Goal: Information Seeking & Learning: Learn about a topic

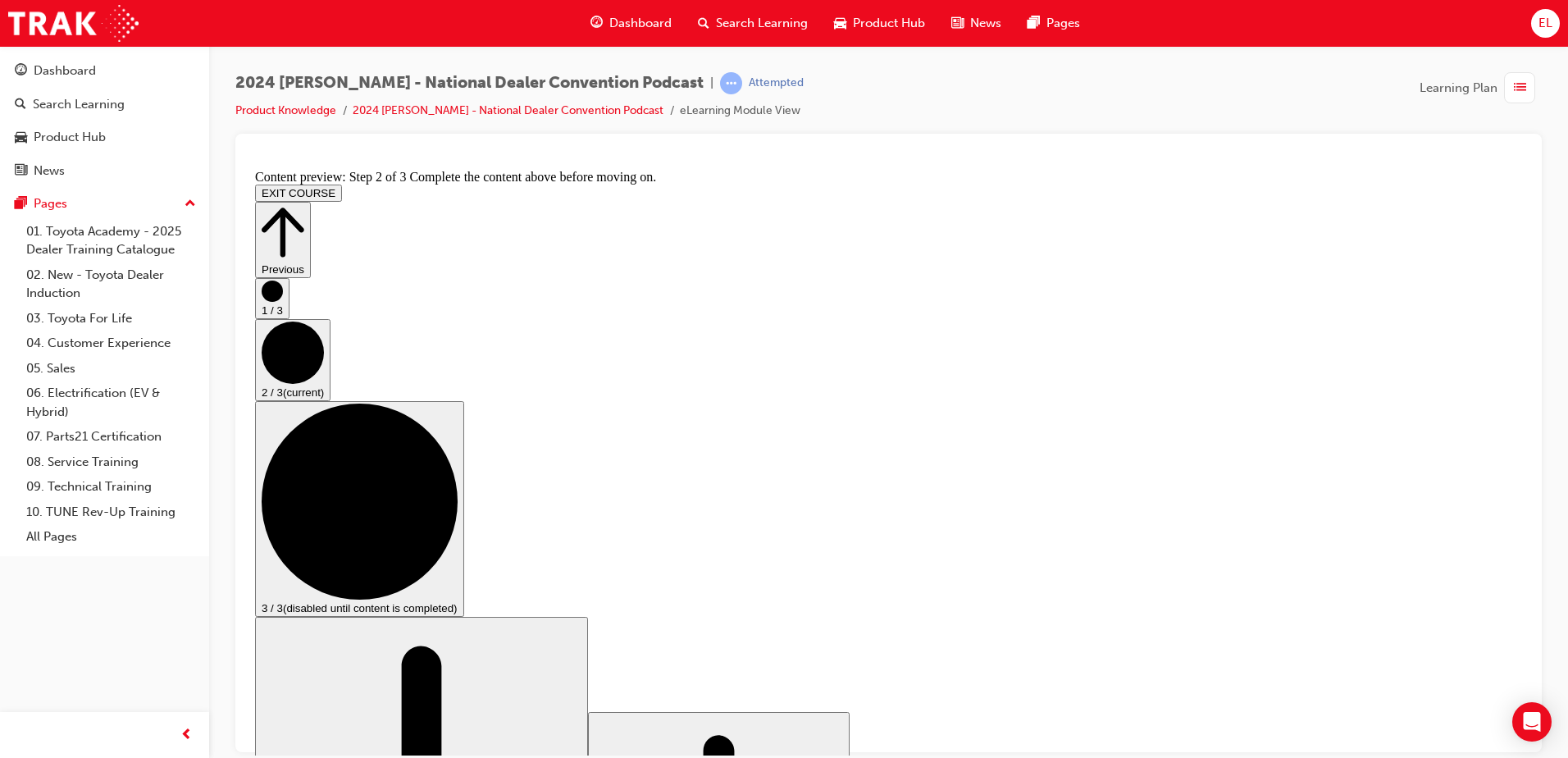
click at [637, 22] on span "Dashboard" at bounding box center [640, 23] width 62 height 19
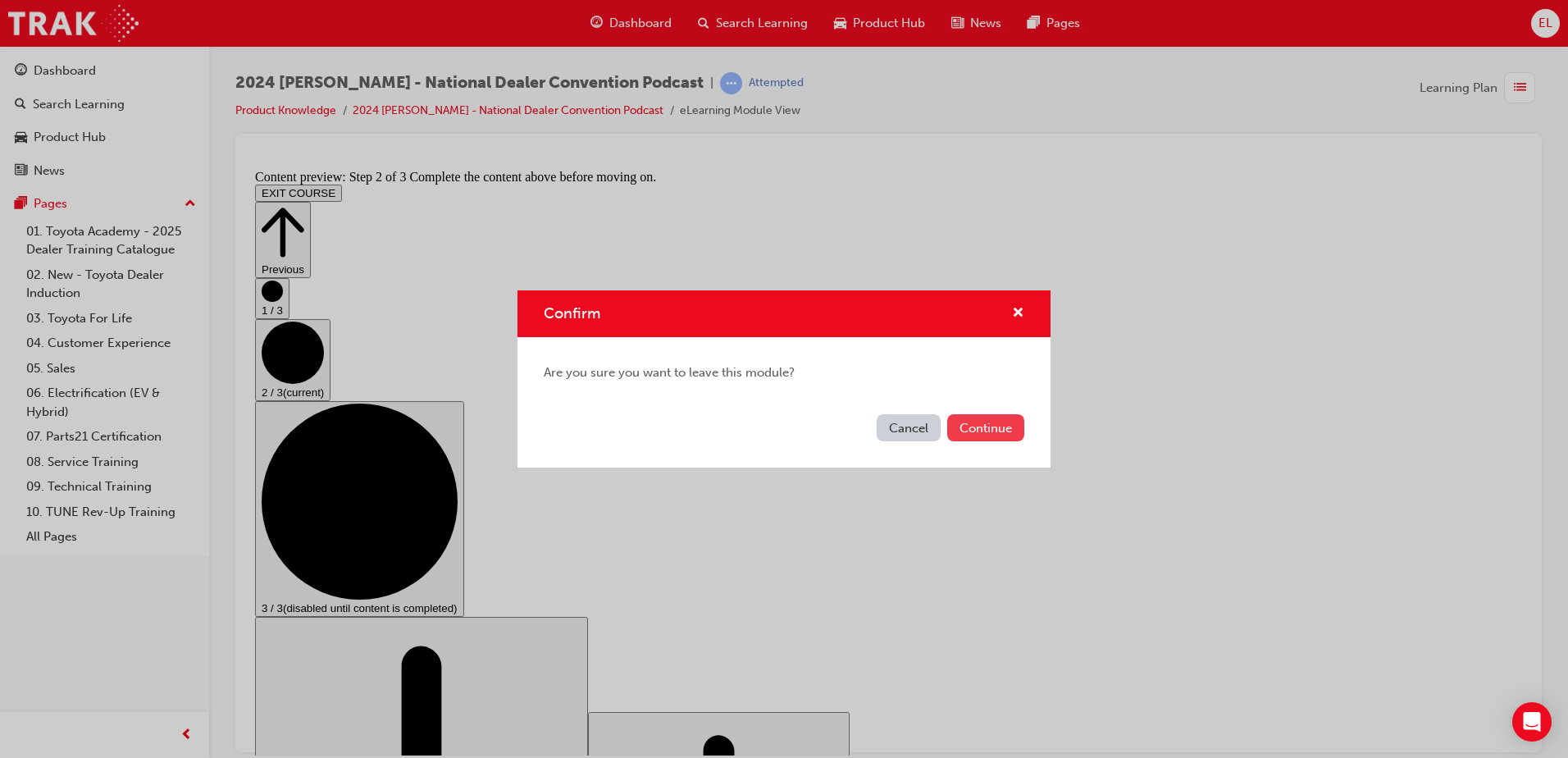
click at [985, 422] on button "Continue" at bounding box center [985, 427] width 77 height 27
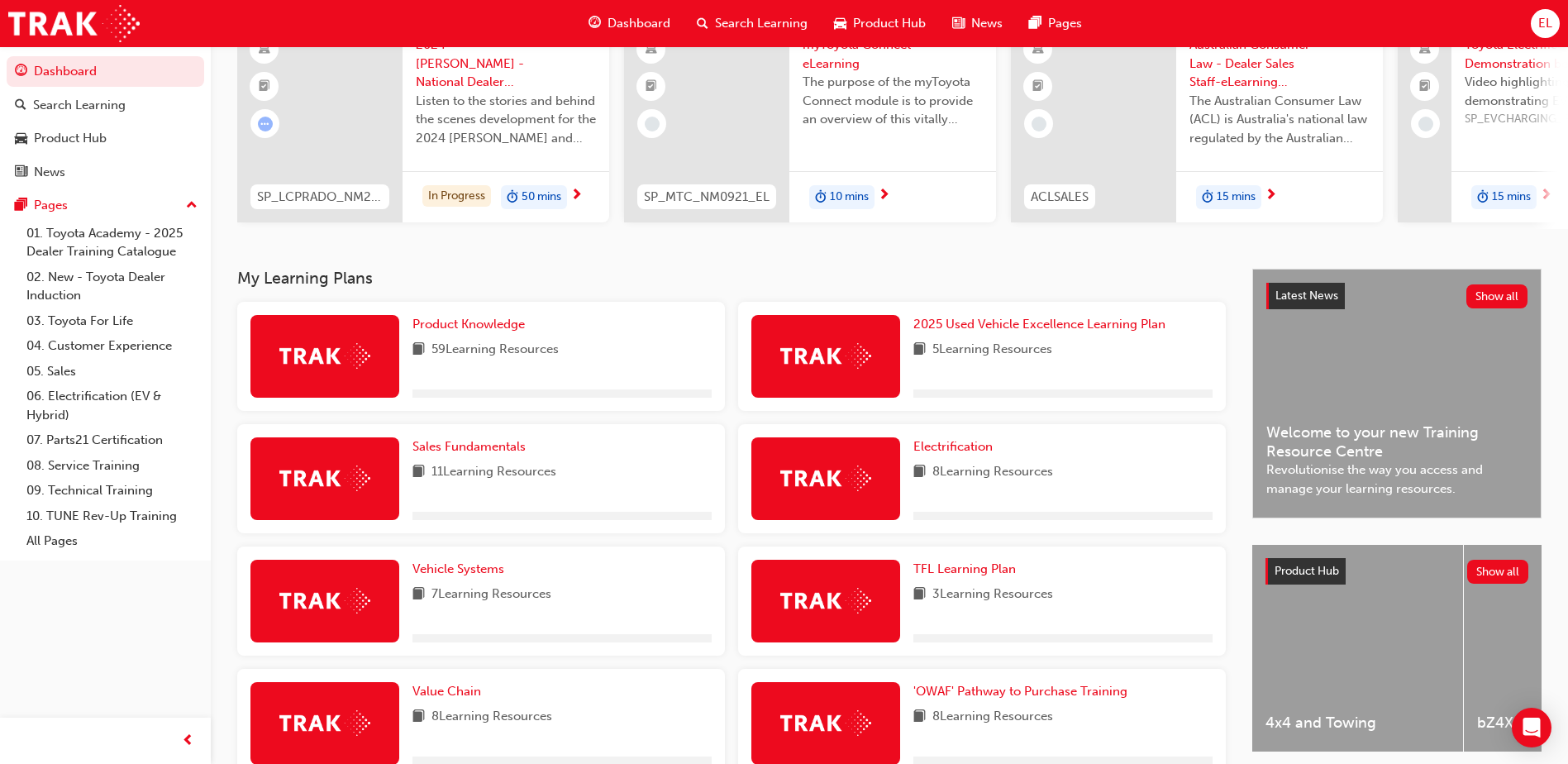
scroll to position [165, 0]
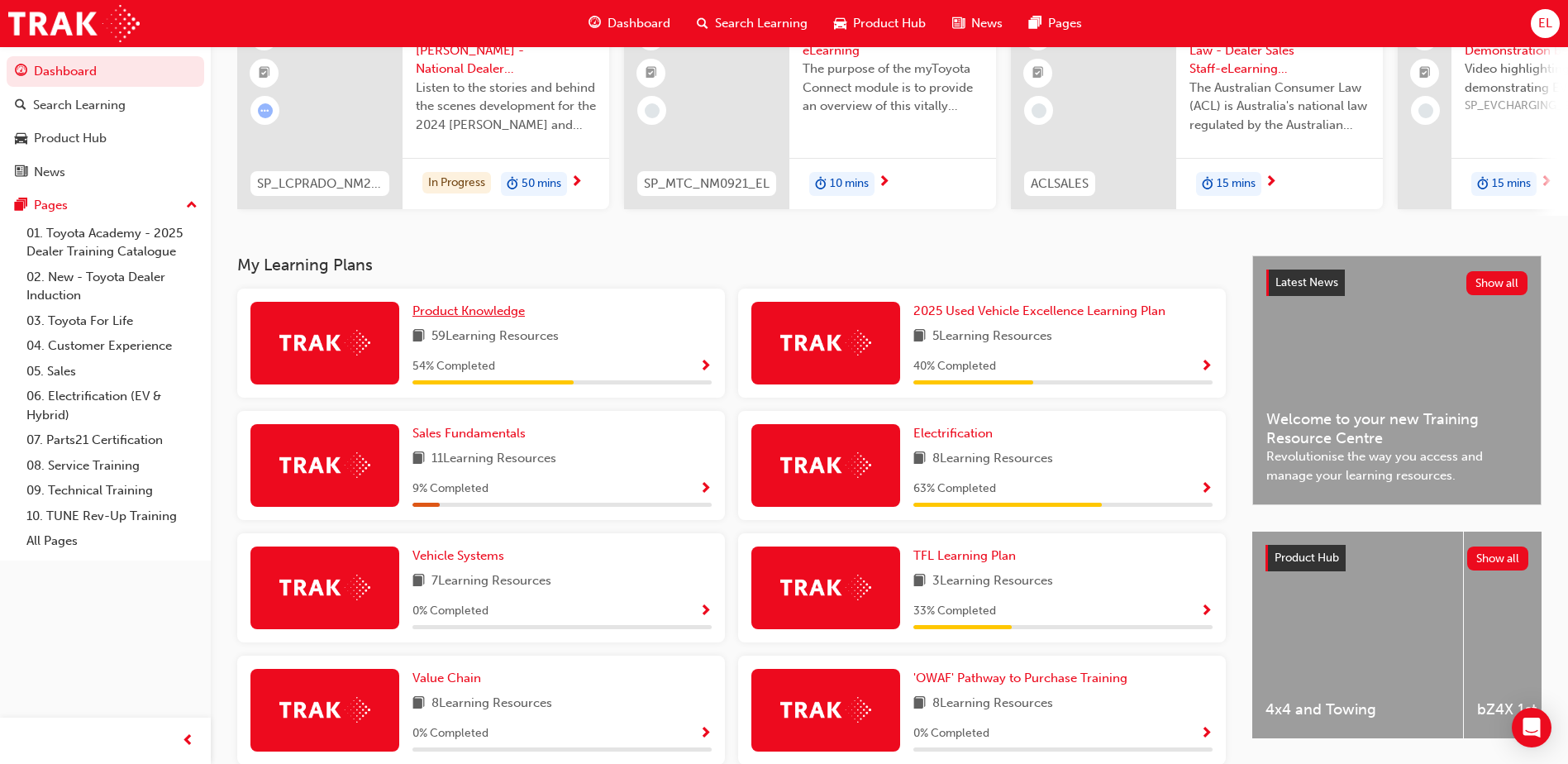
click at [482, 318] on span "Product Knowledge" at bounding box center [468, 311] width 113 height 15
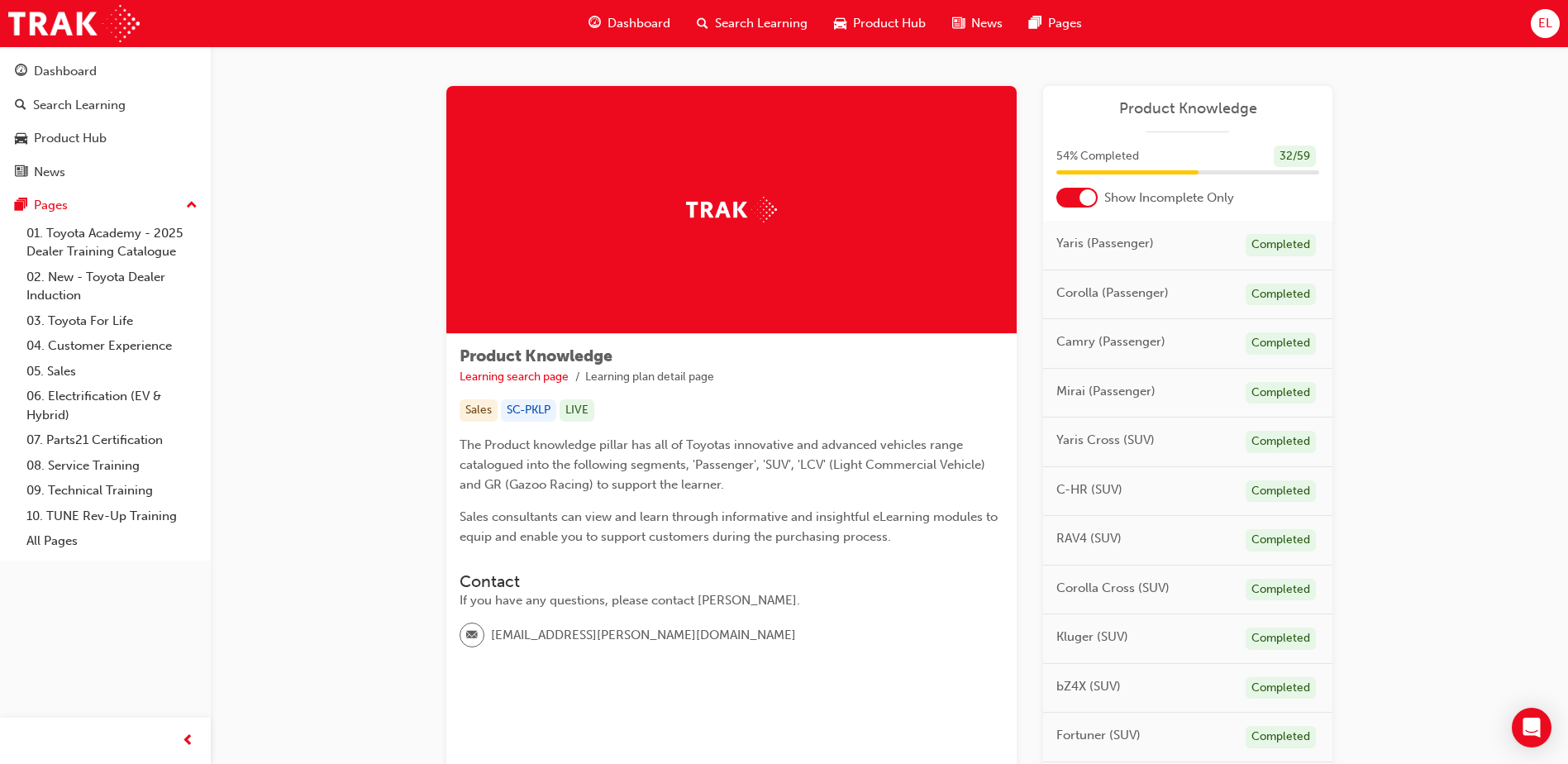
click at [1122, 297] on span "Corolla (Passenger)" at bounding box center [1112, 293] width 113 height 19
click at [1157, 284] on span "Corolla (Passenger)" at bounding box center [1112, 293] width 113 height 19
click at [1270, 300] on div "Completed" at bounding box center [1280, 295] width 71 height 22
click at [1083, 201] on div at bounding box center [1088, 197] width 17 height 17
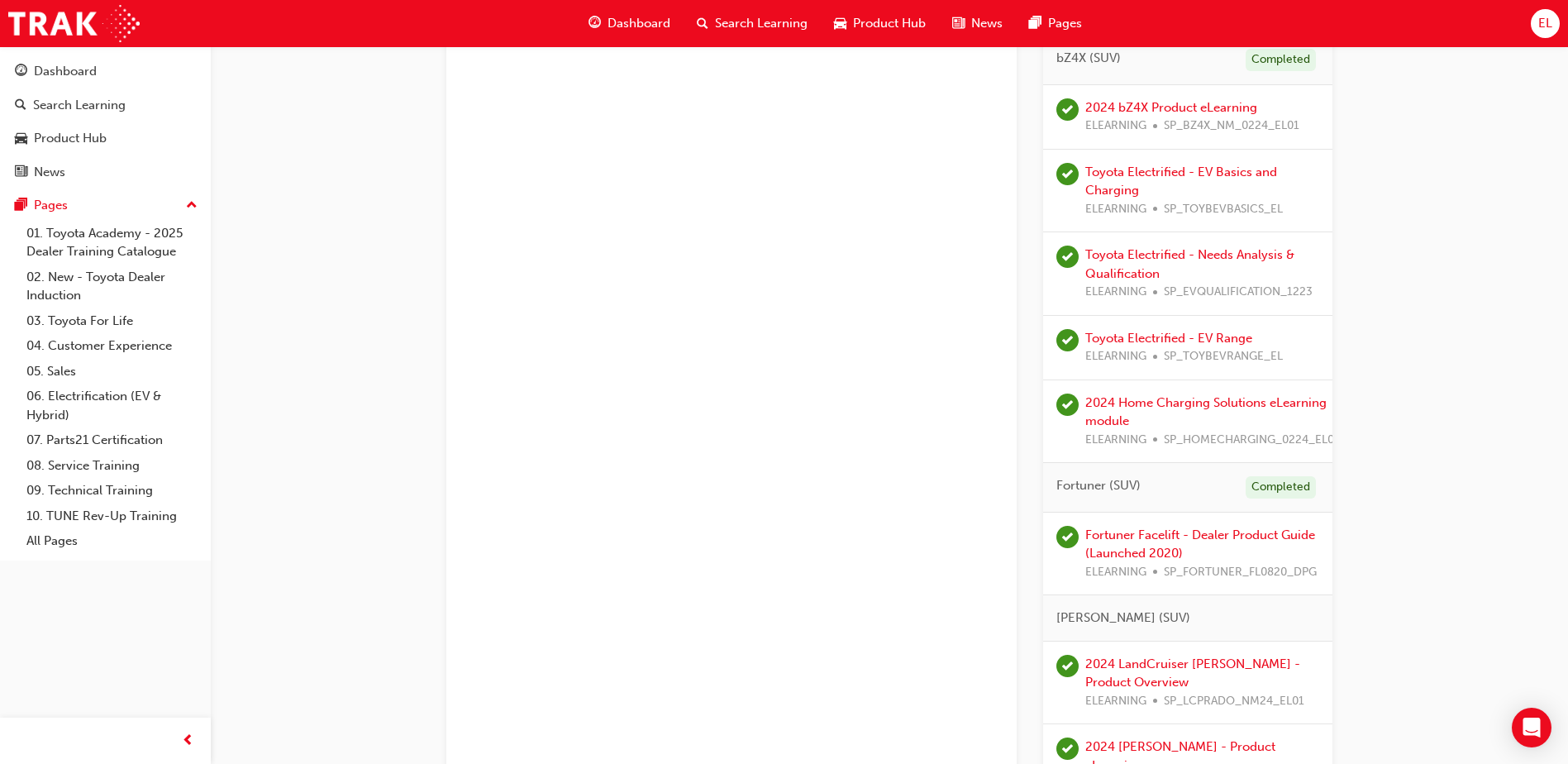
scroll to position [2231, 0]
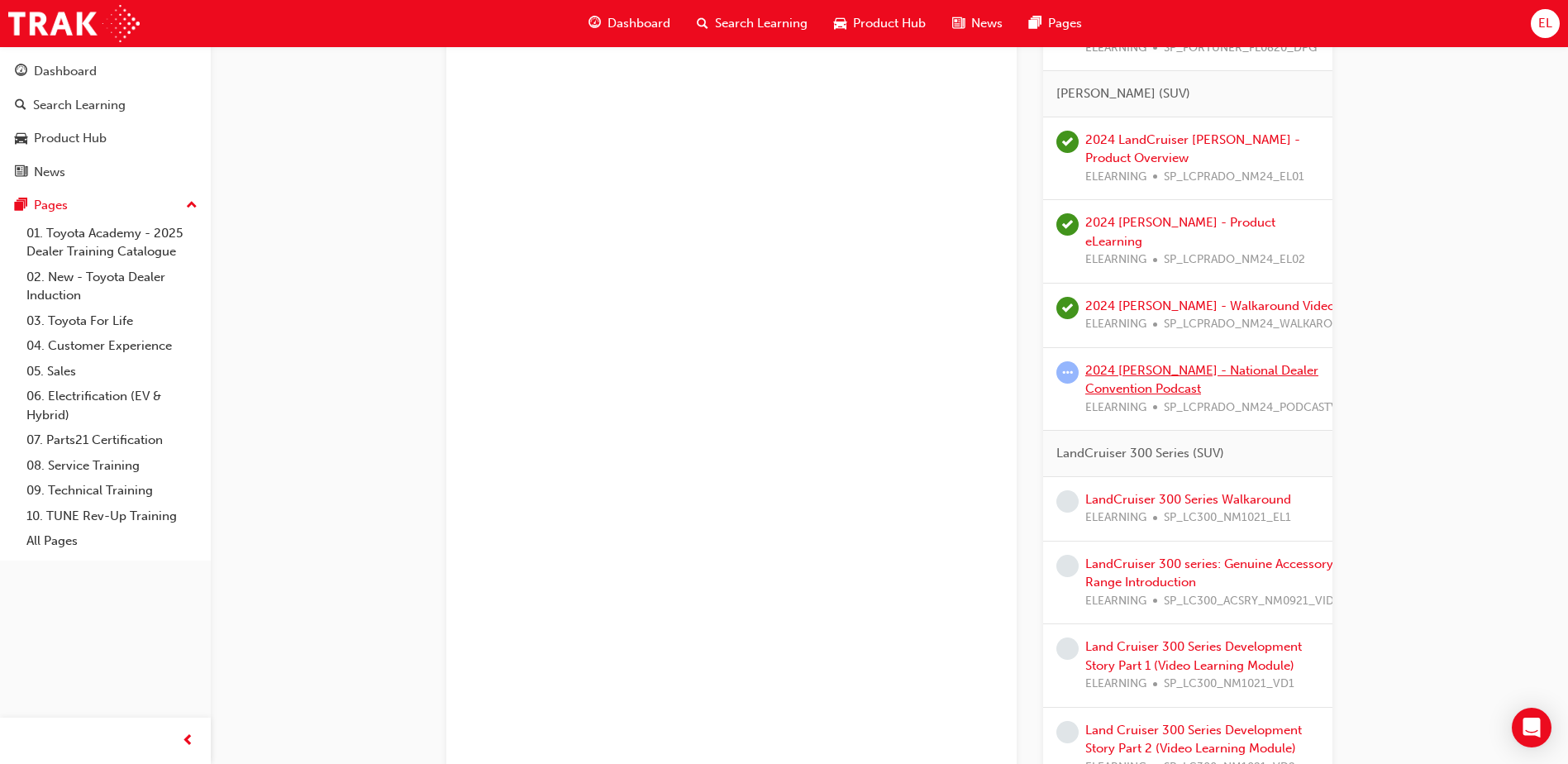
click at [1182, 367] on link "2024 [PERSON_NAME] - National Dealer Convention Podcast" at bounding box center [1202, 380] width 233 height 34
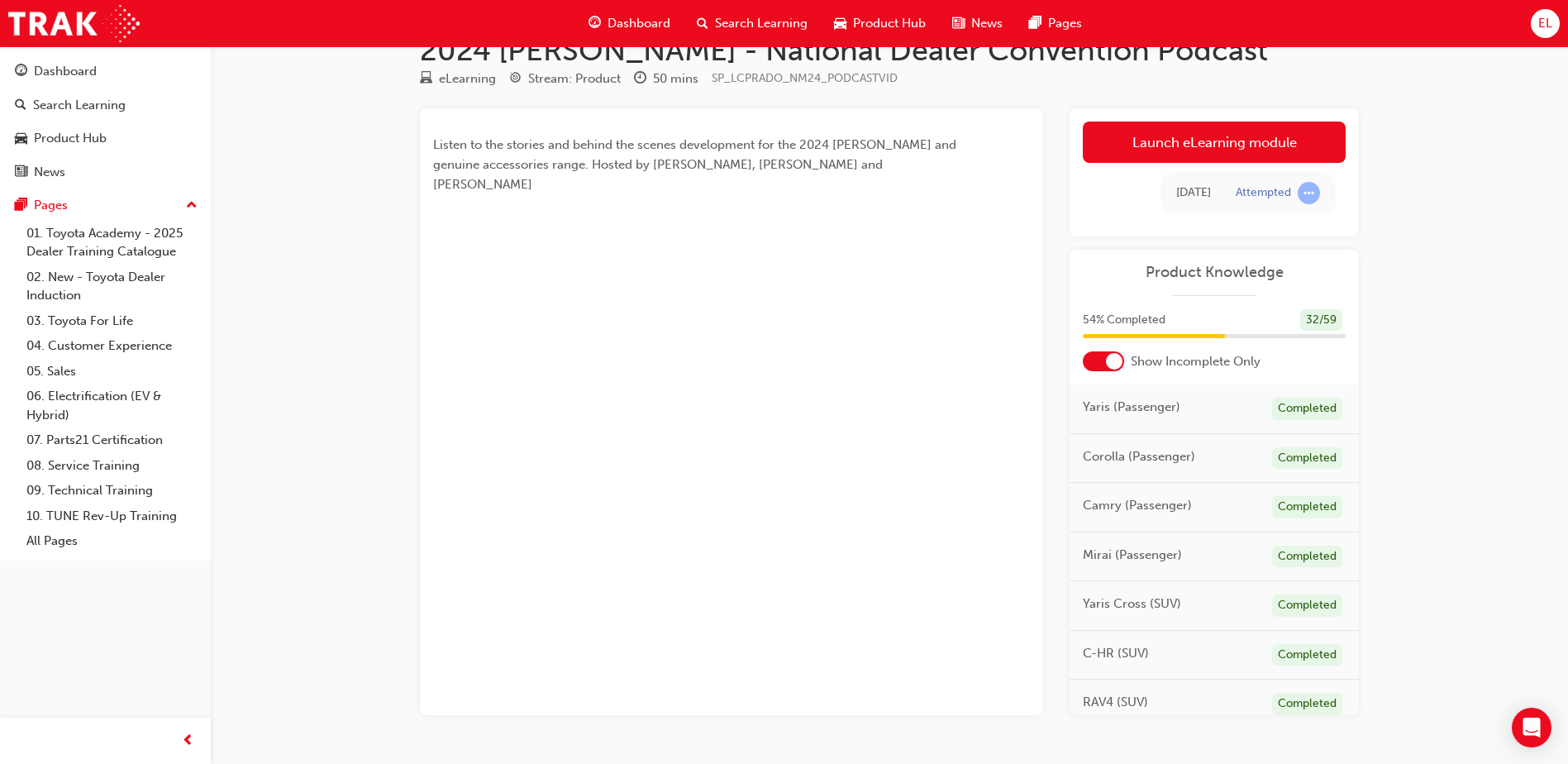
scroll to position [86, 0]
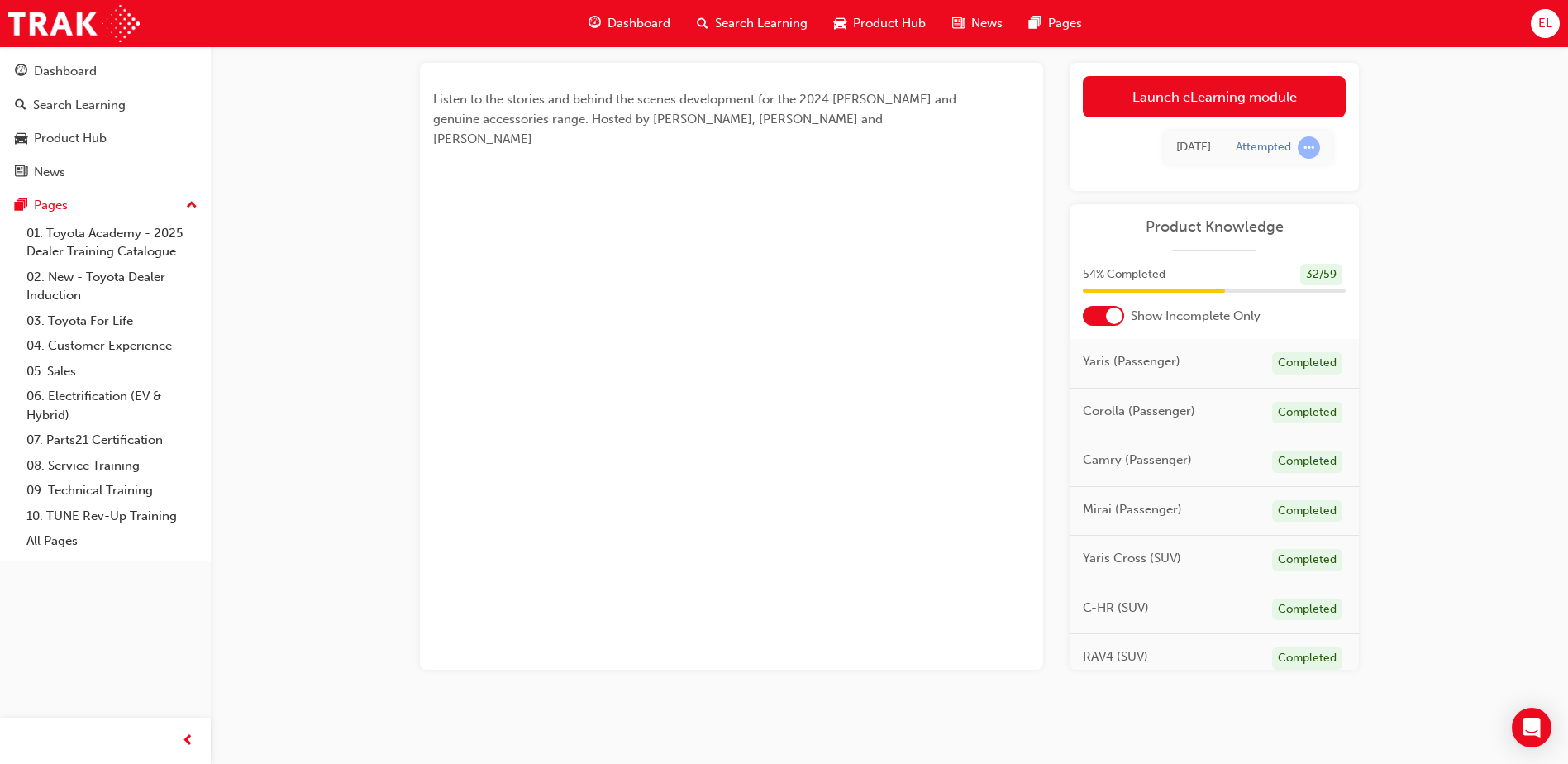
click at [1092, 310] on div at bounding box center [1103, 316] width 41 height 20
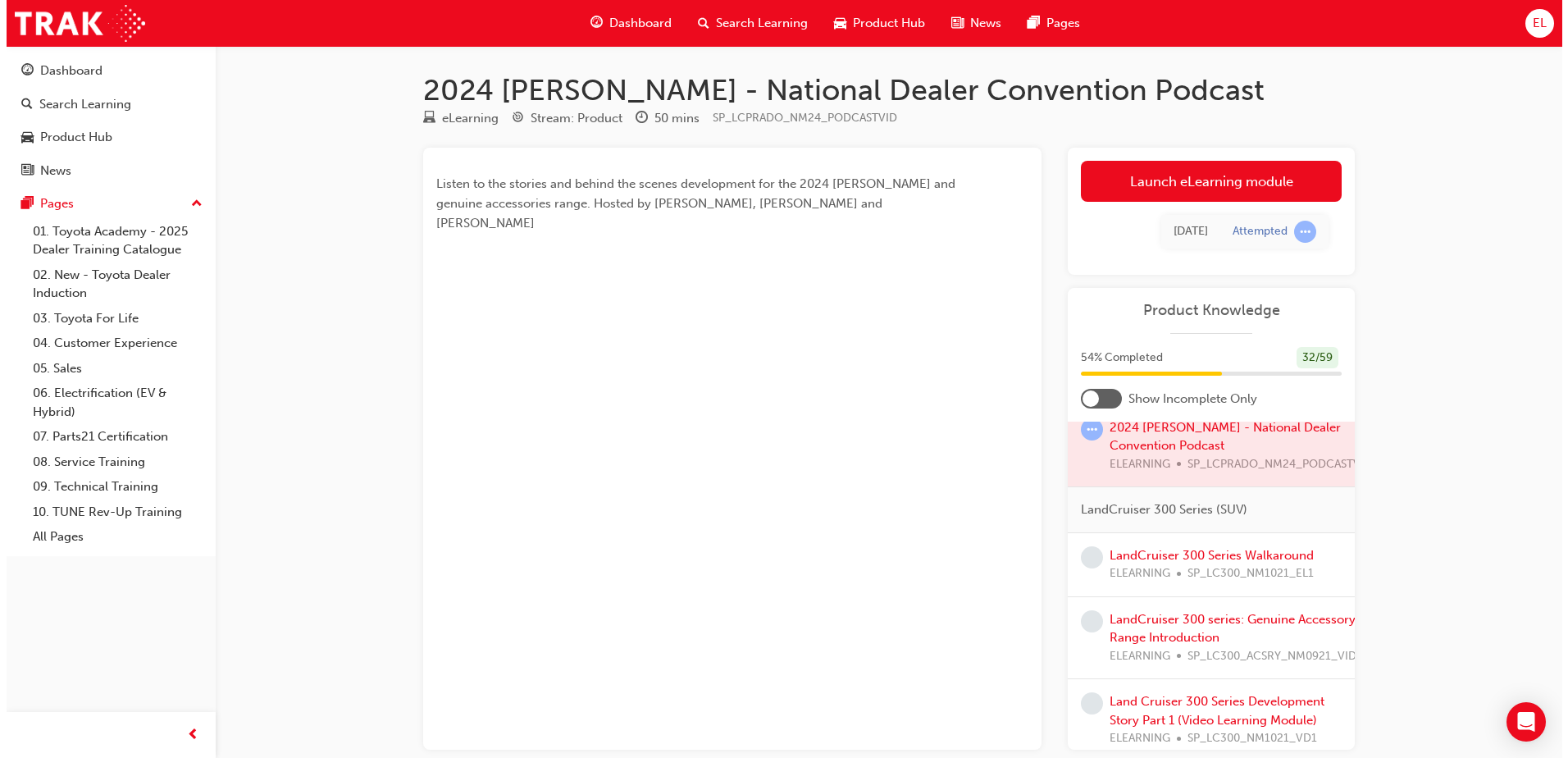
scroll to position [2724, 0]
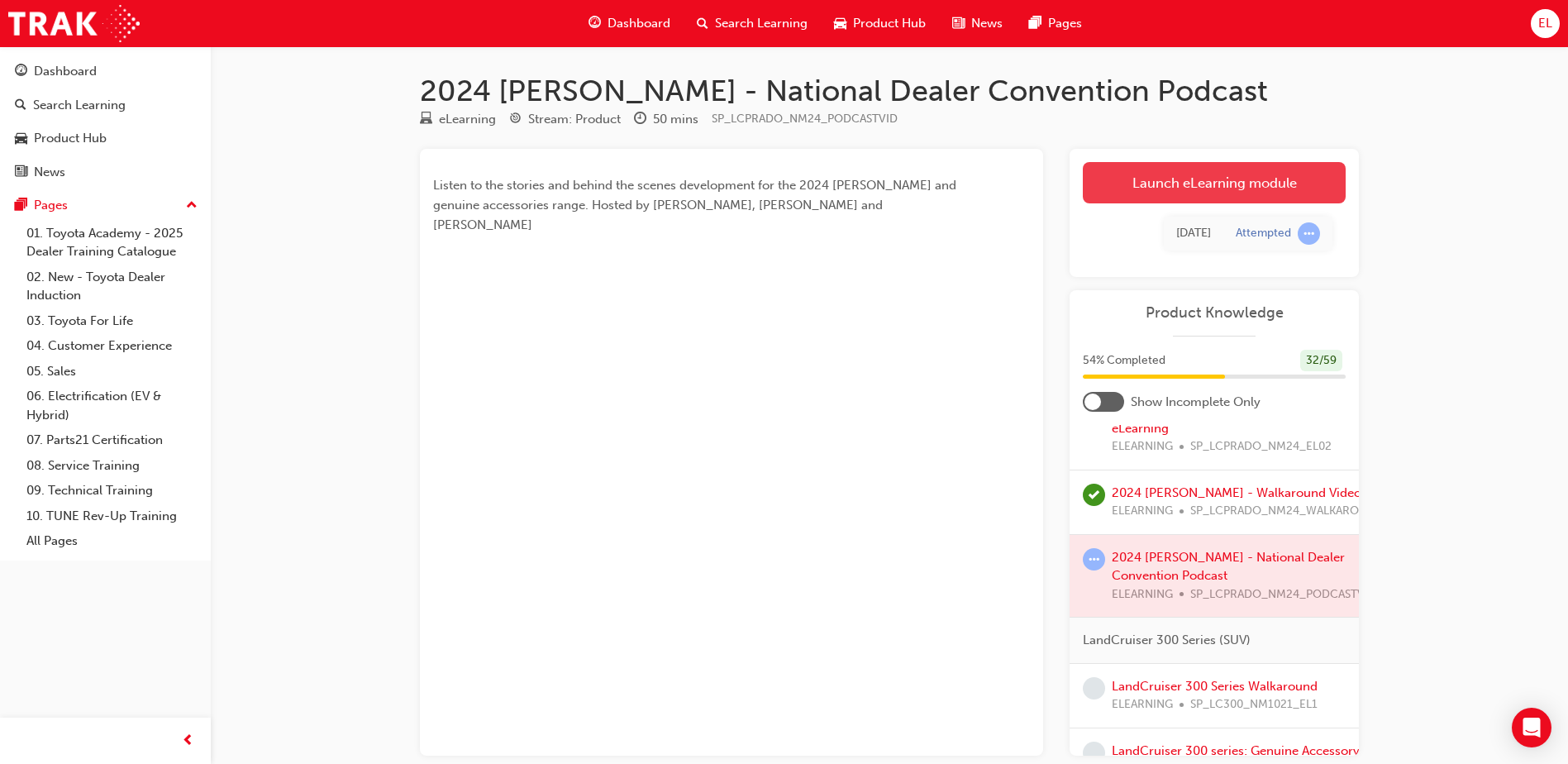
click at [1259, 196] on link "Launch eLearning module" at bounding box center [1214, 182] width 263 height 41
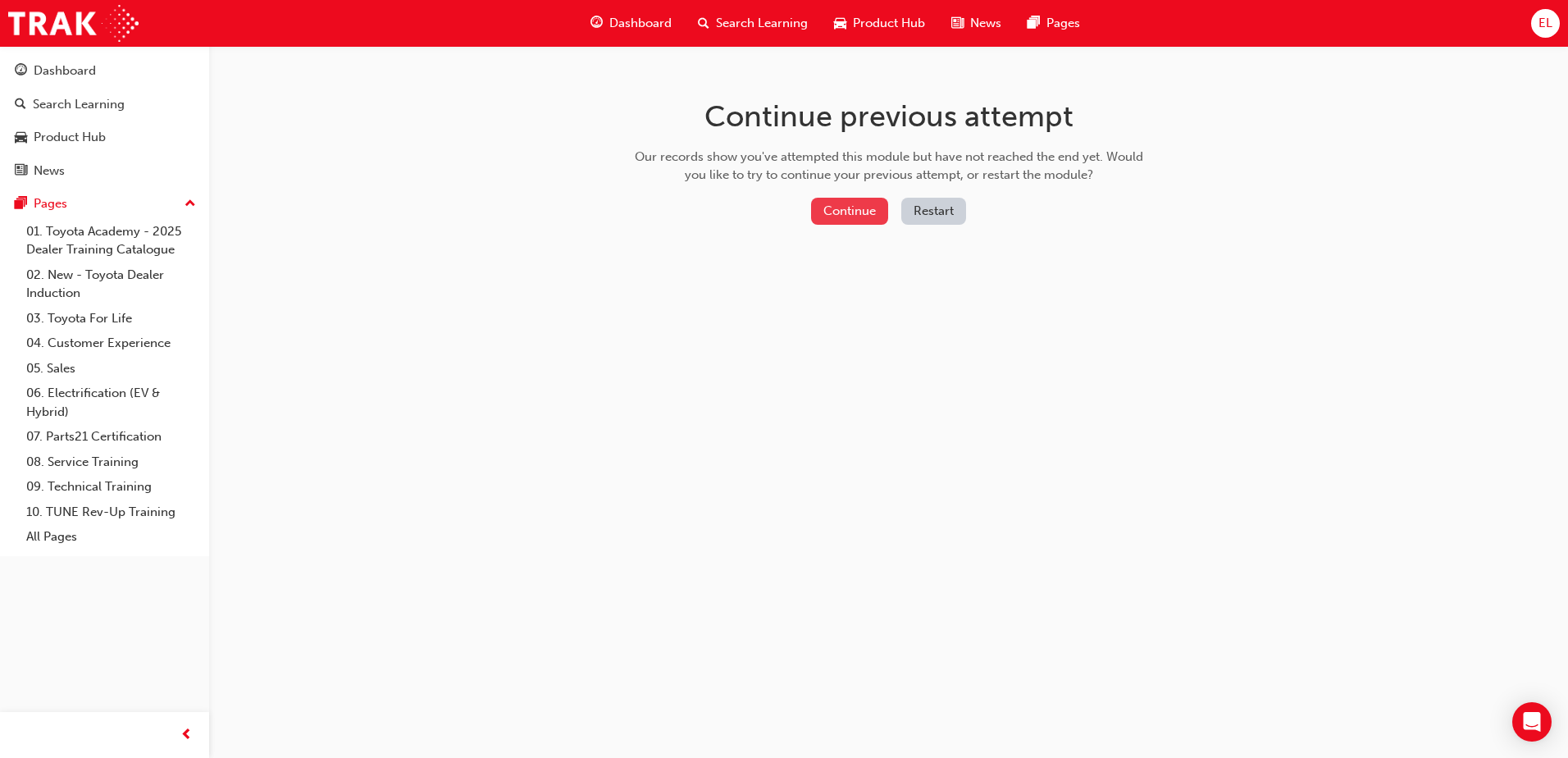
click at [869, 204] on button "Continue" at bounding box center [850, 211] width 77 height 27
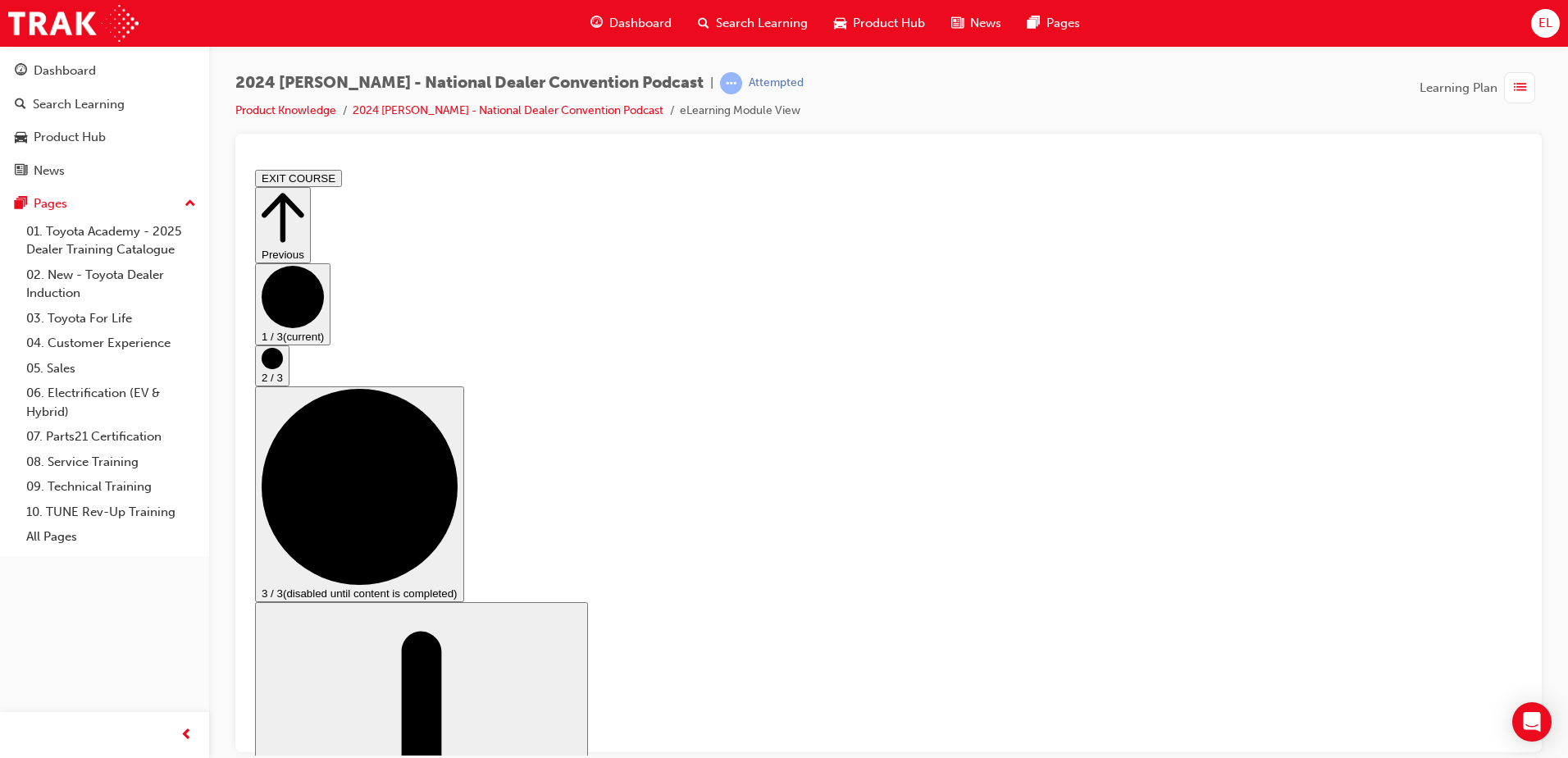
click at [283, 369] on icon "Step controls" at bounding box center [273, 358] width 22 height 22
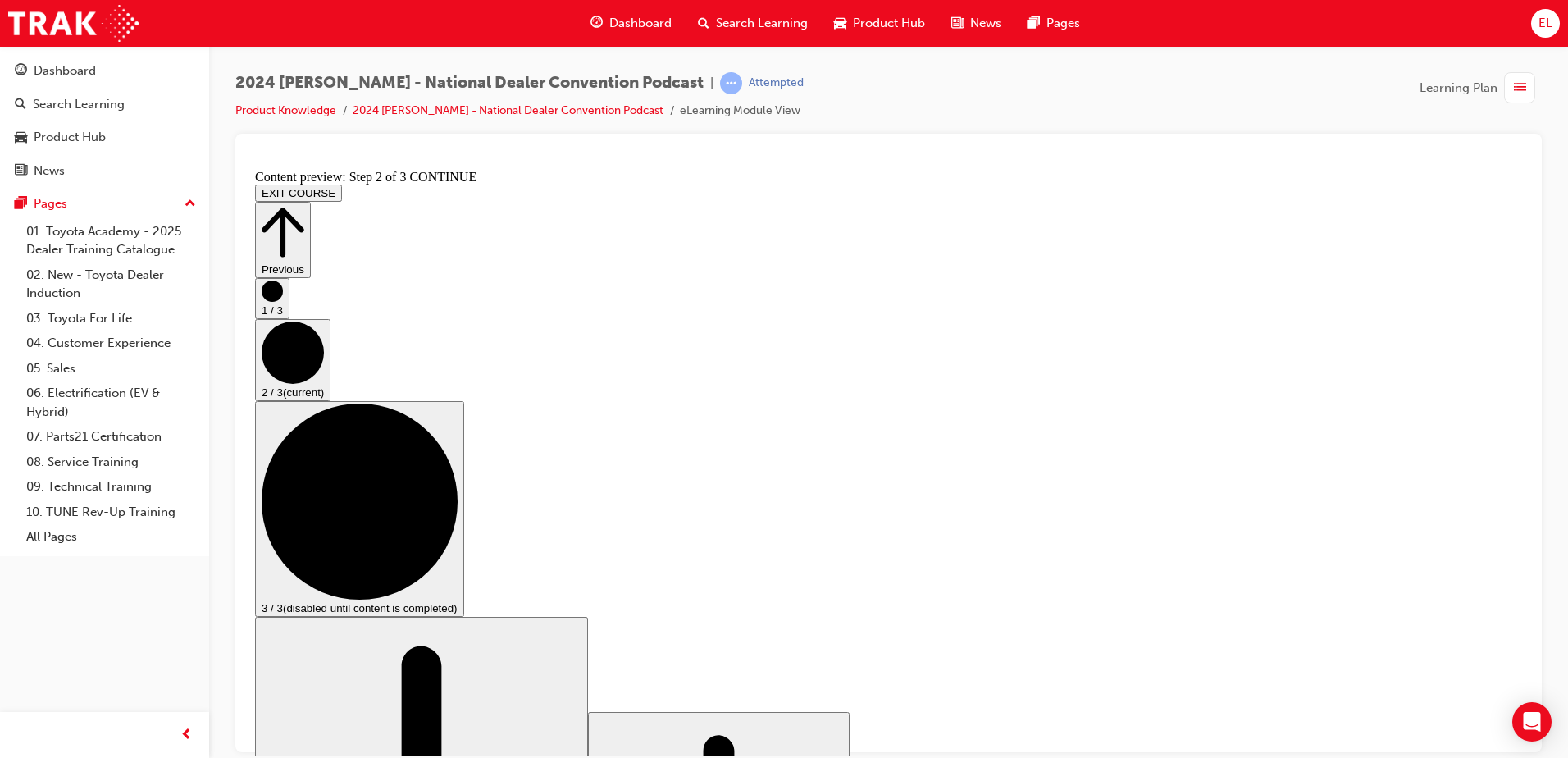
click at [634, 9] on div "Dashboard" at bounding box center [630, 24] width 108 height 34
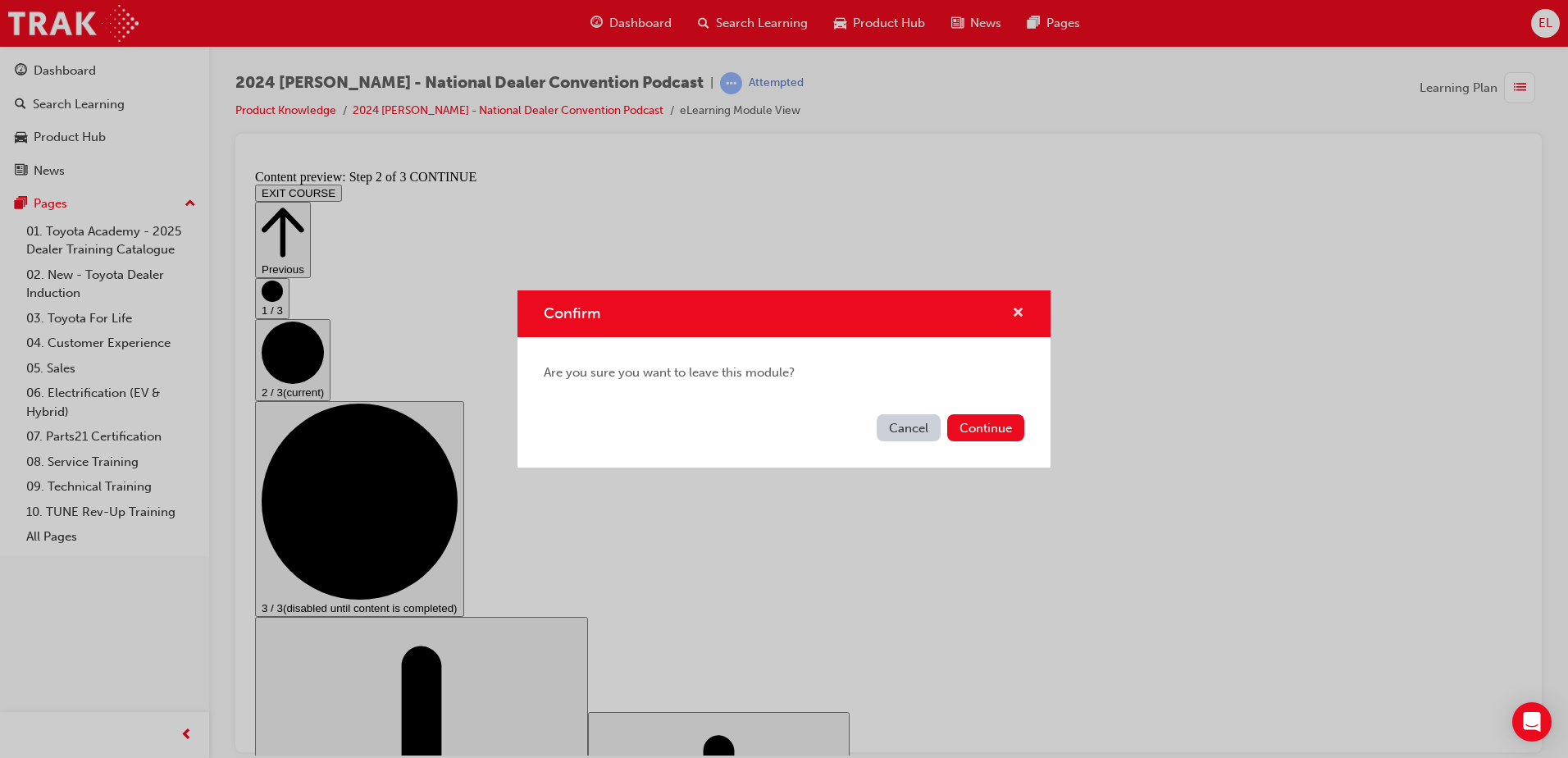
drag, startPoint x: 1024, startPoint y: 304, endPoint x: 774, endPoint y: 142, distance: 297.9
click at [1024, 306] on span "cross-icon" at bounding box center [1018, 313] width 12 height 15
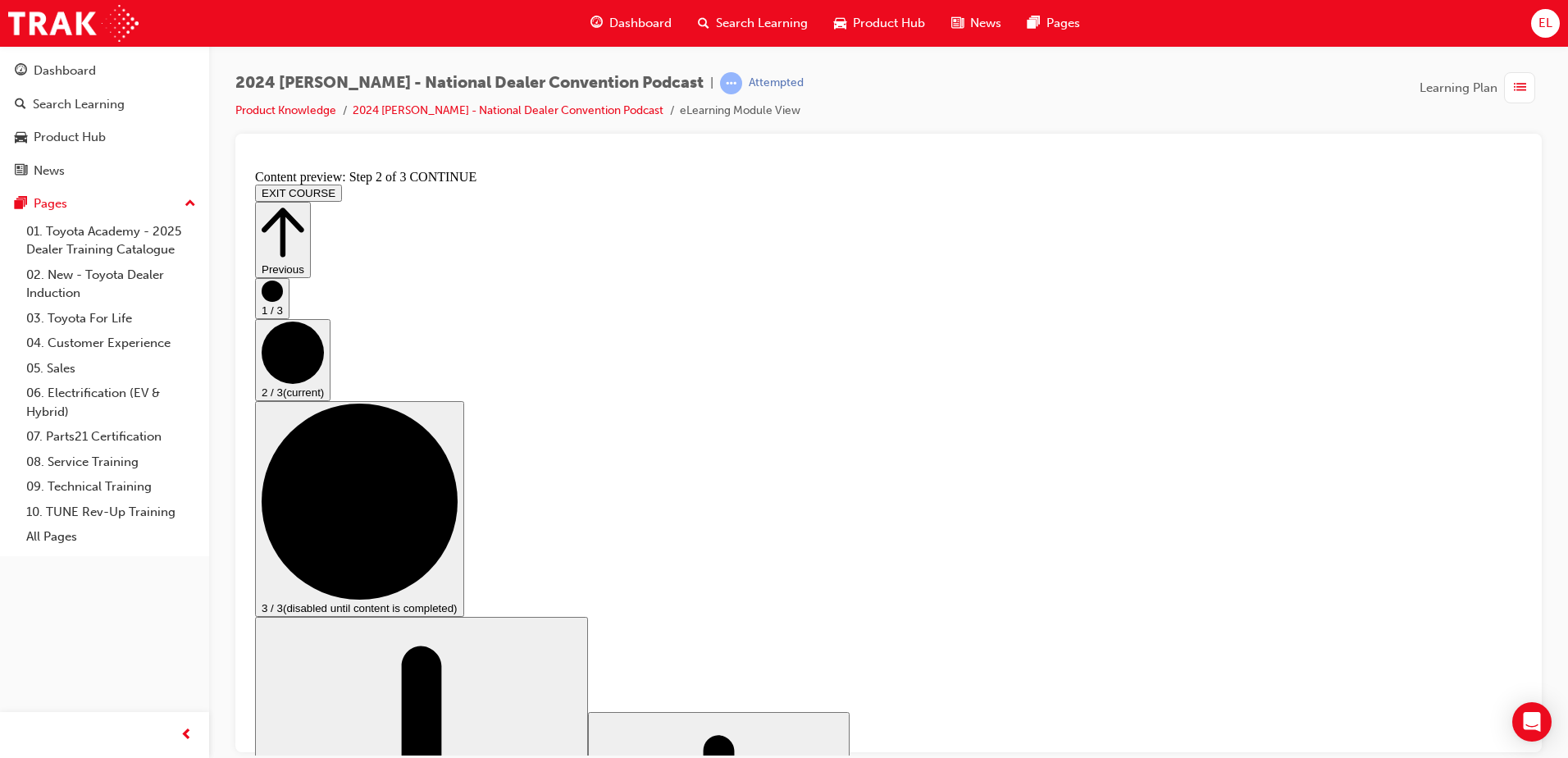
drag, startPoint x: 954, startPoint y: 662, endPoint x: 1013, endPoint y: 659, distance: 59.1
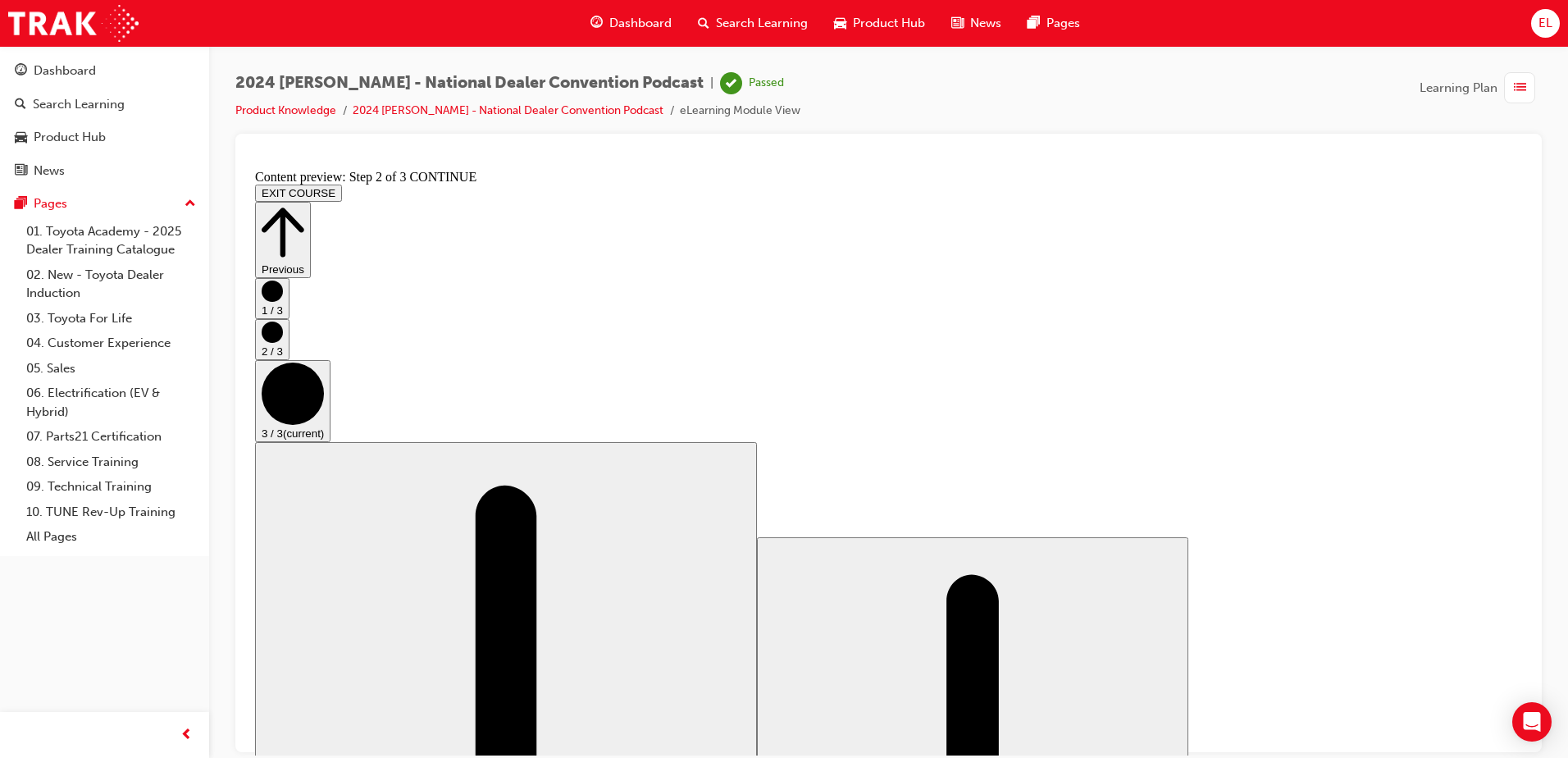
click at [629, 22] on span "Dashboard" at bounding box center [640, 23] width 62 height 19
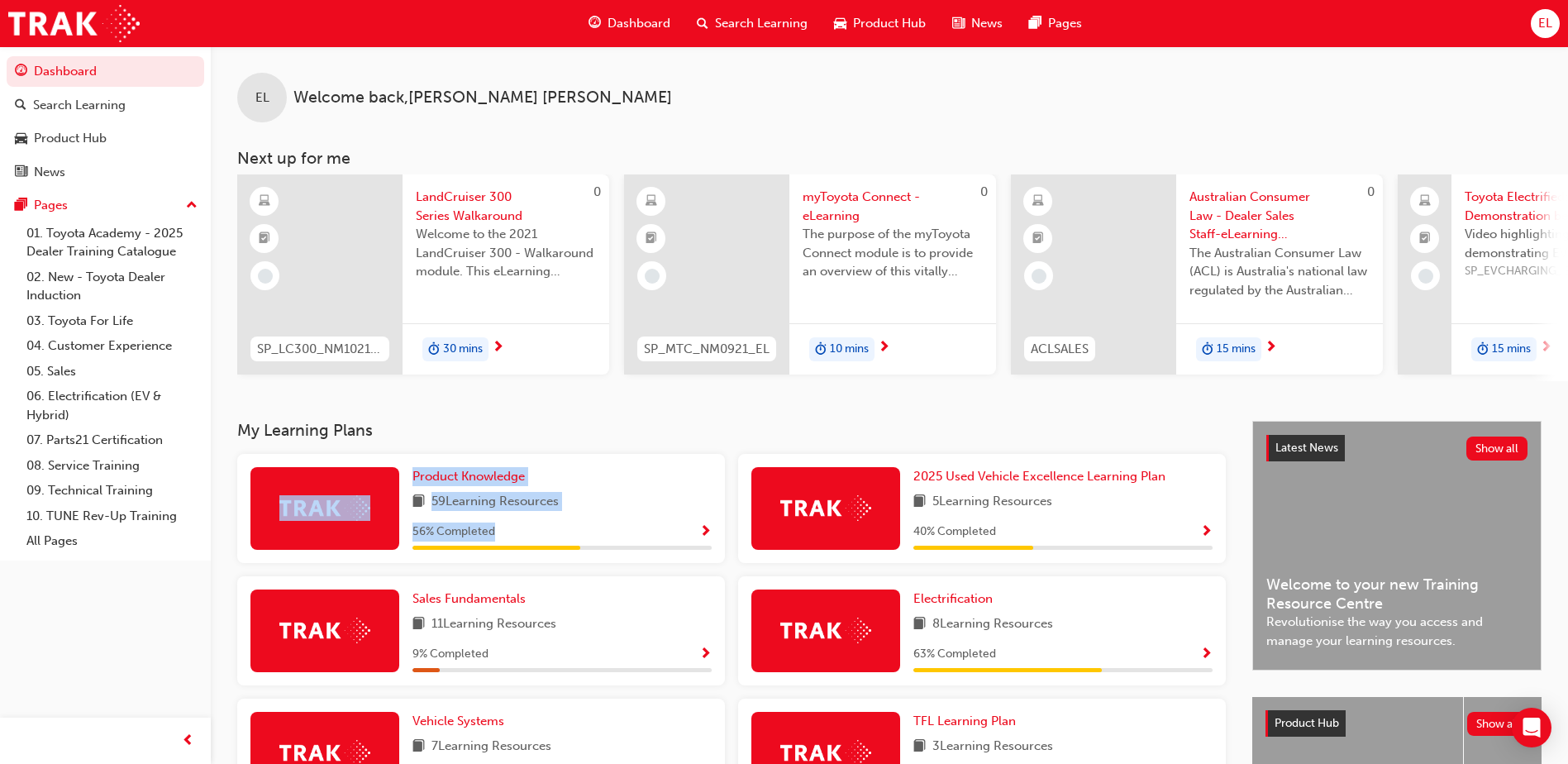
drag, startPoint x: 498, startPoint y: 534, endPoint x: 400, endPoint y: 556, distance: 100.4
click at [400, 556] on div "Product Knowledge 59 Learning Resources 56 % Completed" at bounding box center [481, 509] width 488 height 110
click at [604, 463] on div "Product Knowledge 59 Learning Resources 56 % Completed" at bounding box center [481, 509] width 488 height 110
click at [435, 480] on span "Product Knowledge" at bounding box center [468, 475] width 113 height 15
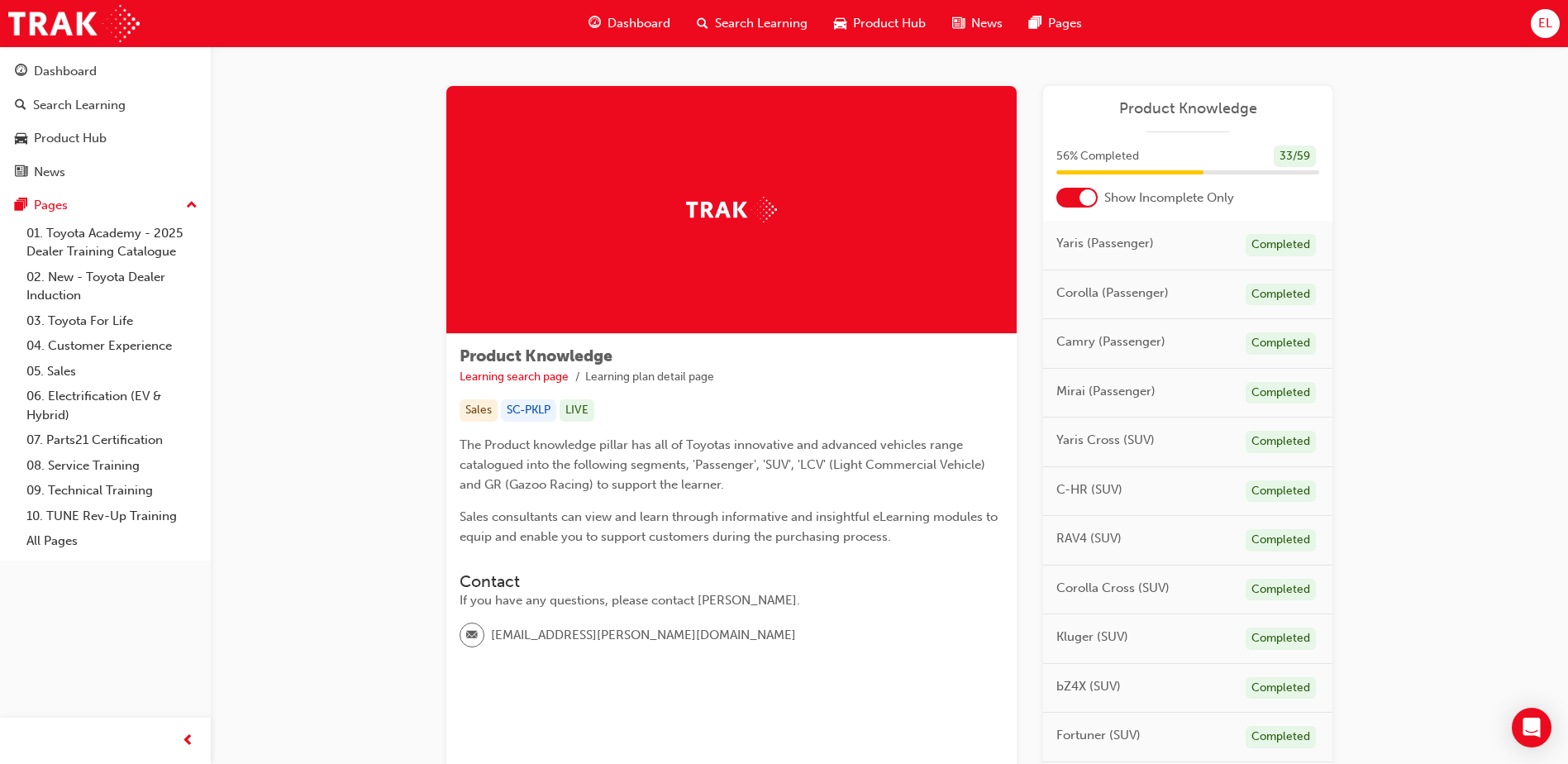
click at [1082, 190] on div at bounding box center [1088, 197] width 17 height 17
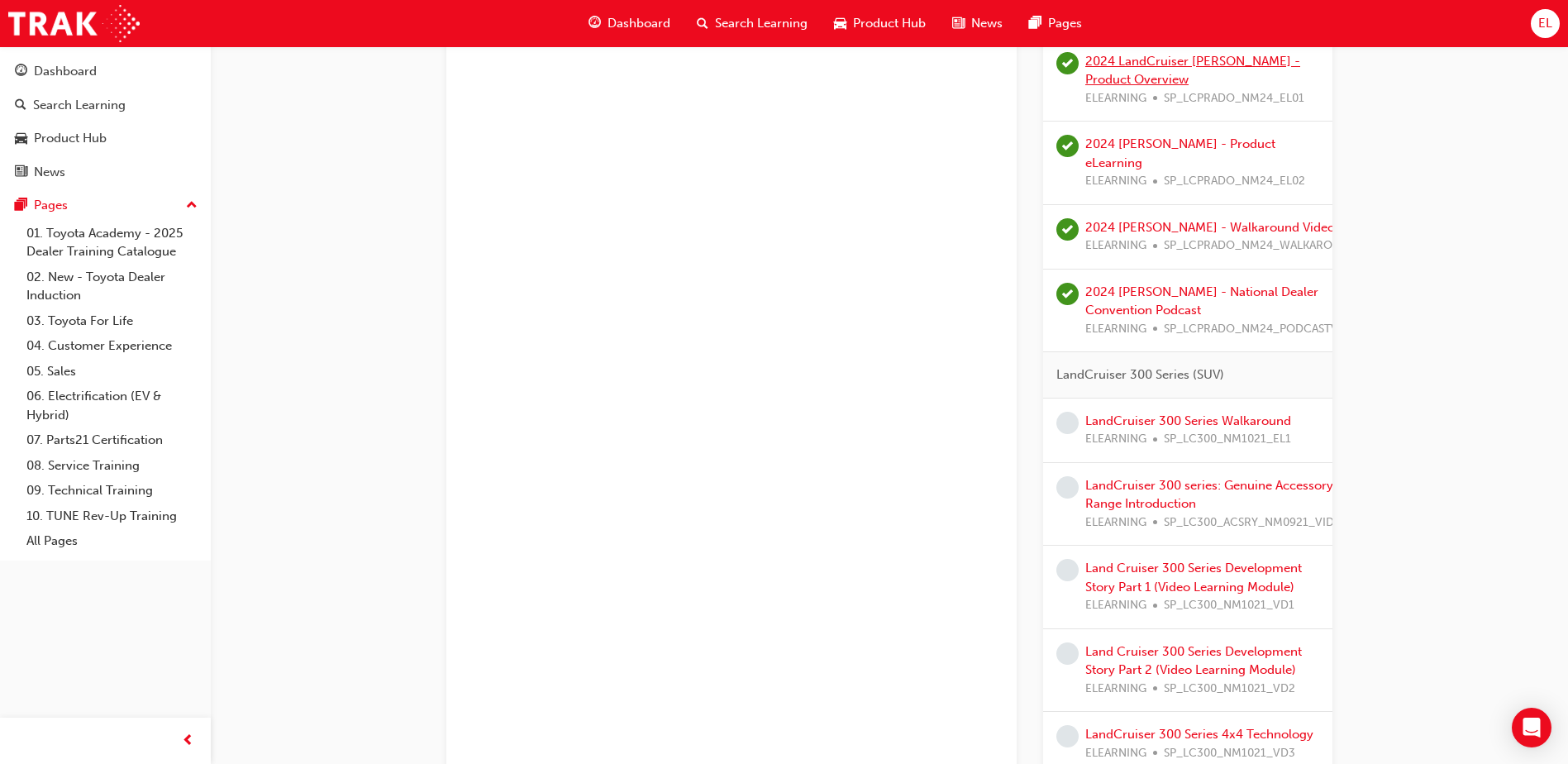
scroll to position [2810, 0]
click at [1161, 418] on link "LandCruiser 300 Series Walkaround" at bounding box center [1188, 419] width 206 height 15
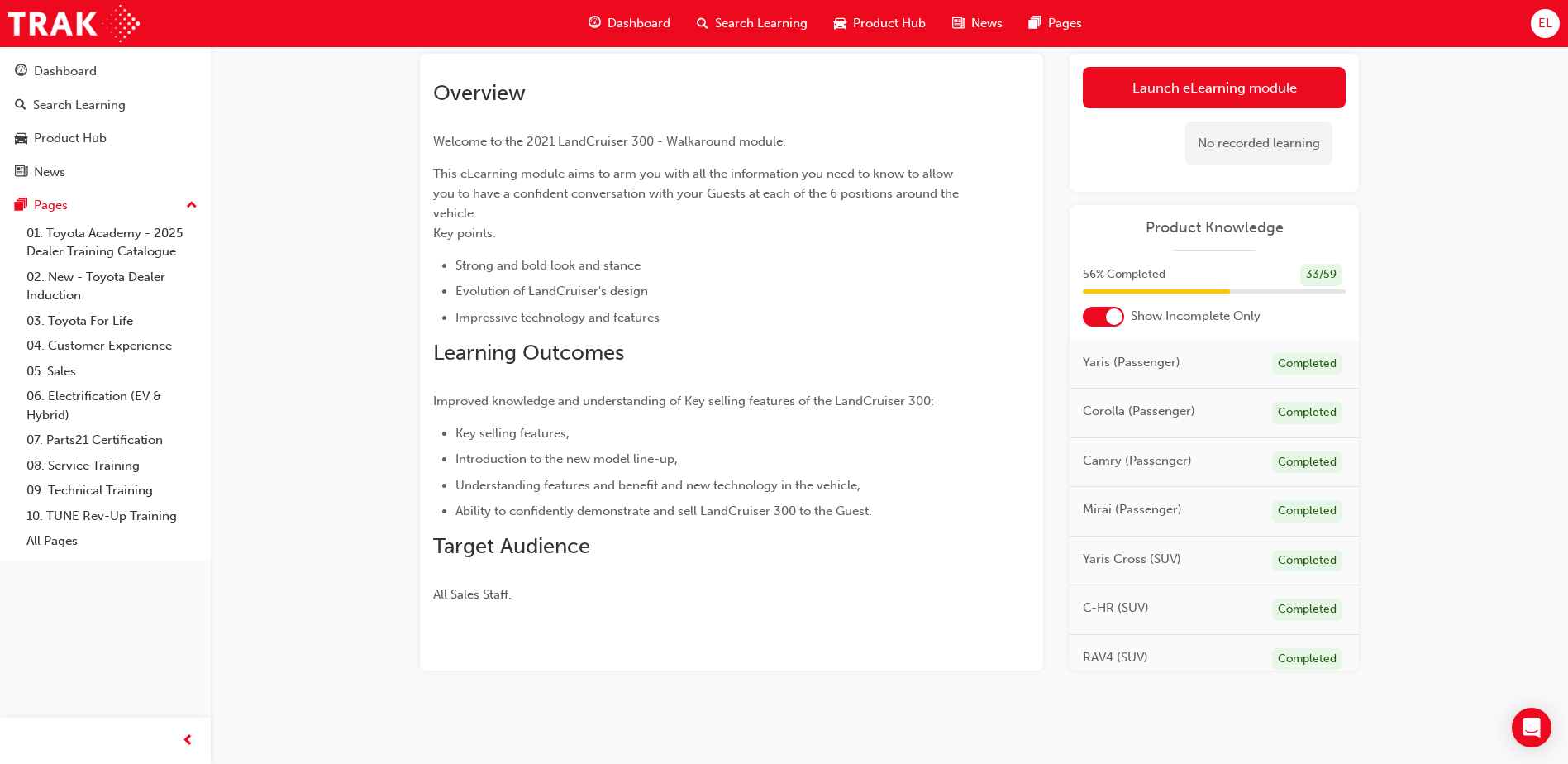
scroll to position [96, 0]
click at [1224, 90] on link "Launch eLearning module" at bounding box center [1214, 86] width 263 height 41
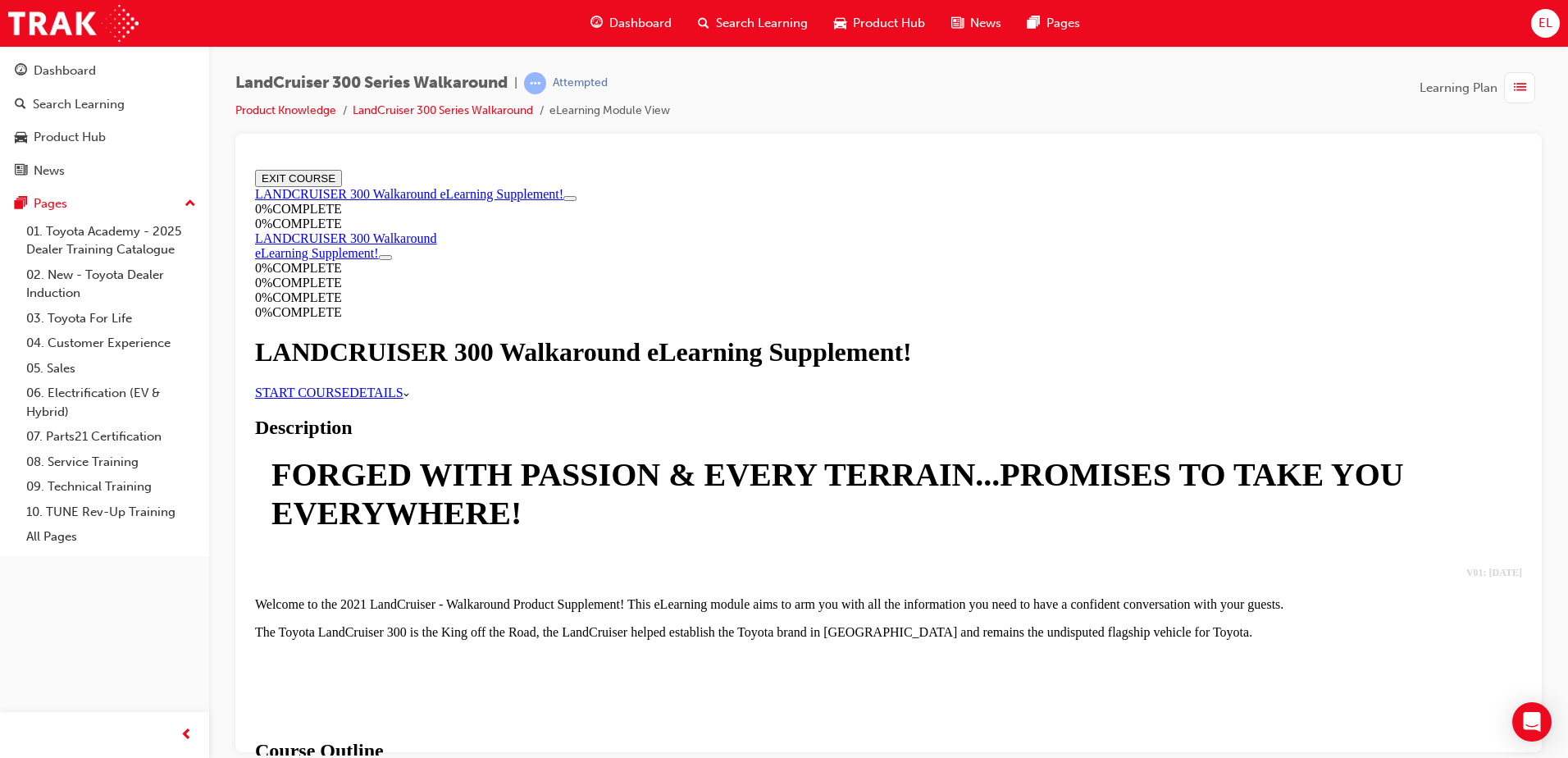
click at [349, 398] on link "START COURSE" at bounding box center [301, 391] width 94 height 14
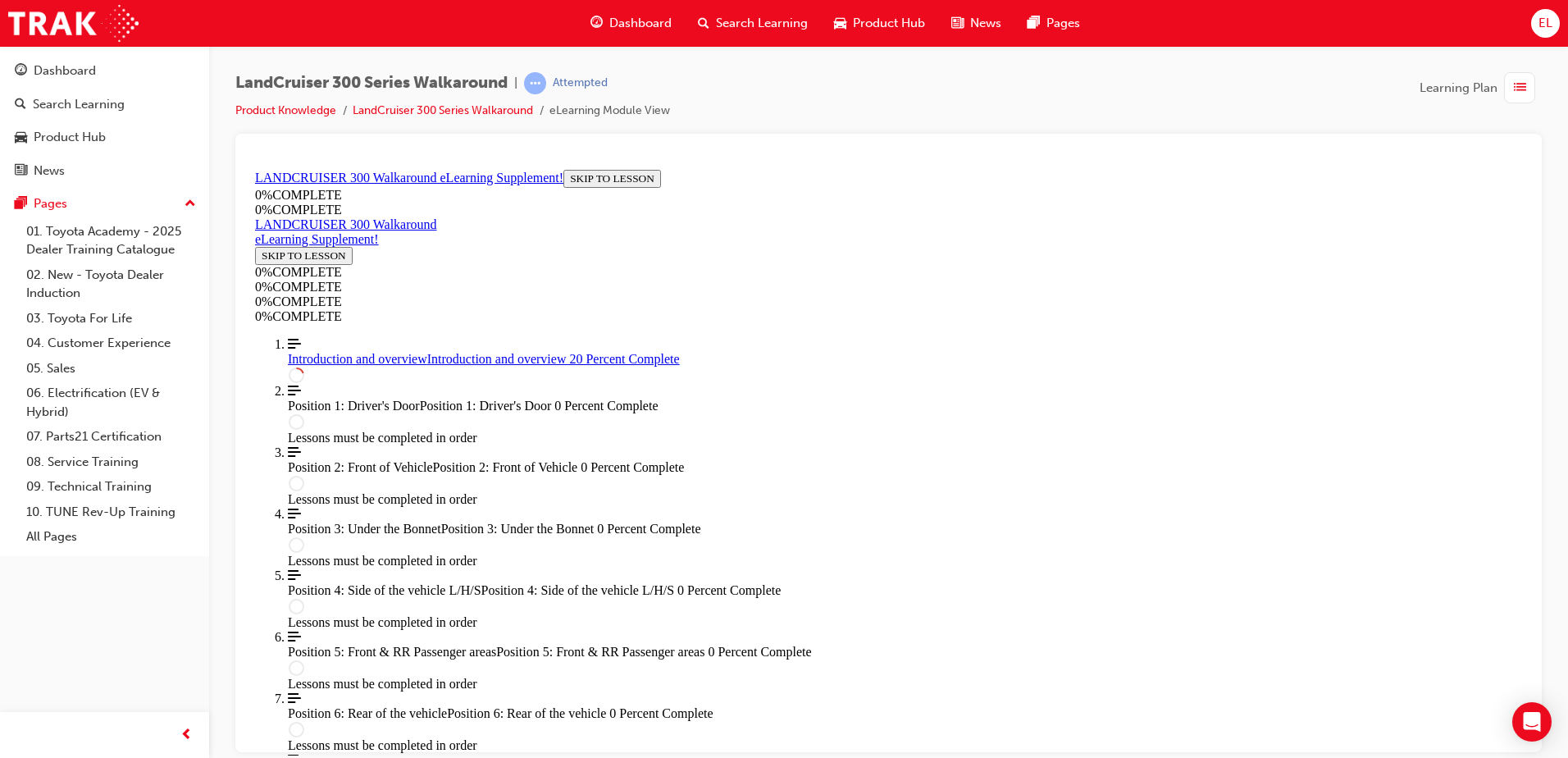
scroll to position [877, 0]
drag, startPoint x: 1425, startPoint y: 716, endPoint x: 1414, endPoint y: 719, distance: 11.4
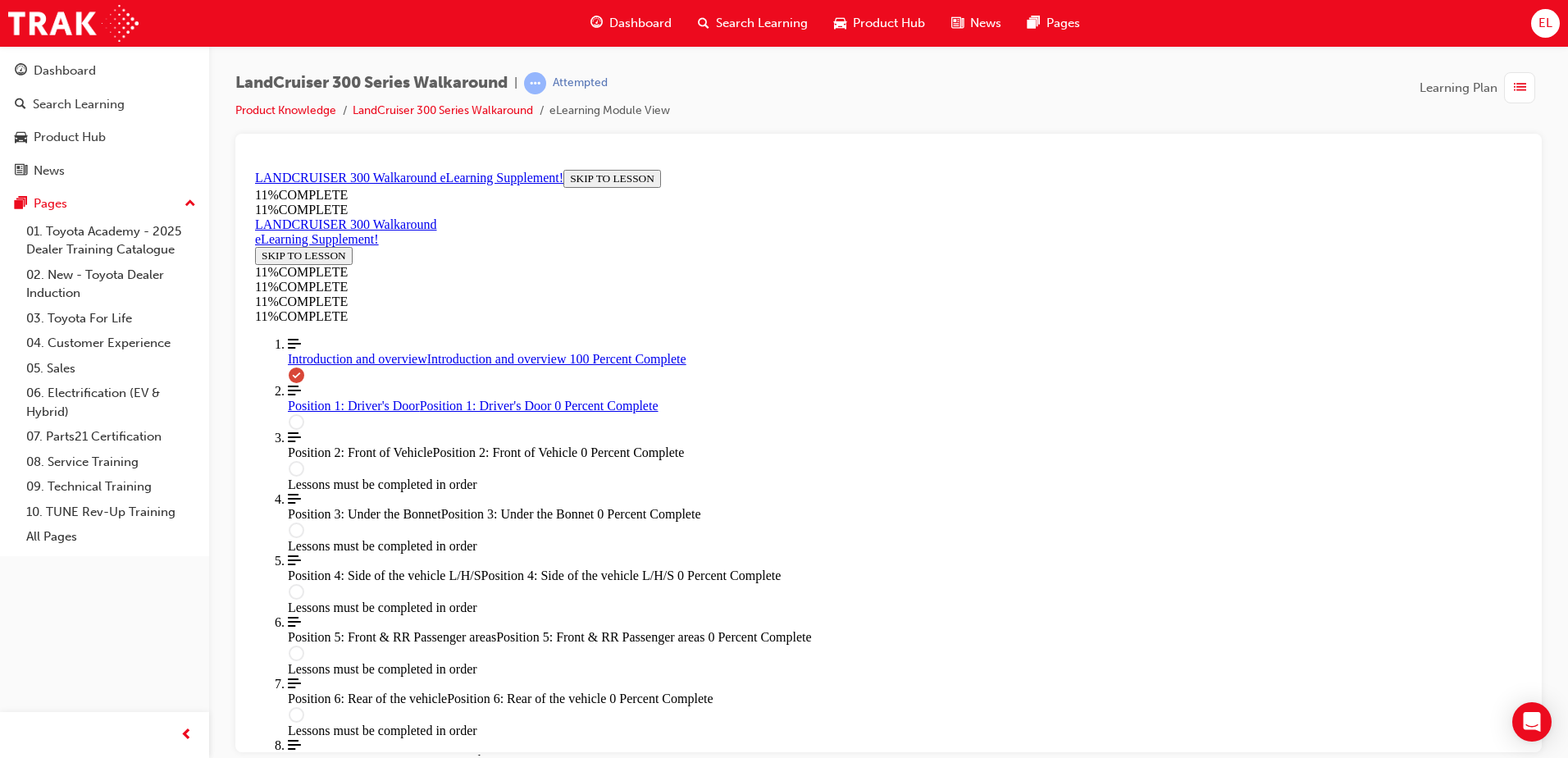
scroll to position [2080, 0]
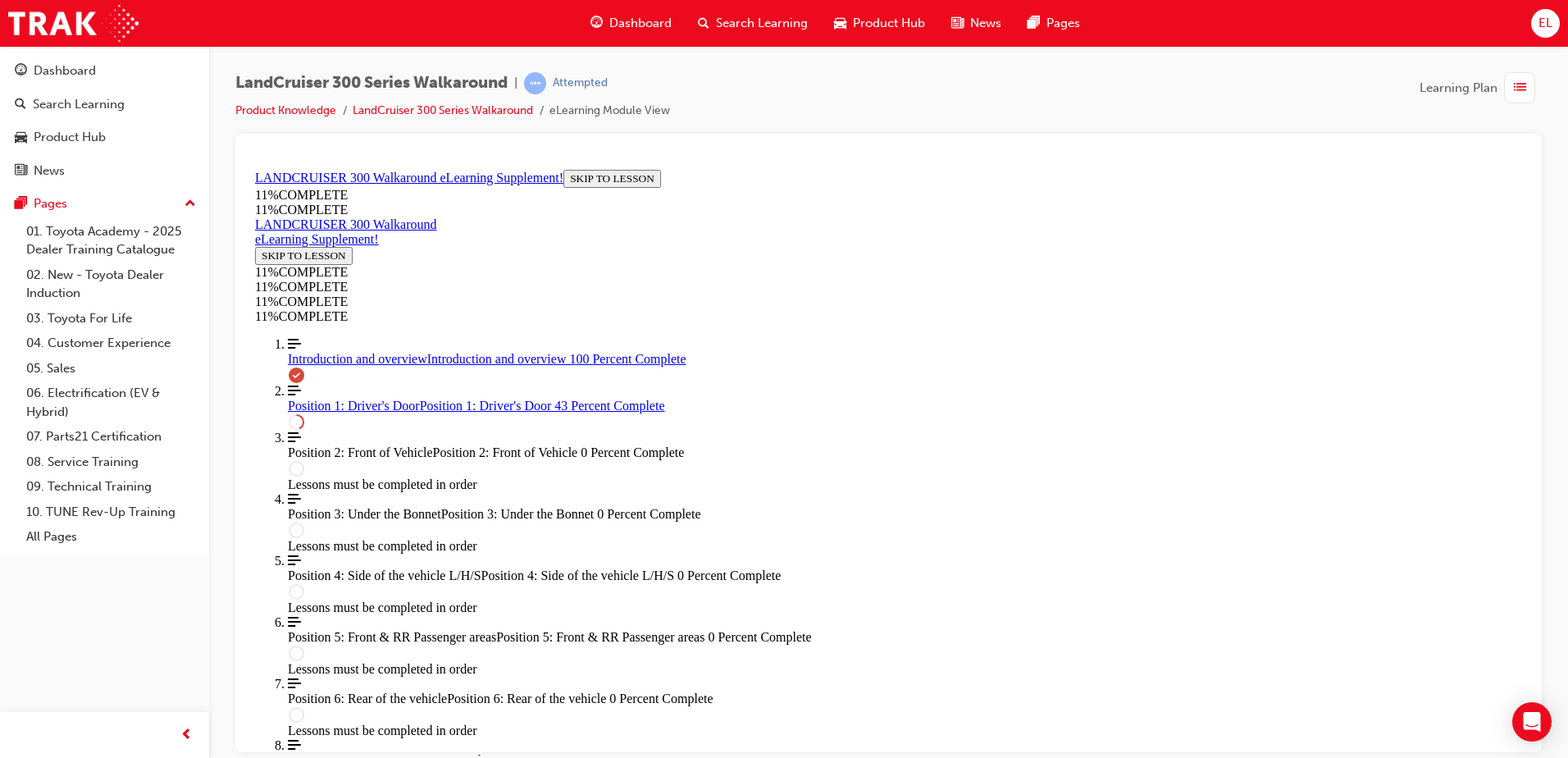
drag, startPoint x: 1072, startPoint y: 645, endPoint x: 1075, endPoint y: 657, distance: 12.4
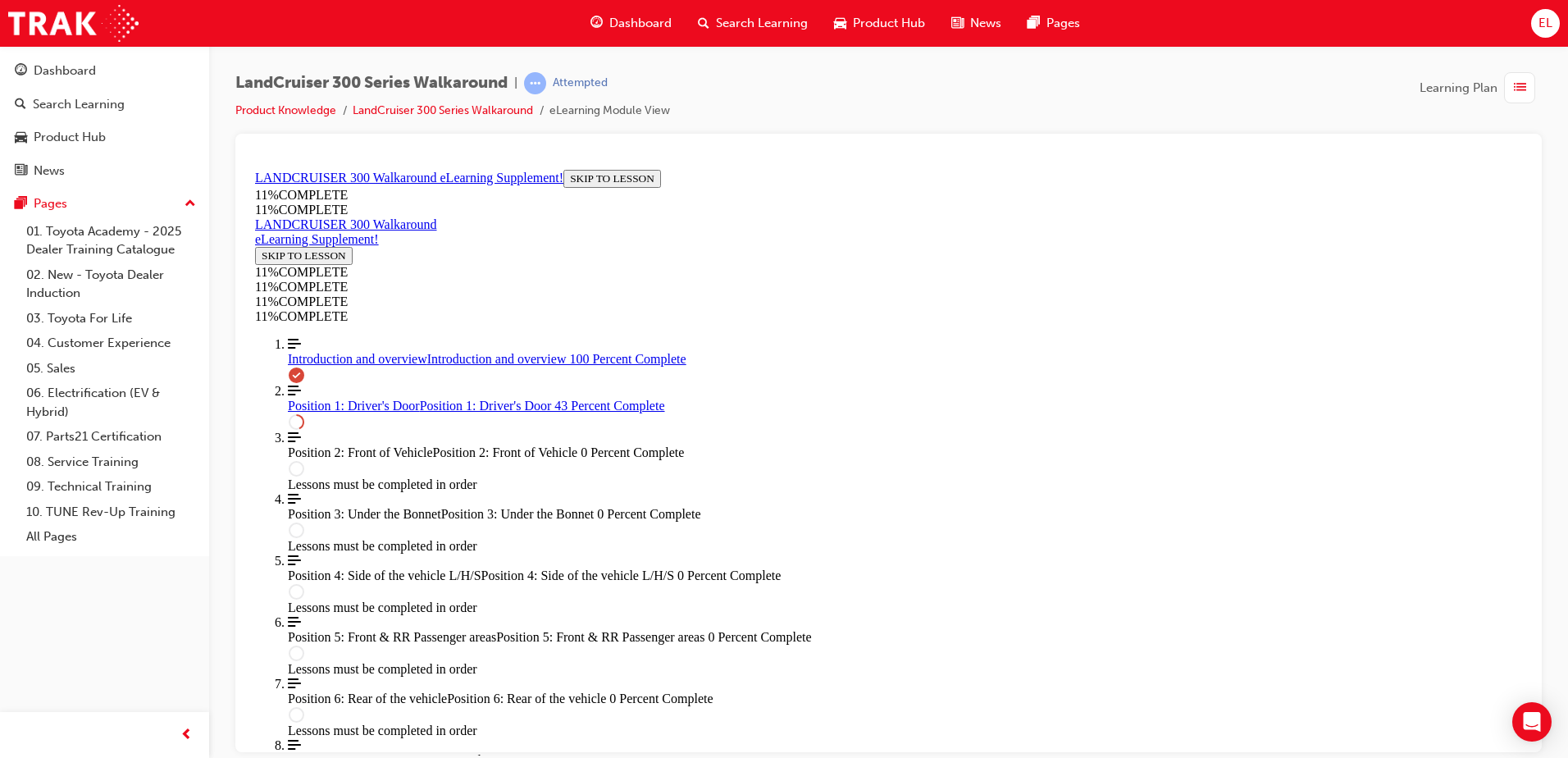
drag, startPoint x: 1155, startPoint y: 688, endPoint x: 1226, endPoint y: 669, distance: 73.5
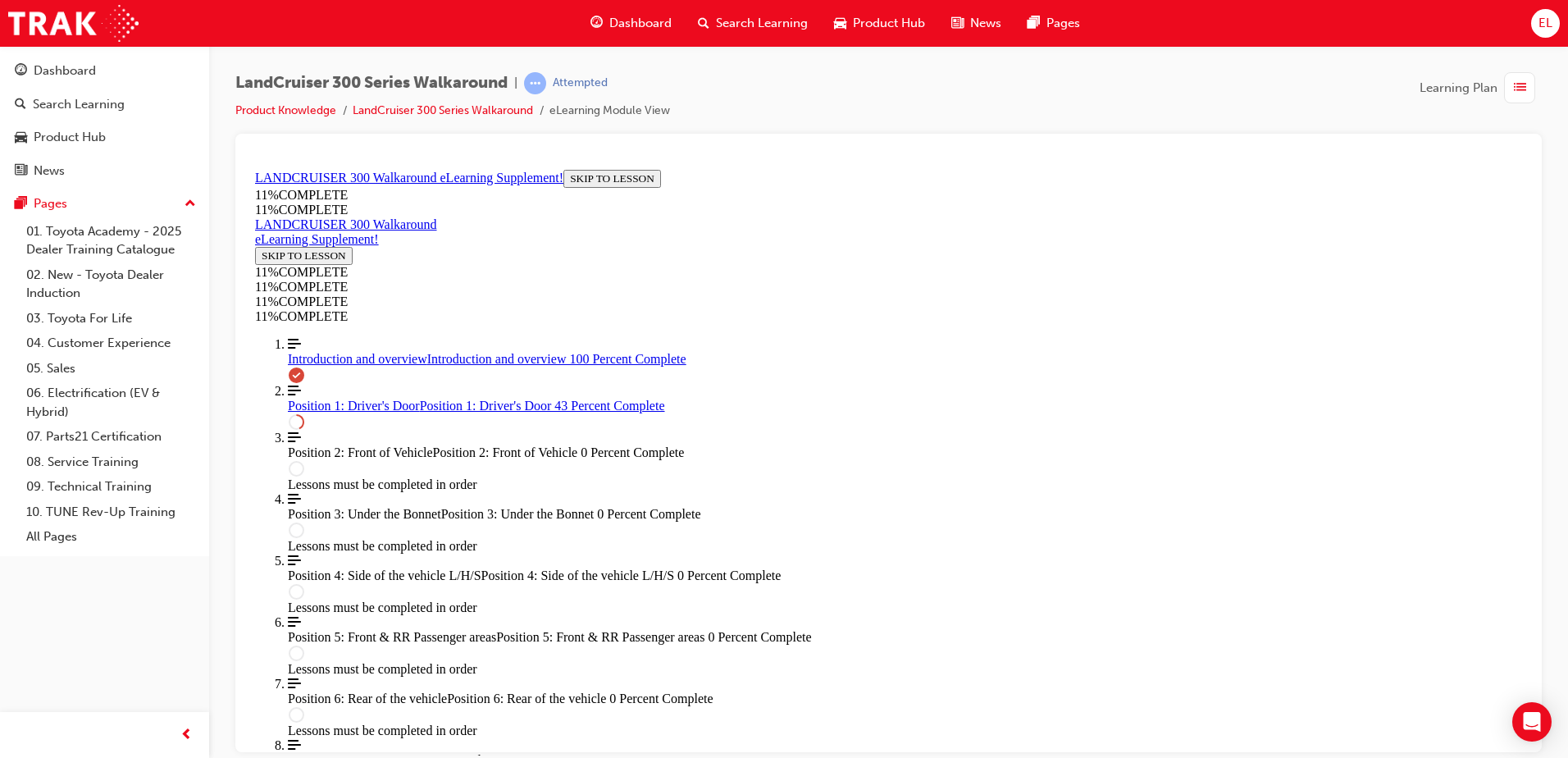
drag, startPoint x: 879, startPoint y: 509, endPoint x: 847, endPoint y: 508, distance: 32.0
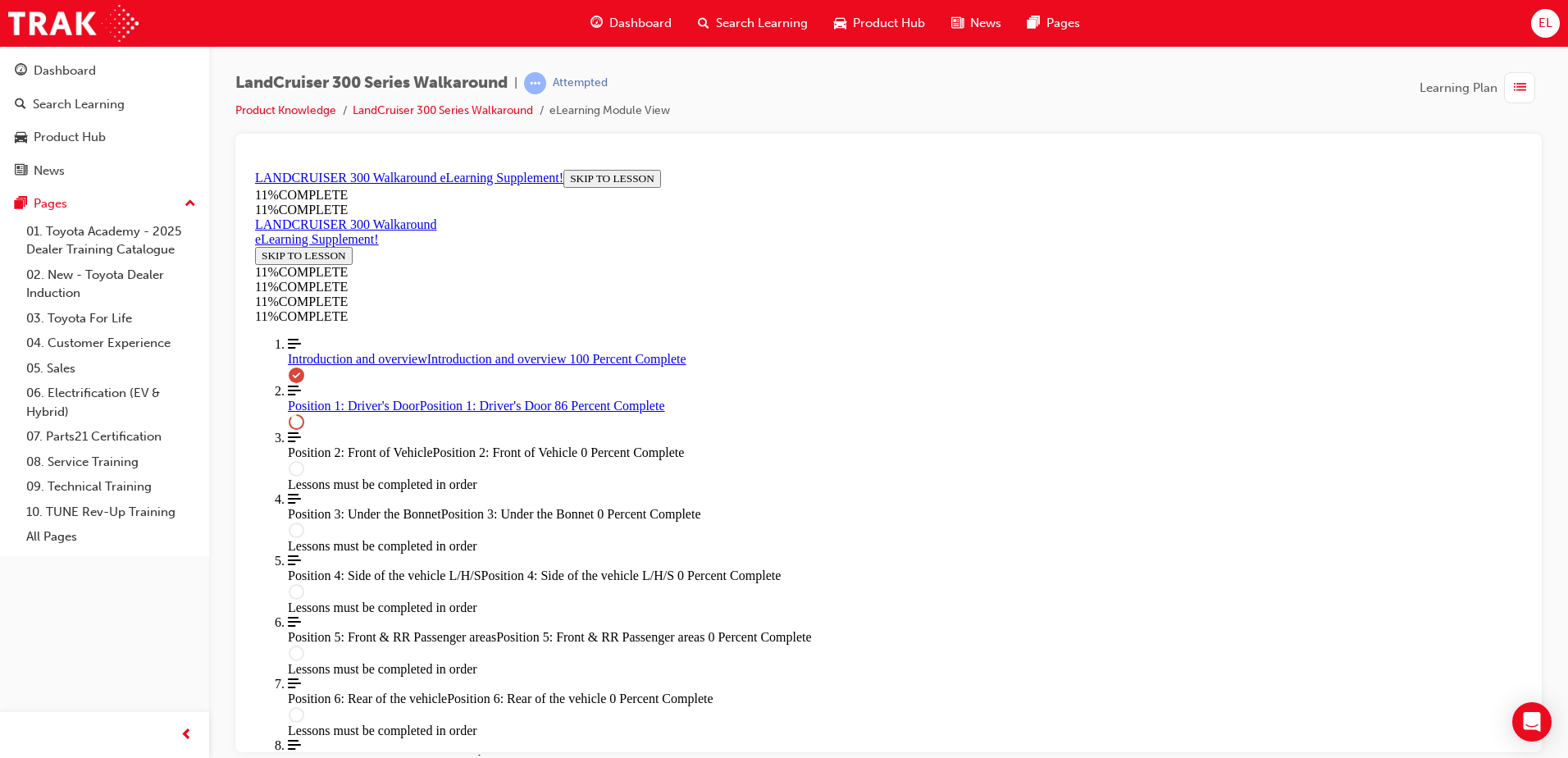
scroll to position [1759, 0]
drag, startPoint x: 898, startPoint y: 369, endPoint x: 1049, endPoint y: 469, distance: 181.1
drag, startPoint x: 908, startPoint y: 536, endPoint x: 1014, endPoint y: 340, distance: 222.8
drag, startPoint x: 830, startPoint y: 569, endPoint x: 841, endPoint y: 555, distance: 17.8
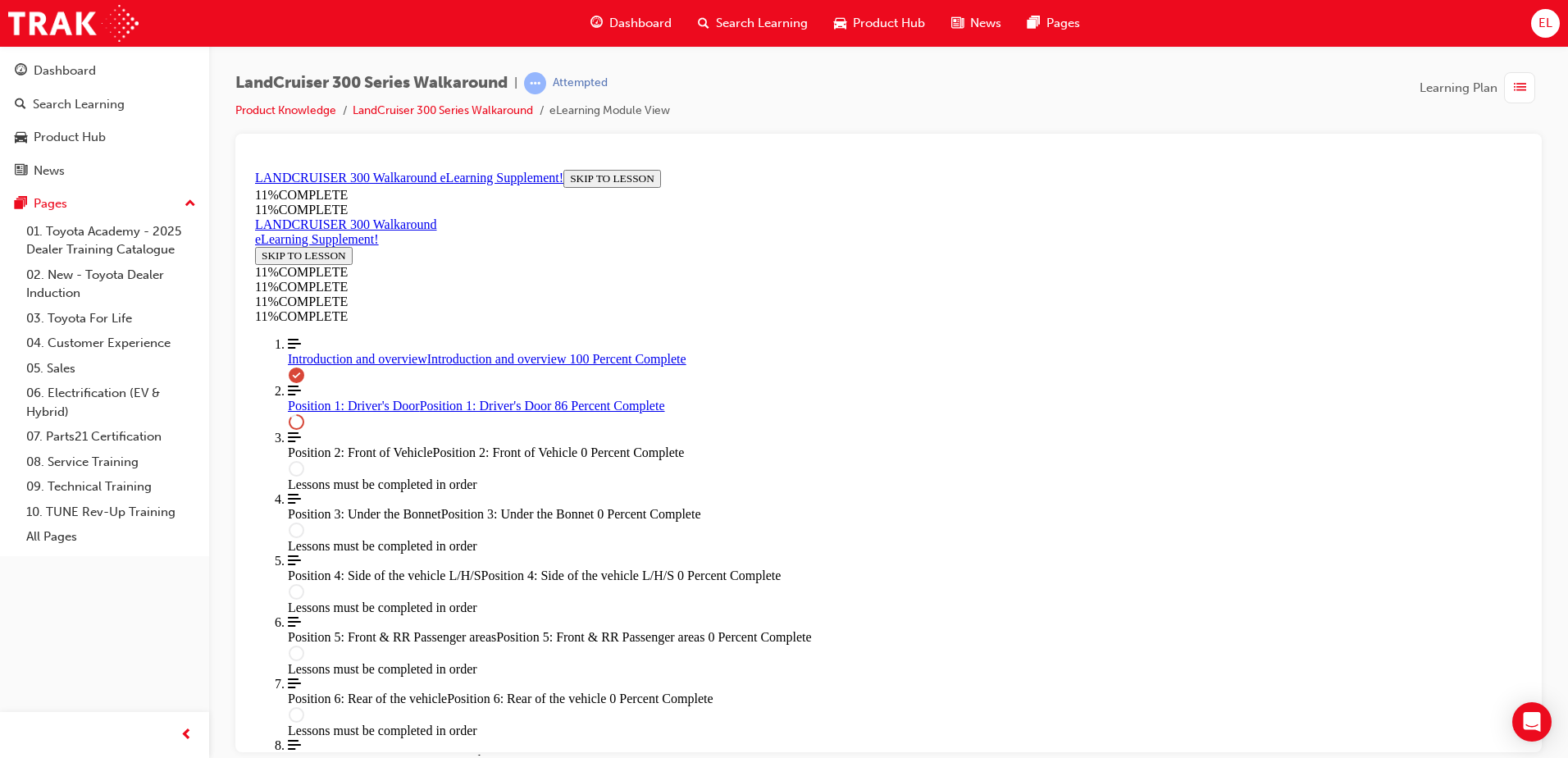
drag, startPoint x: 841, startPoint y: 555, endPoint x: 985, endPoint y: 541, distance: 144.7
drag, startPoint x: 875, startPoint y: 556, endPoint x: 904, endPoint y: 375, distance: 183.3
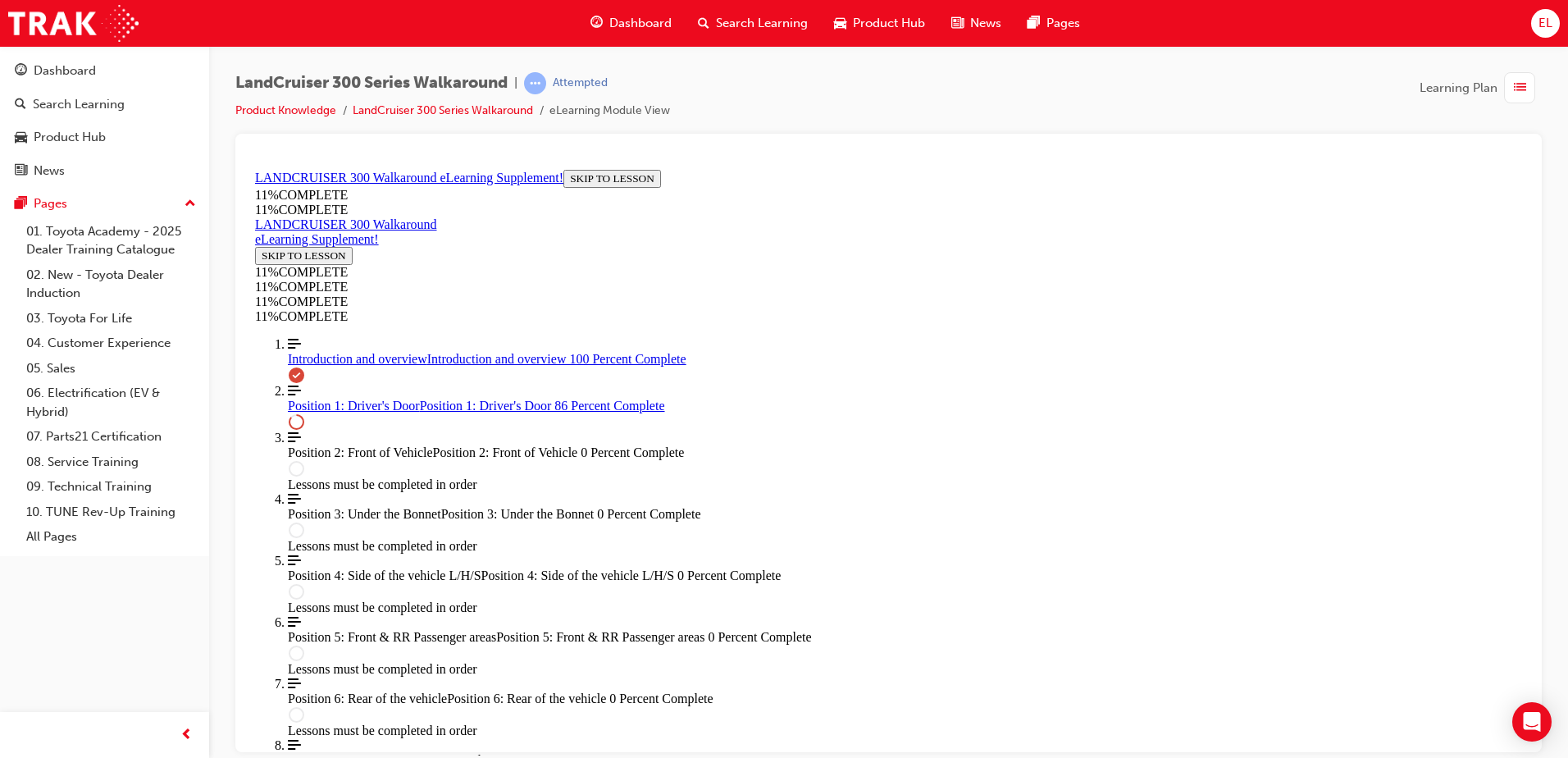
drag, startPoint x: 890, startPoint y: 542, endPoint x: 1099, endPoint y: 383, distance: 262.6
drag, startPoint x: 879, startPoint y: 472, endPoint x: 908, endPoint y: 612, distance: 143.0
drag, startPoint x: 876, startPoint y: 540, endPoint x: 1006, endPoint y: 455, distance: 155.3
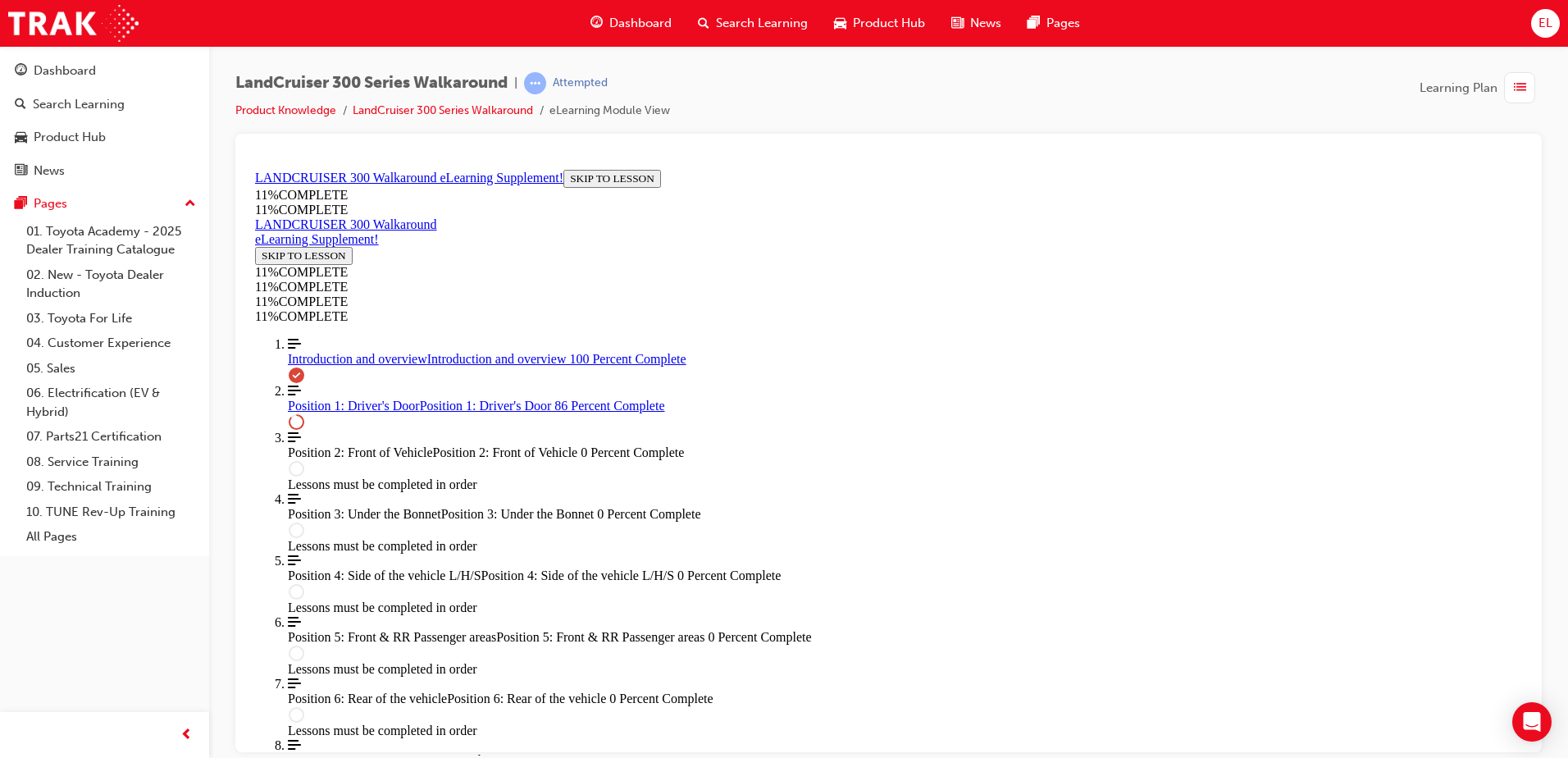
drag, startPoint x: 874, startPoint y: 525, endPoint x: 1091, endPoint y: 523, distance: 217.0
drag, startPoint x: 873, startPoint y: 461, endPoint x: 1086, endPoint y: 384, distance: 226.5
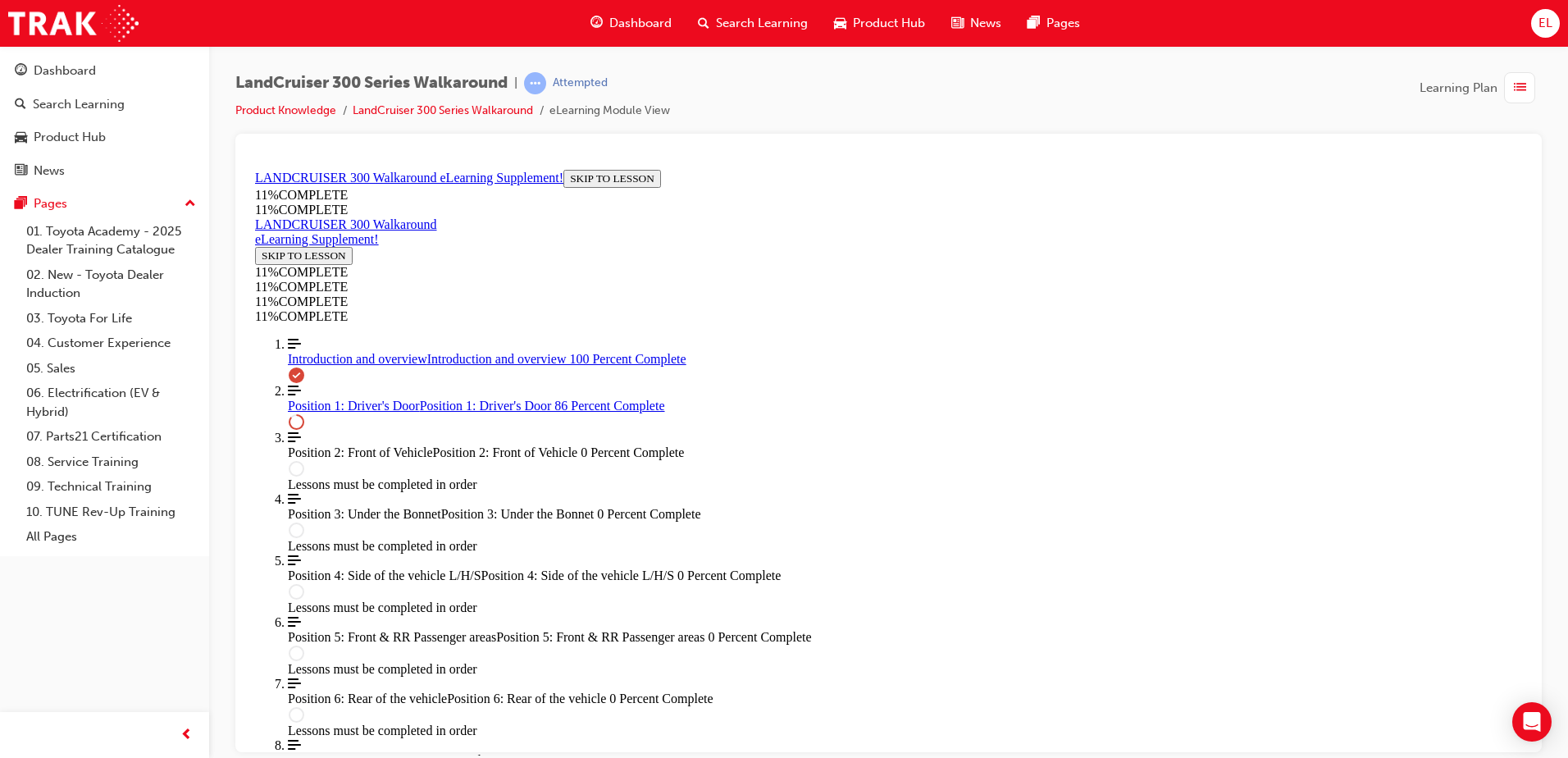
drag, startPoint x: 854, startPoint y: 469, endPoint x: 1081, endPoint y: 489, distance: 227.9
drag, startPoint x: 982, startPoint y: 528, endPoint x: 1043, endPoint y: 547, distance: 63.9
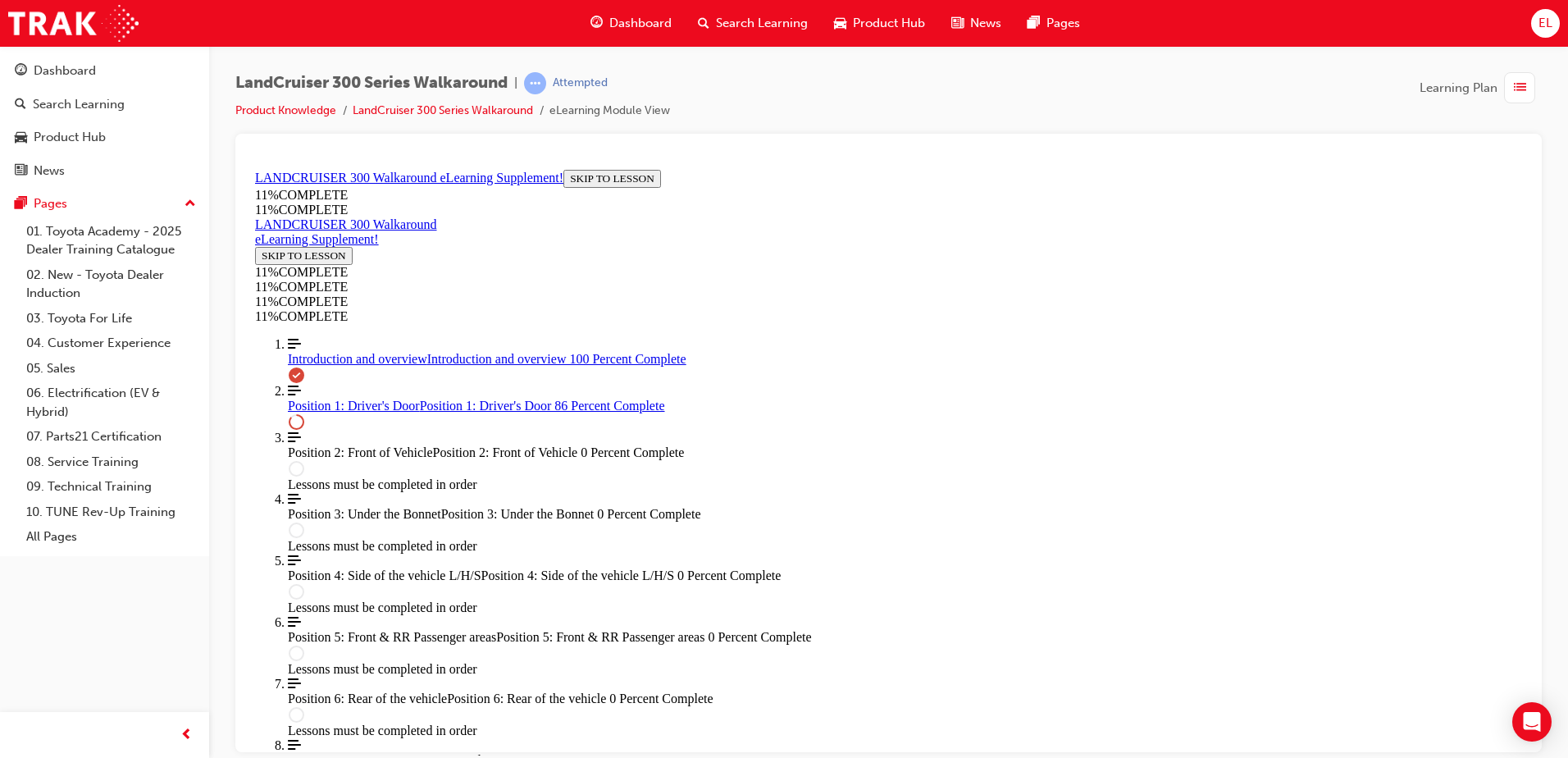
drag, startPoint x: 875, startPoint y: 380, endPoint x: 1047, endPoint y: 387, distance: 172.1
drag, startPoint x: 903, startPoint y: 537, endPoint x: 1072, endPoint y: 453, distance: 188.7
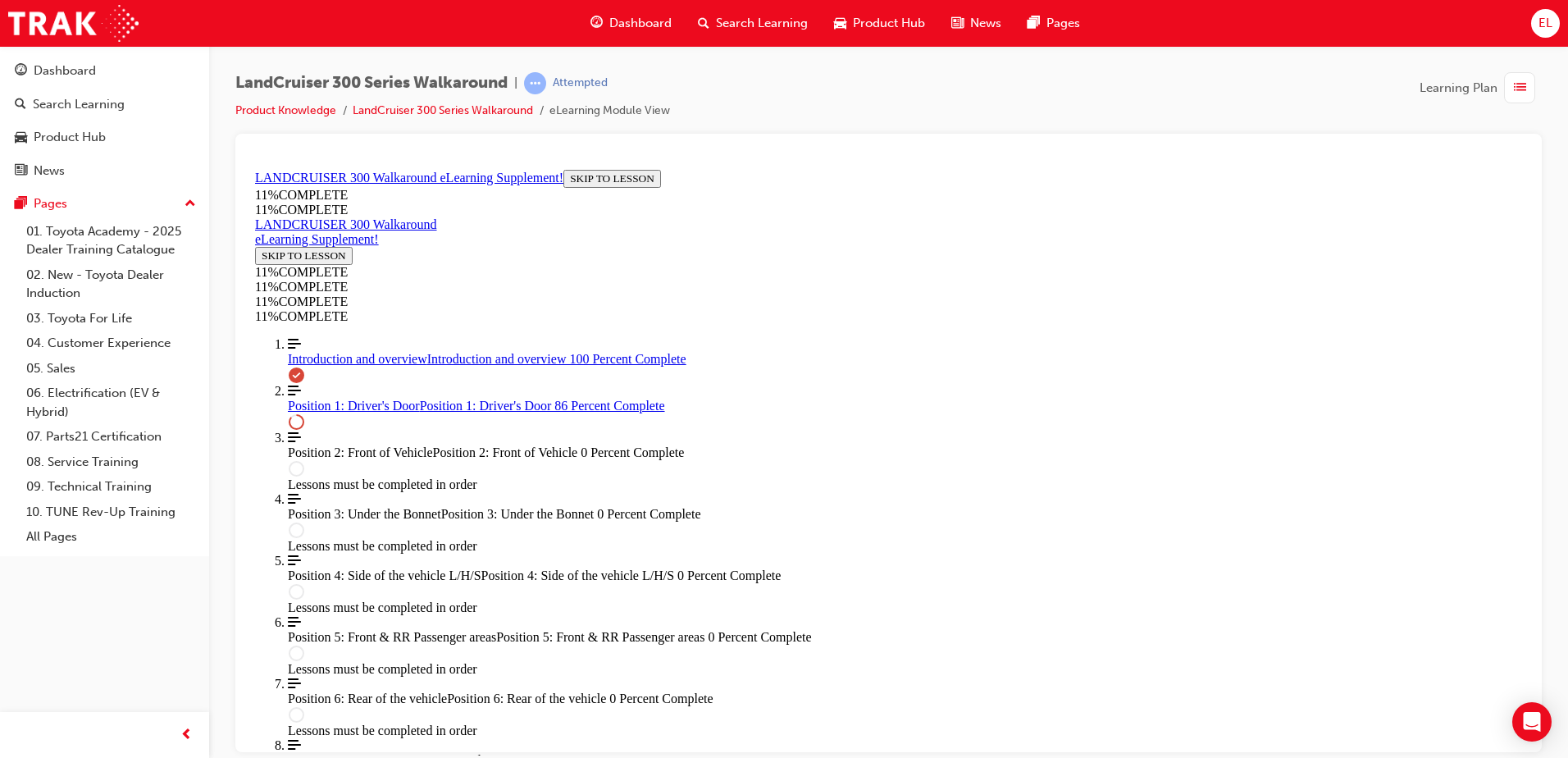
drag, startPoint x: 906, startPoint y: 533, endPoint x: 1095, endPoint y: 517, distance: 189.7
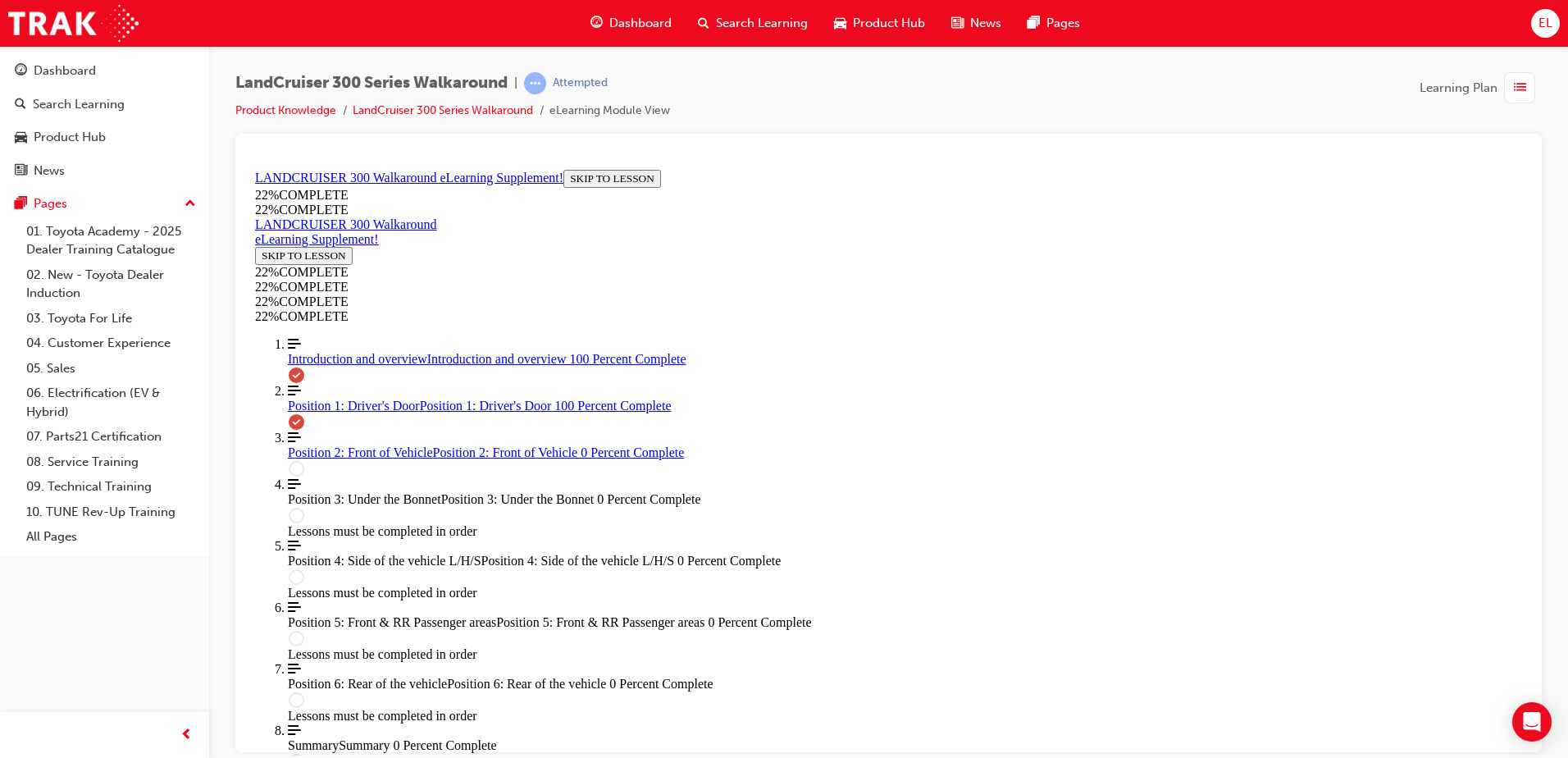
drag, startPoint x: 1004, startPoint y: 566, endPoint x: 1086, endPoint y: 693, distance: 151.2
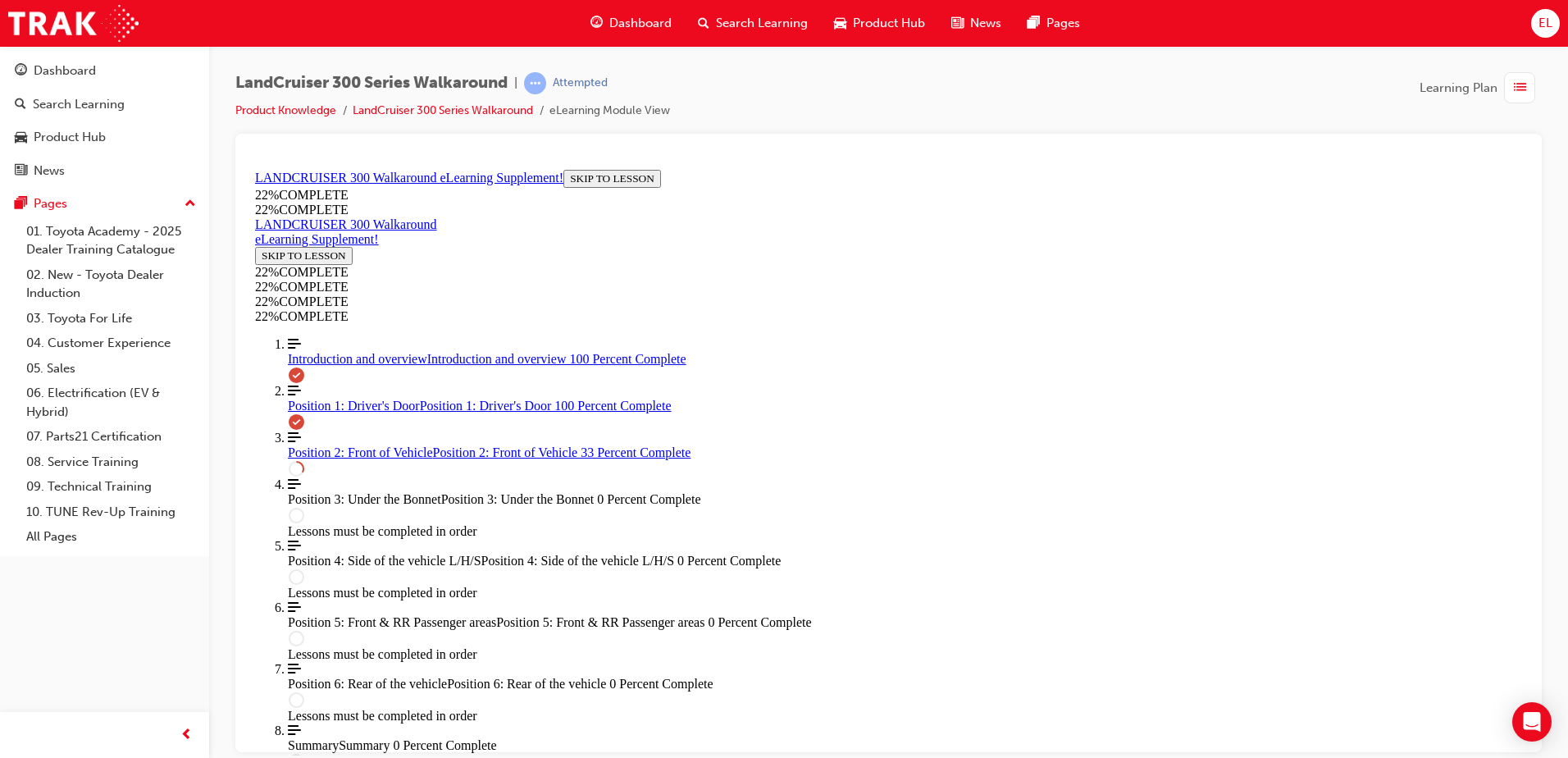
drag, startPoint x: 764, startPoint y: 489, endPoint x: 773, endPoint y: 485, distance: 9.8
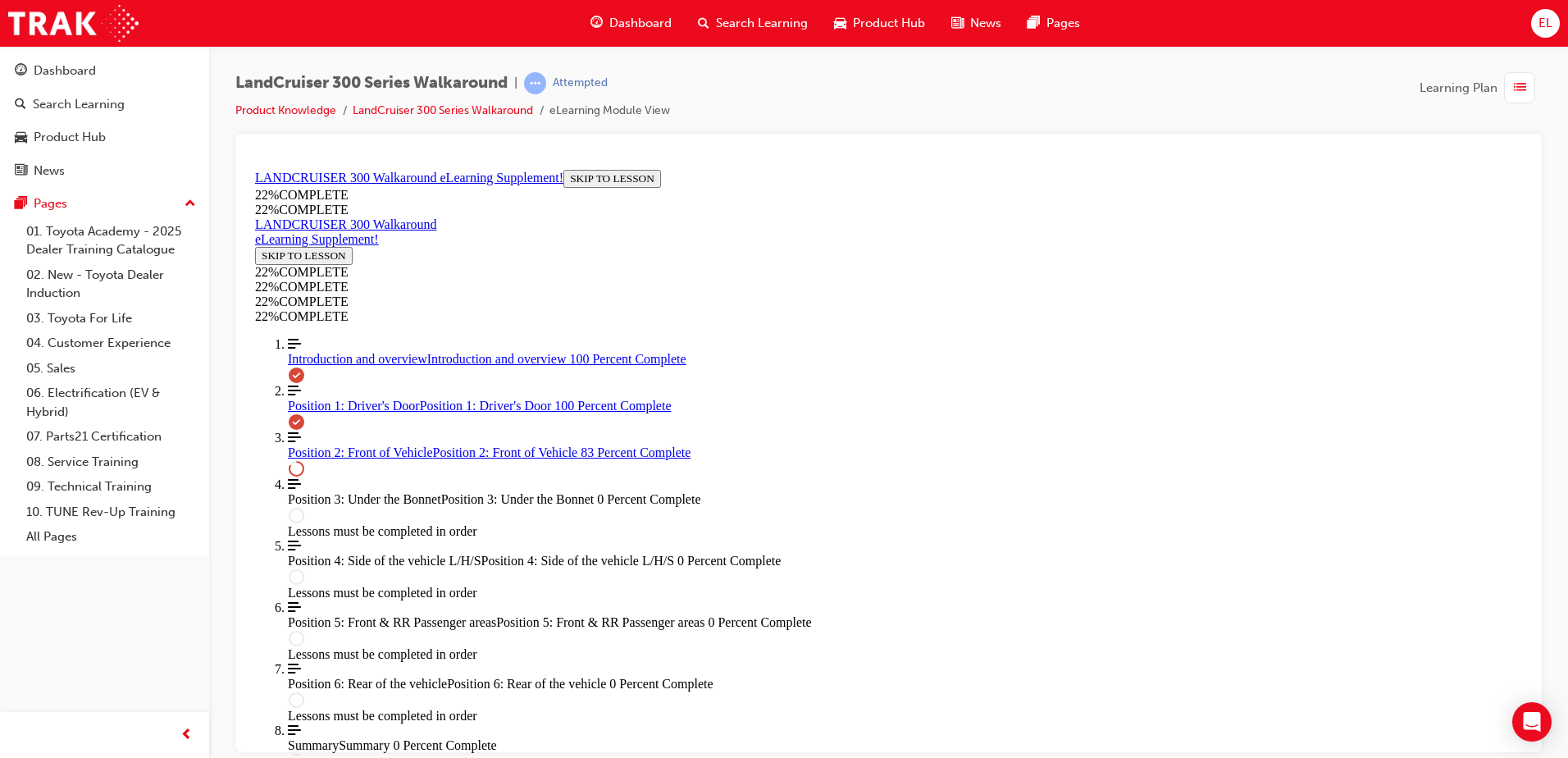
scroll to position [1366, 0]
drag, startPoint x: 976, startPoint y: 409, endPoint x: 985, endPoint y: 585, distance: 176.2
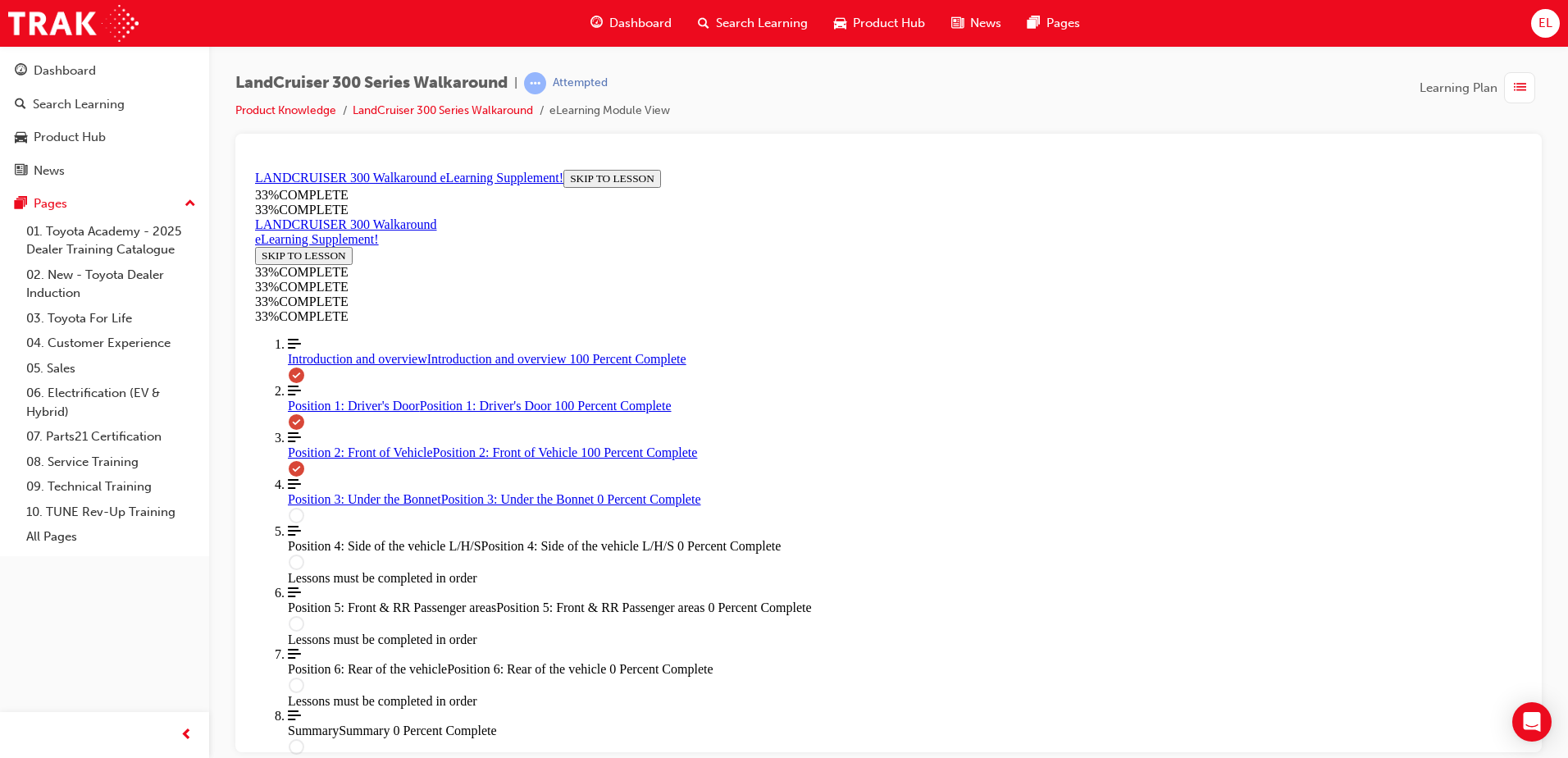
scroll to position [2172, 0]
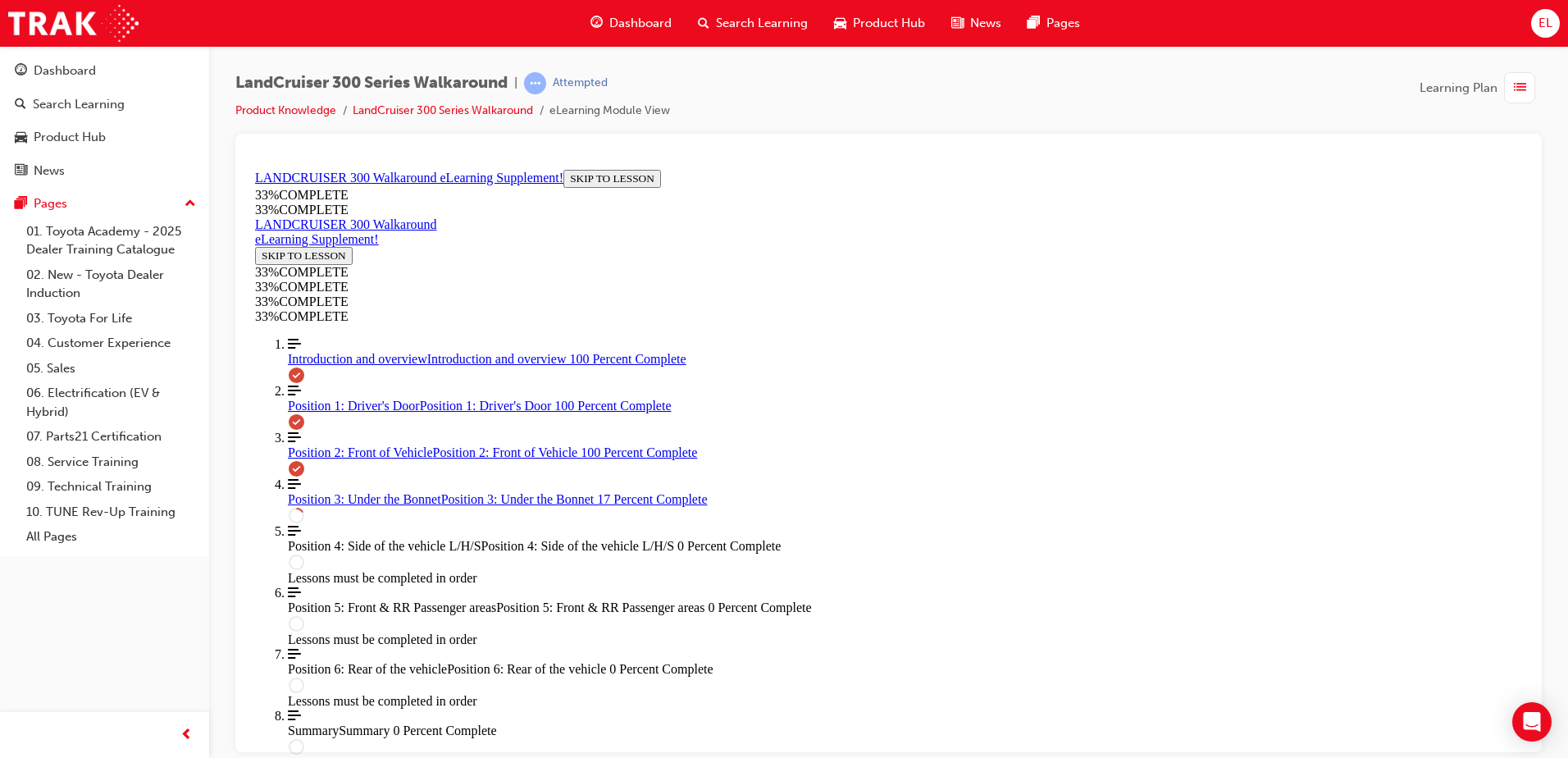
scroll to position [1135, 0]
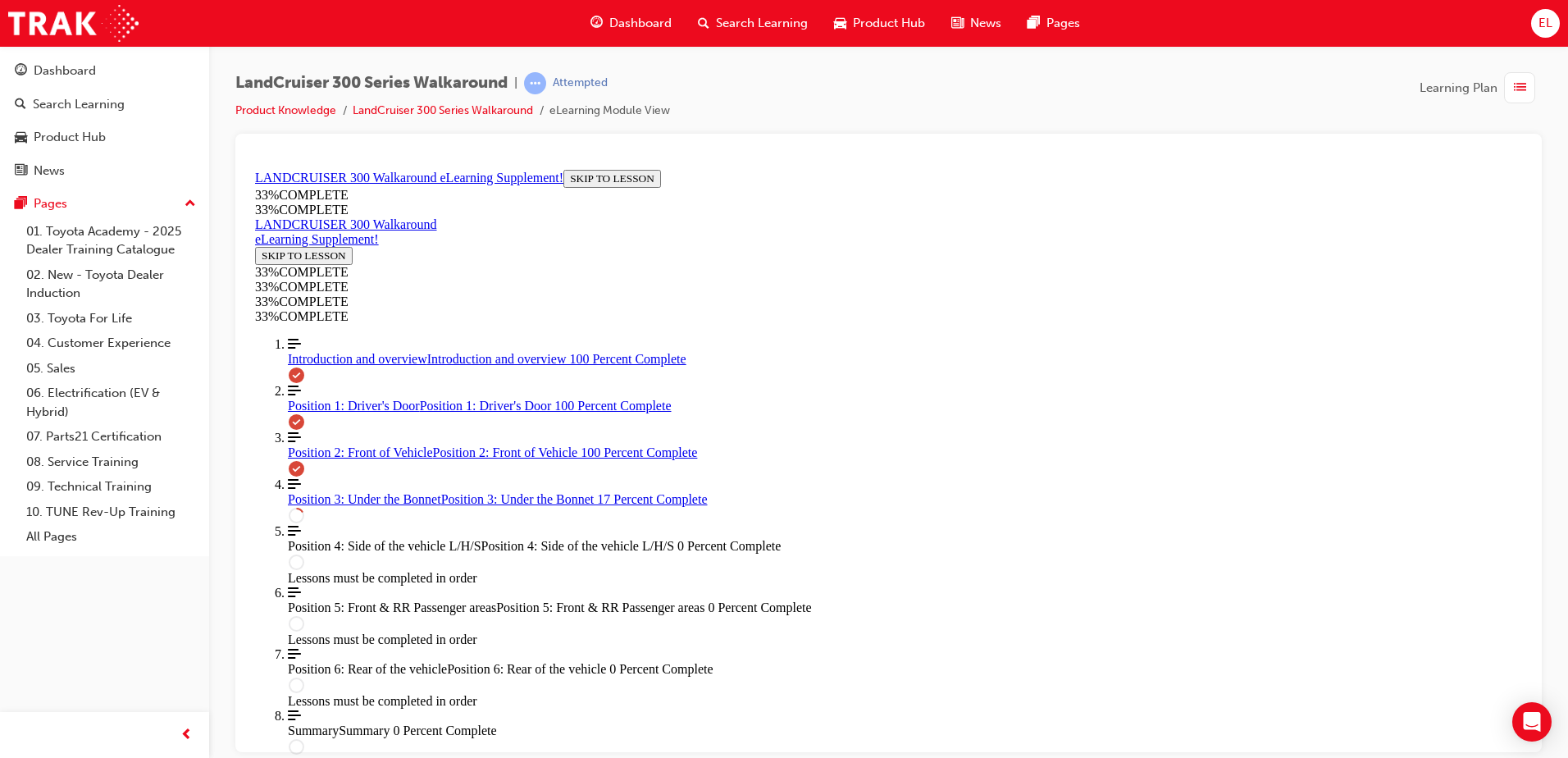
drag, startPoint x: 1153, startPoint y: 312, endPoint x: 1197, endPoint y: 299, distance: 45.9
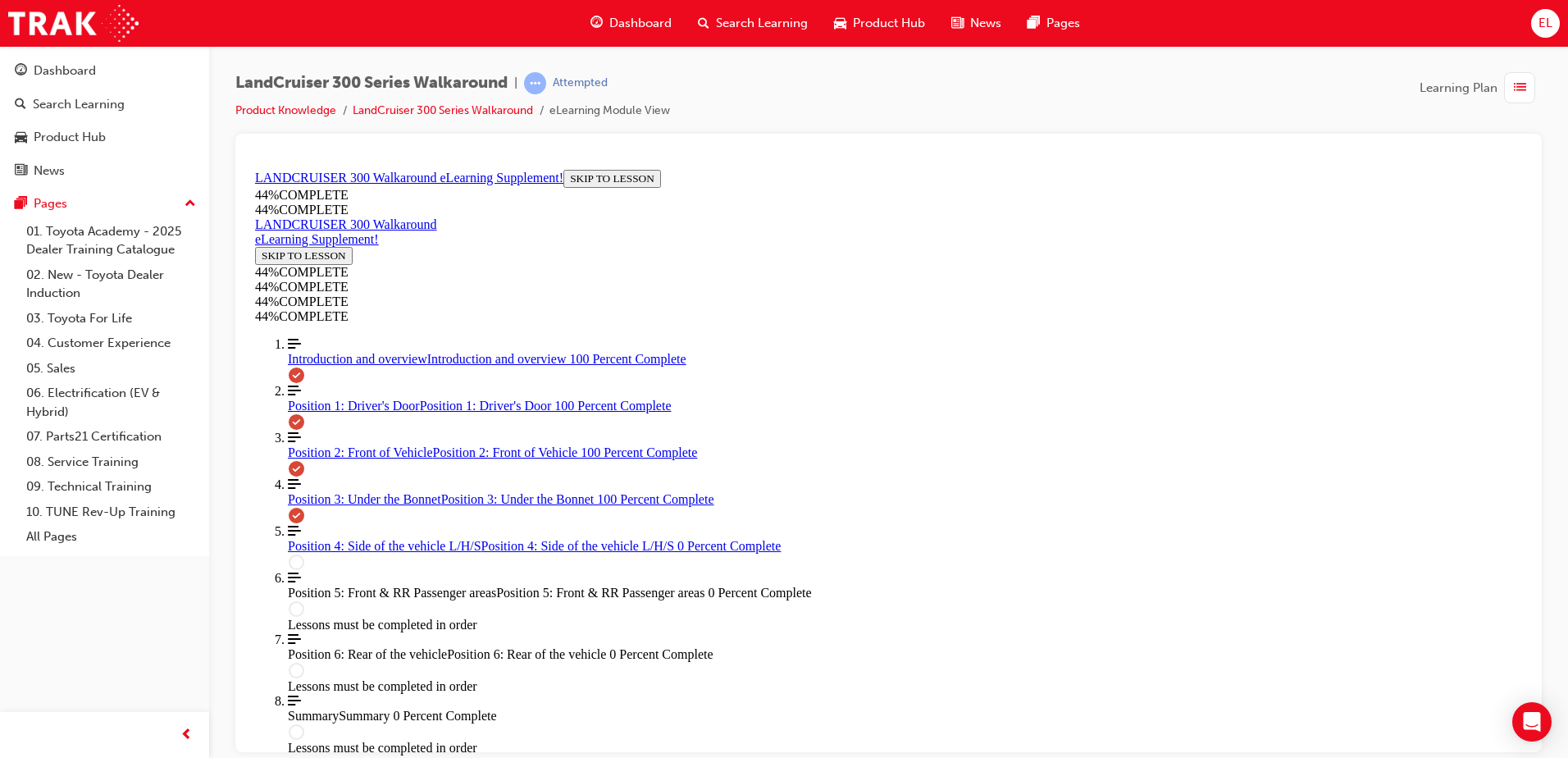
scroll to position [2916, 0]
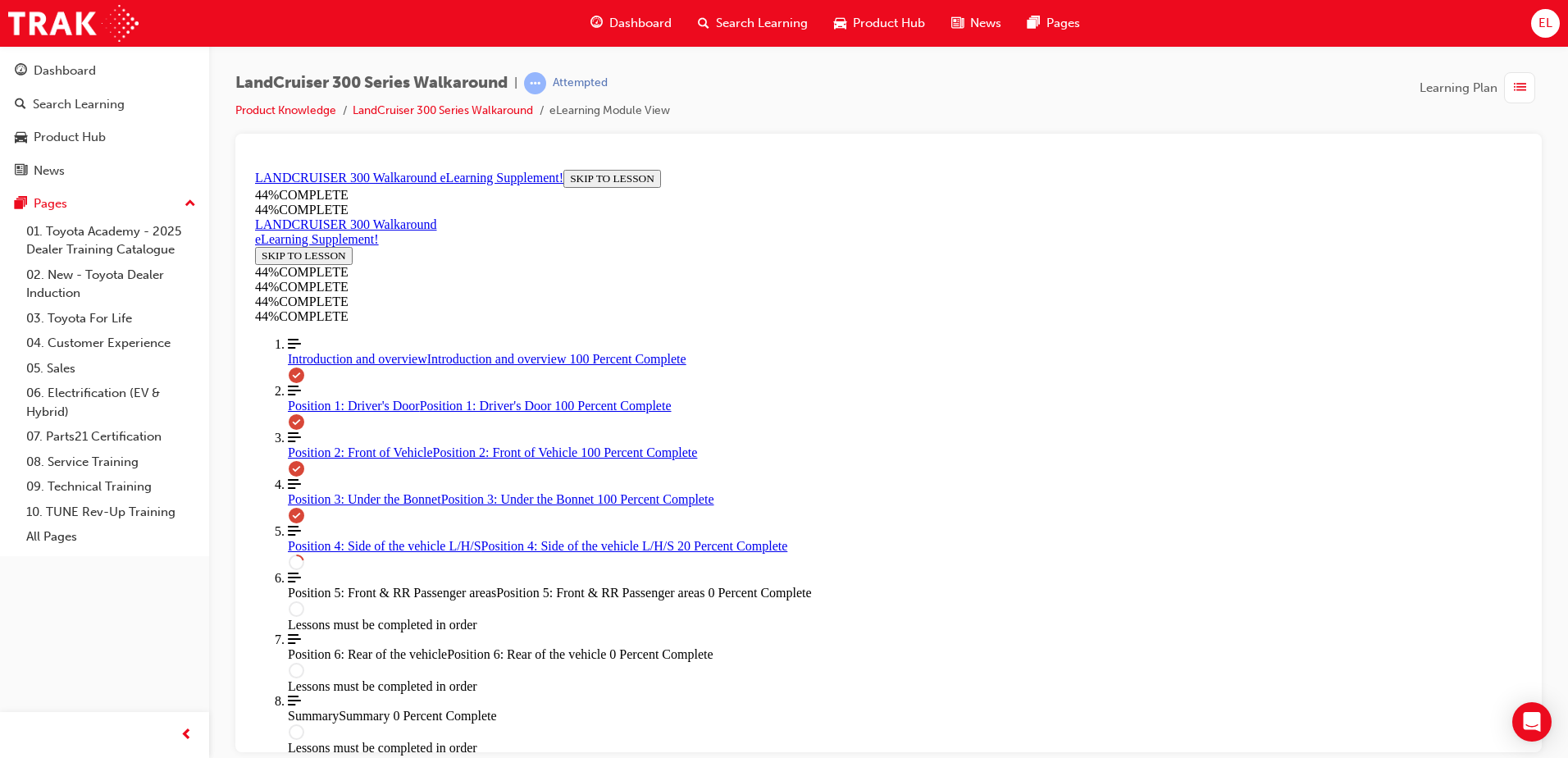
scroll to position [229, 0]
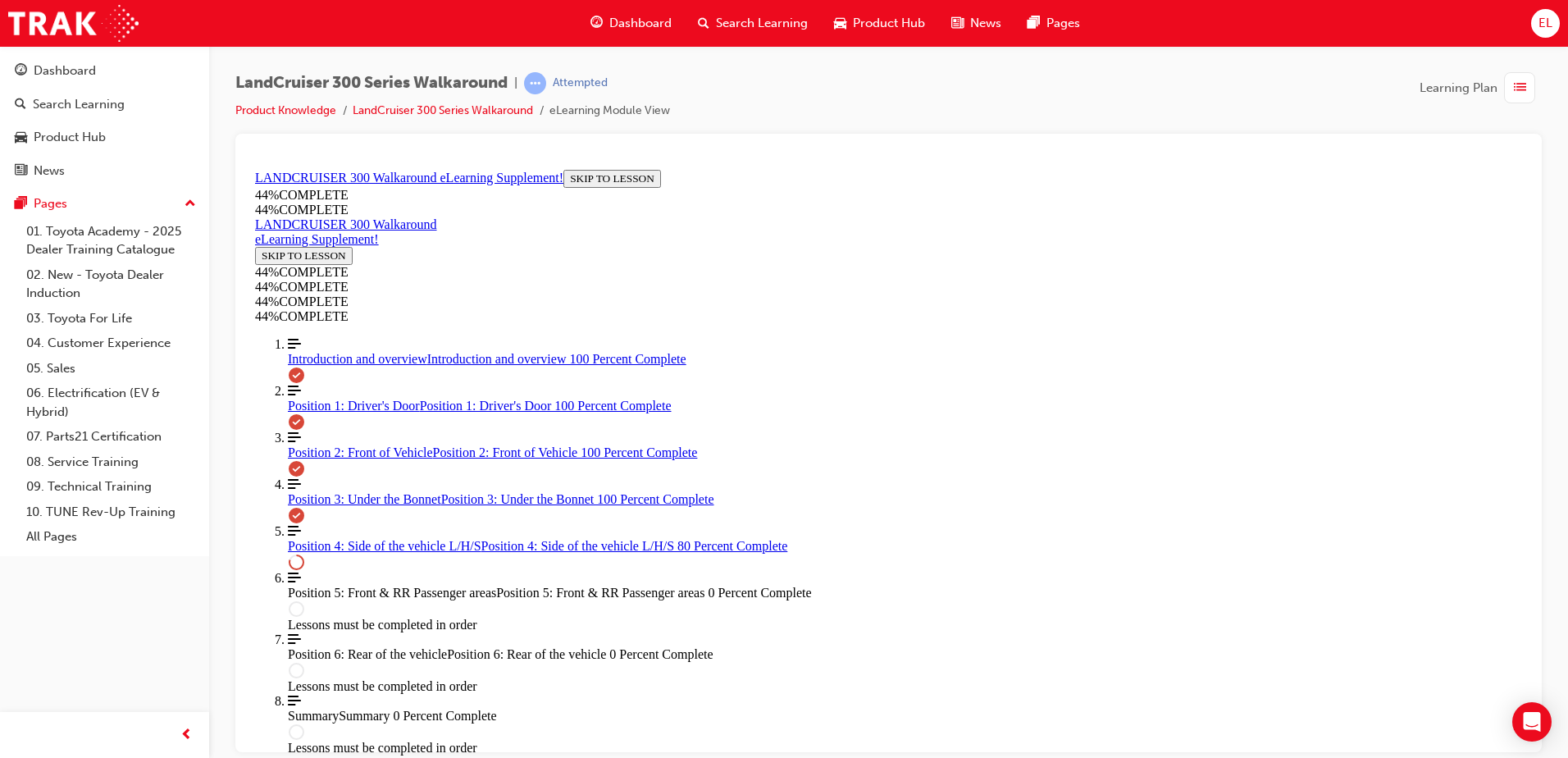
scroll to position [1074, 0]
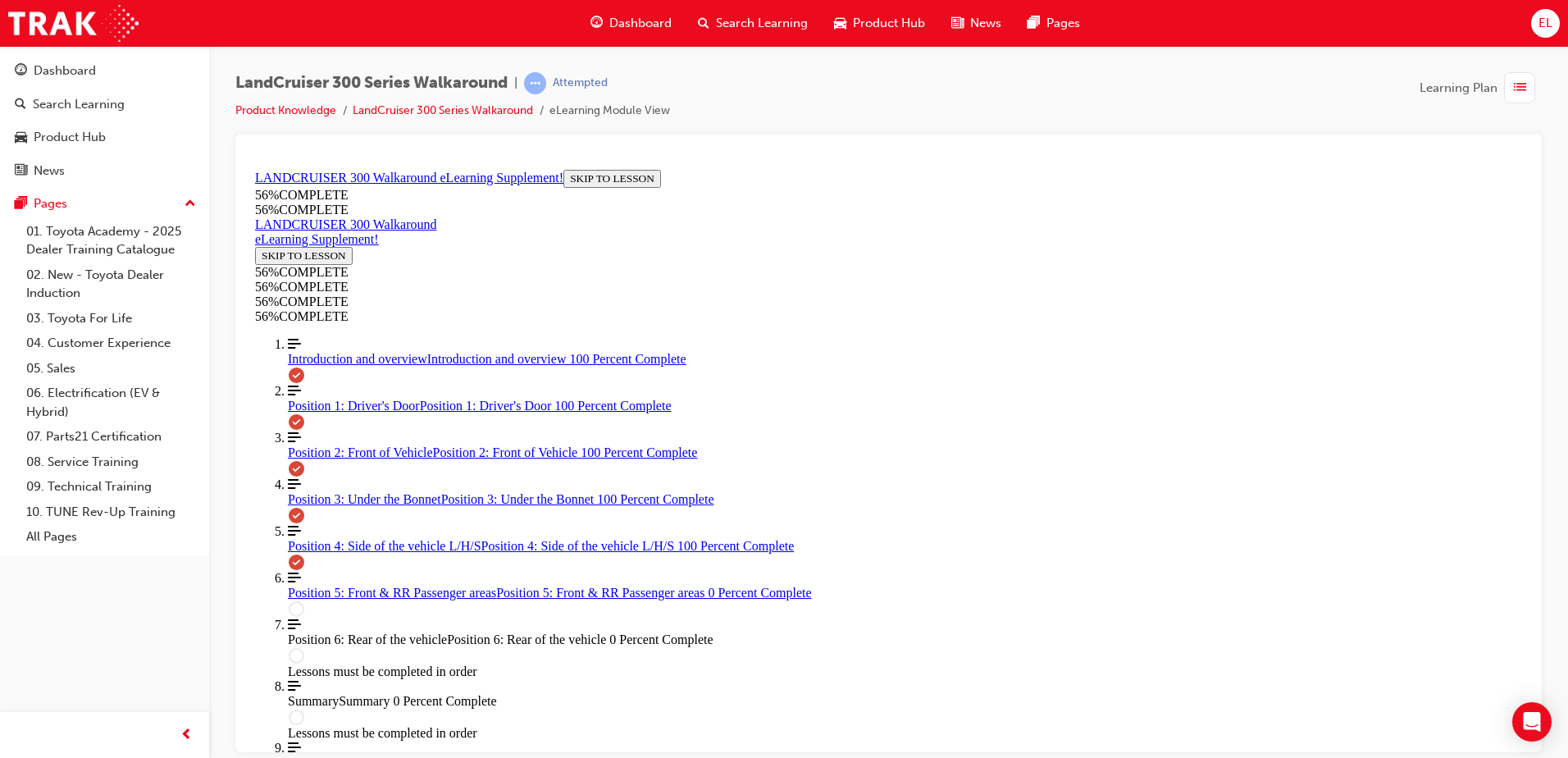
drag, startPoint x: 996, startPoint y: 627, endPoint x: 987, endPoint y: 584, distance: 43.9
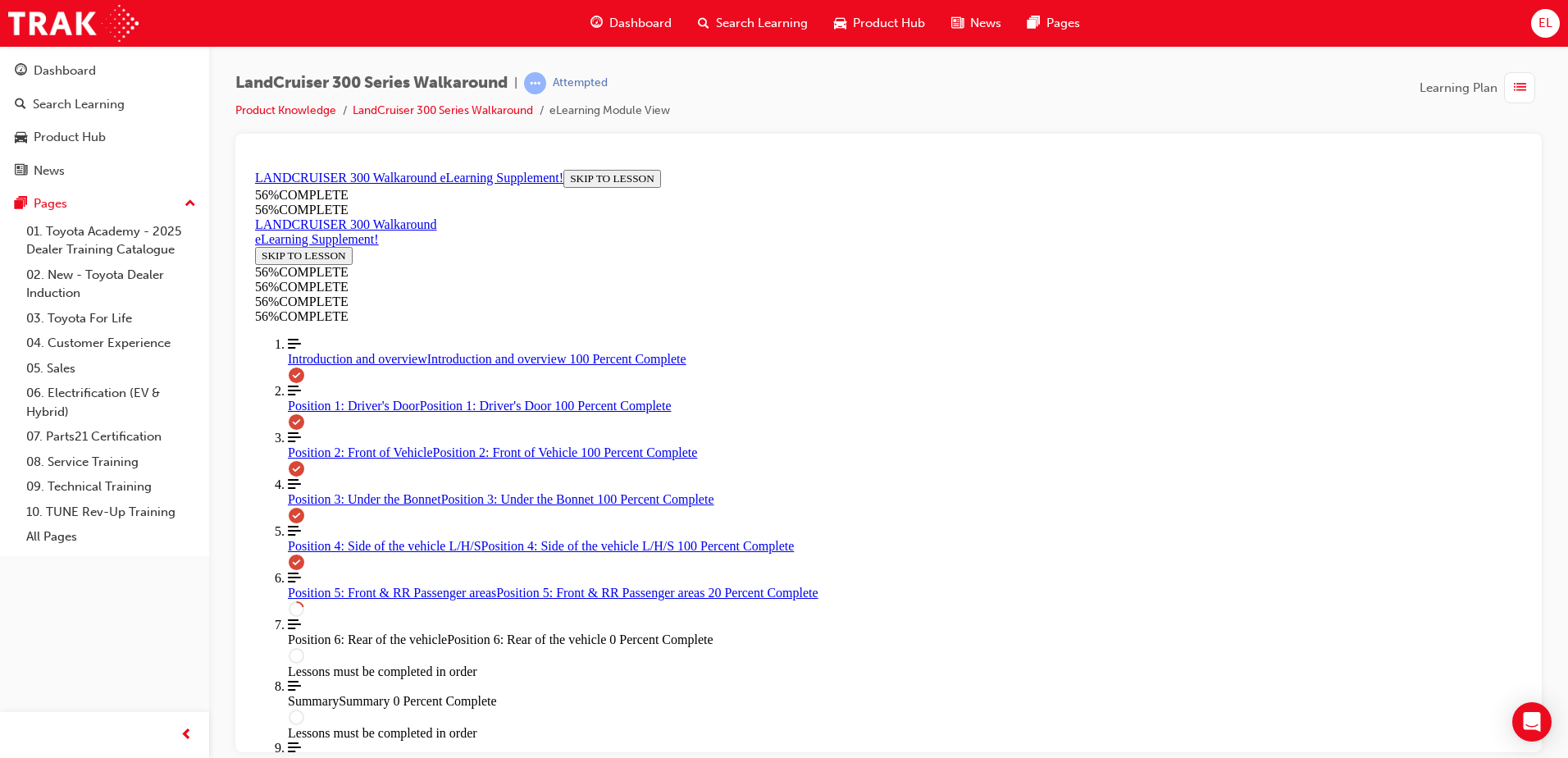
drag, startPoint x: 602, startPoint y: 449, endPoint x: 633, endPoint y: 435, distance: 34.0
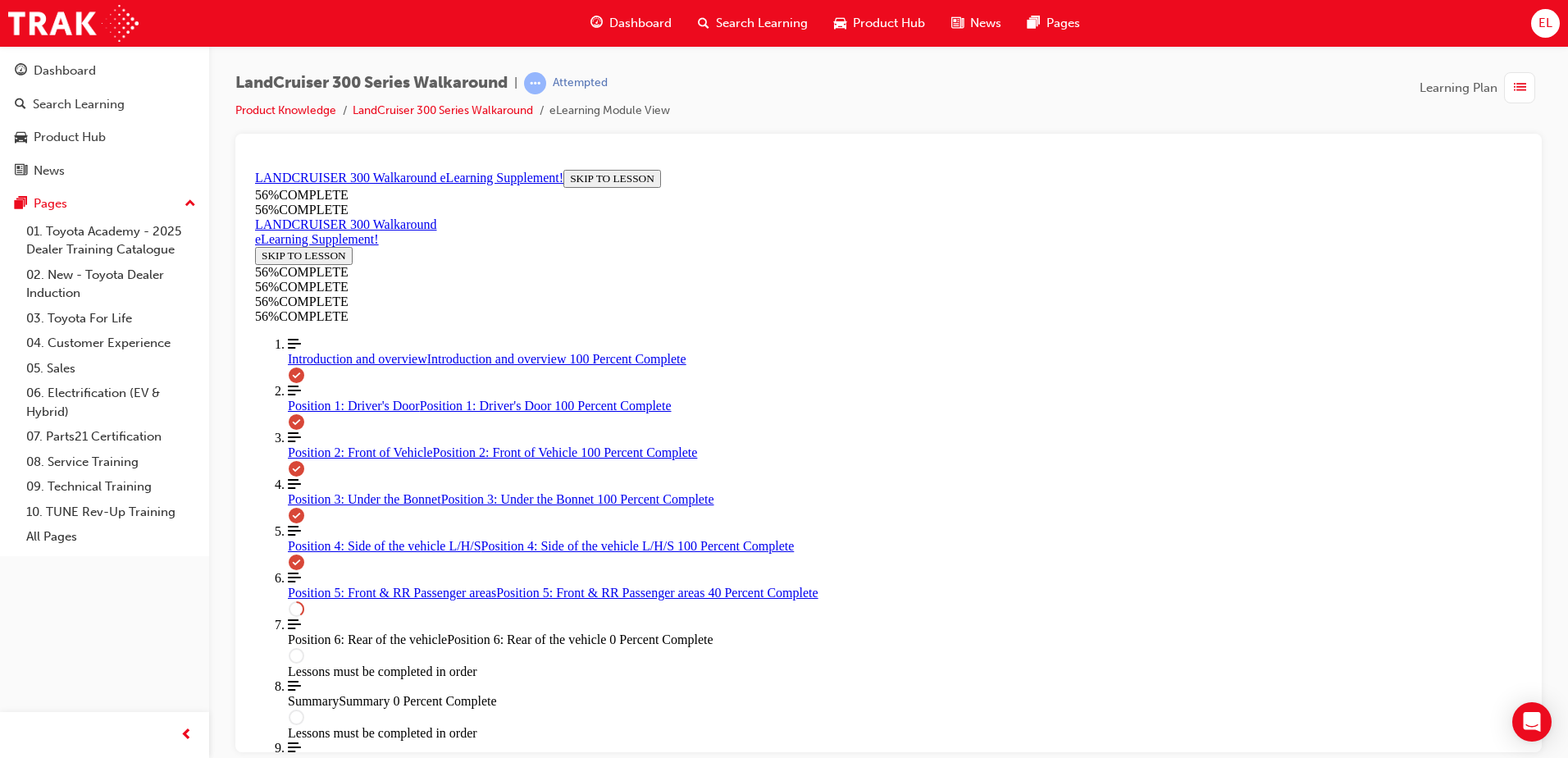
drag, startPoint x: 995, startPoint y: 708, endPoint x: 1046, endPoint y: 587, distance: 131.3
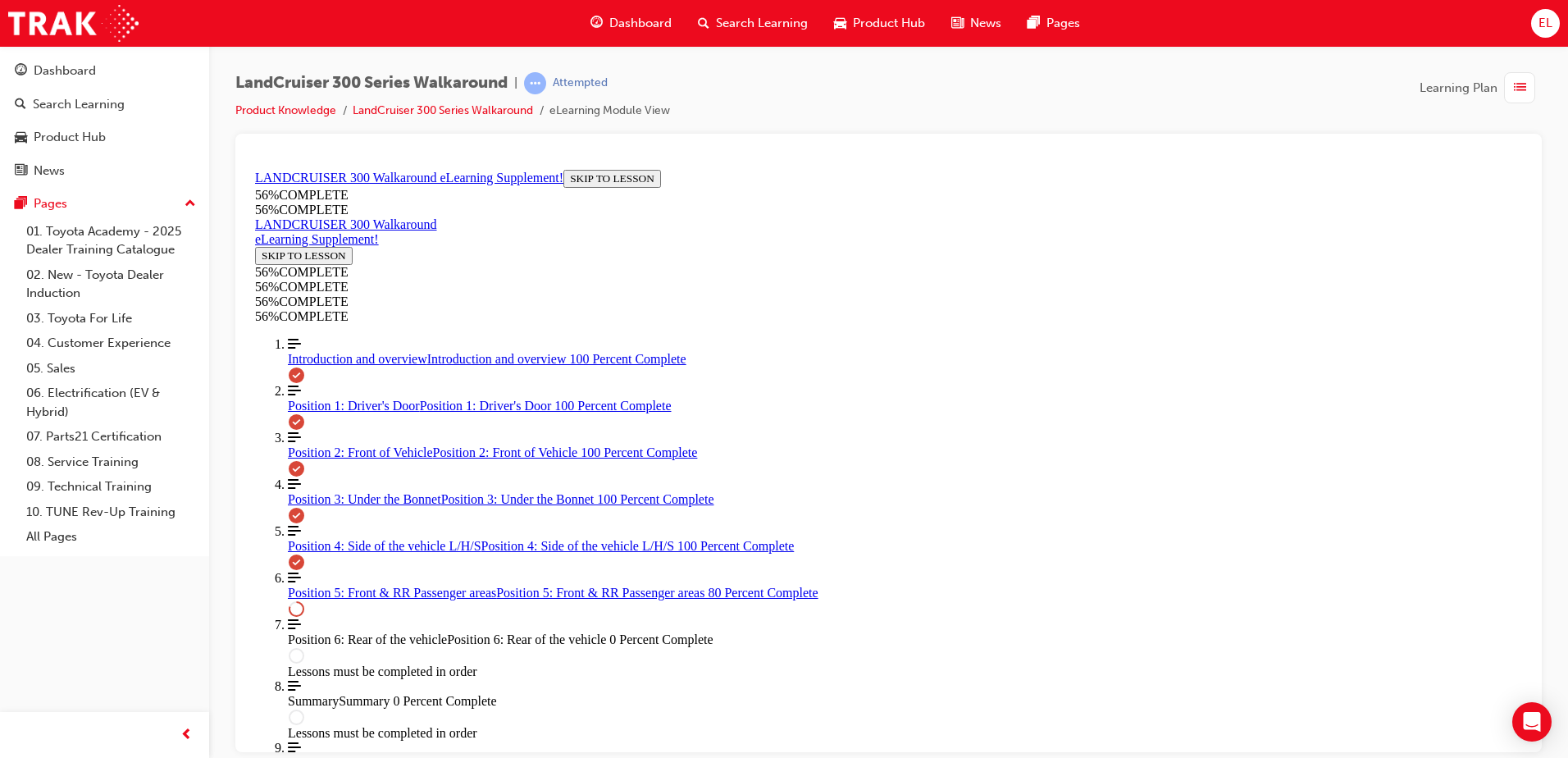
scroll to position [1173, 0]
drag, startPoint x: 909, startPoint y: 370, endPoint x: 914, endPoint y: 332, distance: 38.3
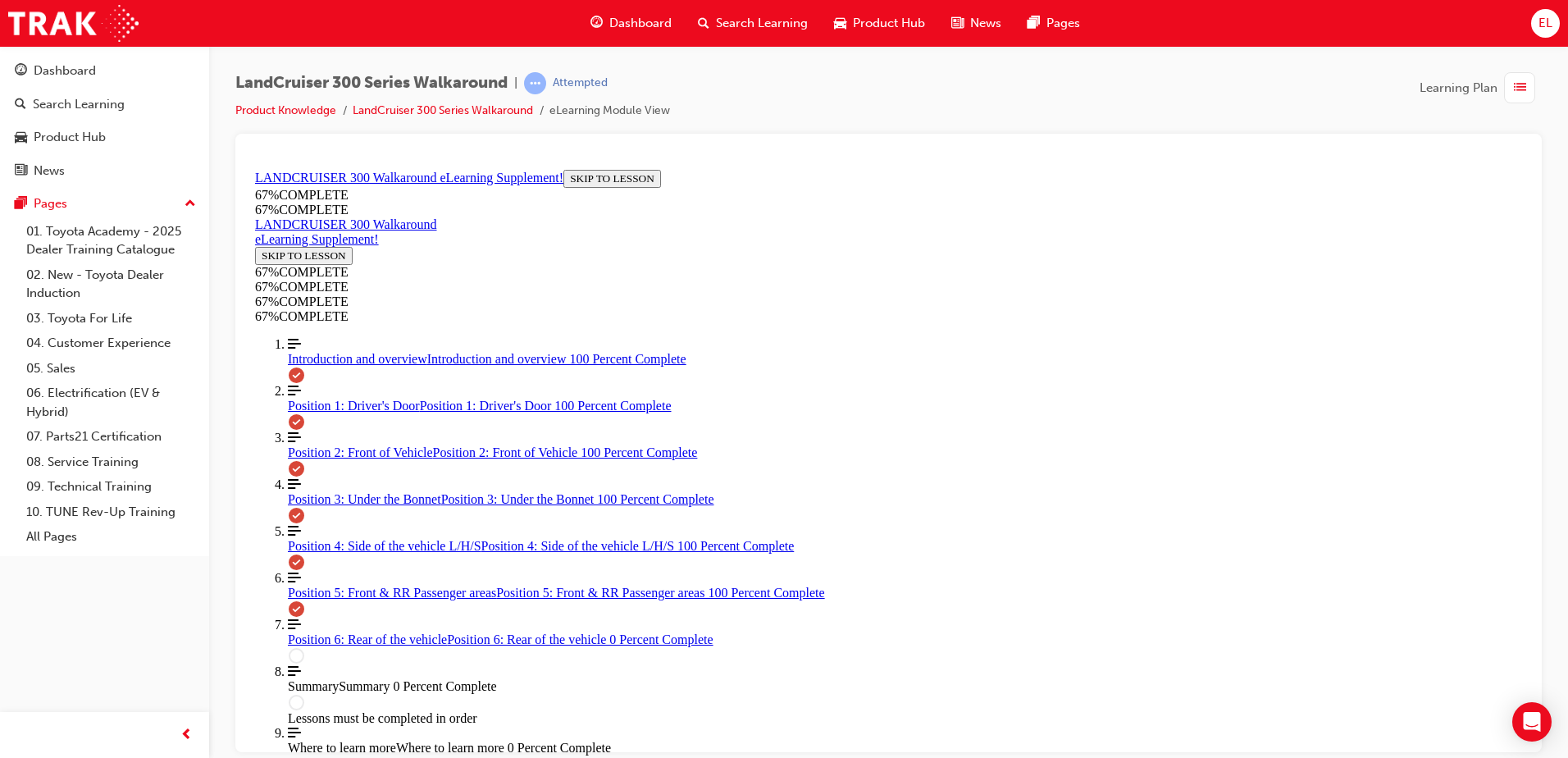
drag, startPoint x: 888, startPoint y: 480, endPoint x: 1130, endPoint y: 611, distance: 275.2
drag, startPoint x: 899, startPoint y: 552, endPoint x: 1087, endPoint y: 485, distance: 199.6
drag, startPoint x: 938, startPoint y: 571, endPoint x: 1129, endPoint y: 561, distance: 191.3
drag, startPoint x: 908, startPoint y: 693, endPoint x: 1106, endPoint y: 697, distance: 198.0
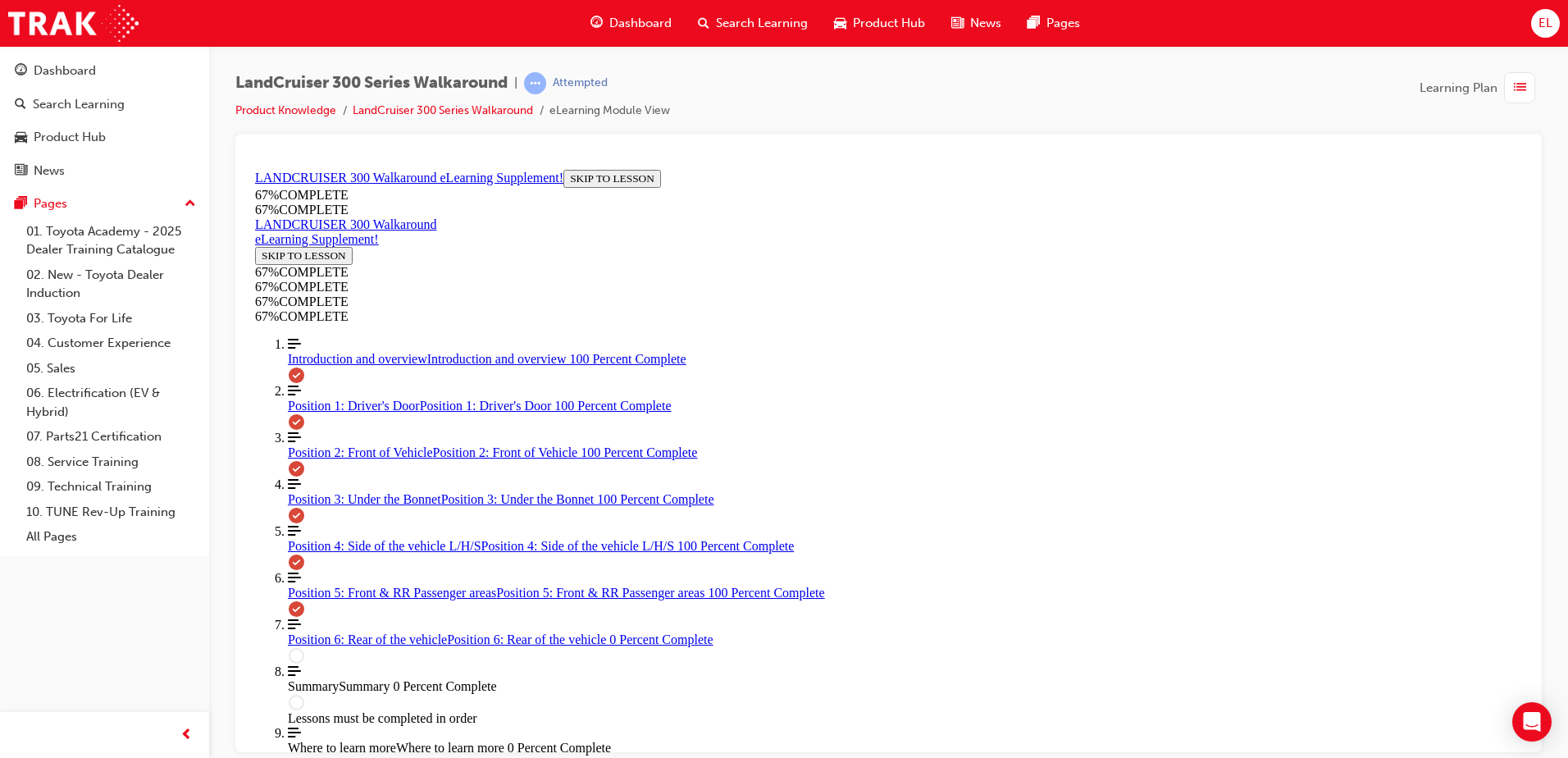
drag, startPoint x: 827, startPoint y: 398, endPoint x: 902, endPoint y: 341, distance: 94.2
drag, startPoint x: 848, startPoint y: 429, endPoint x: 1063, endPoint y: 268, distance: 268.6
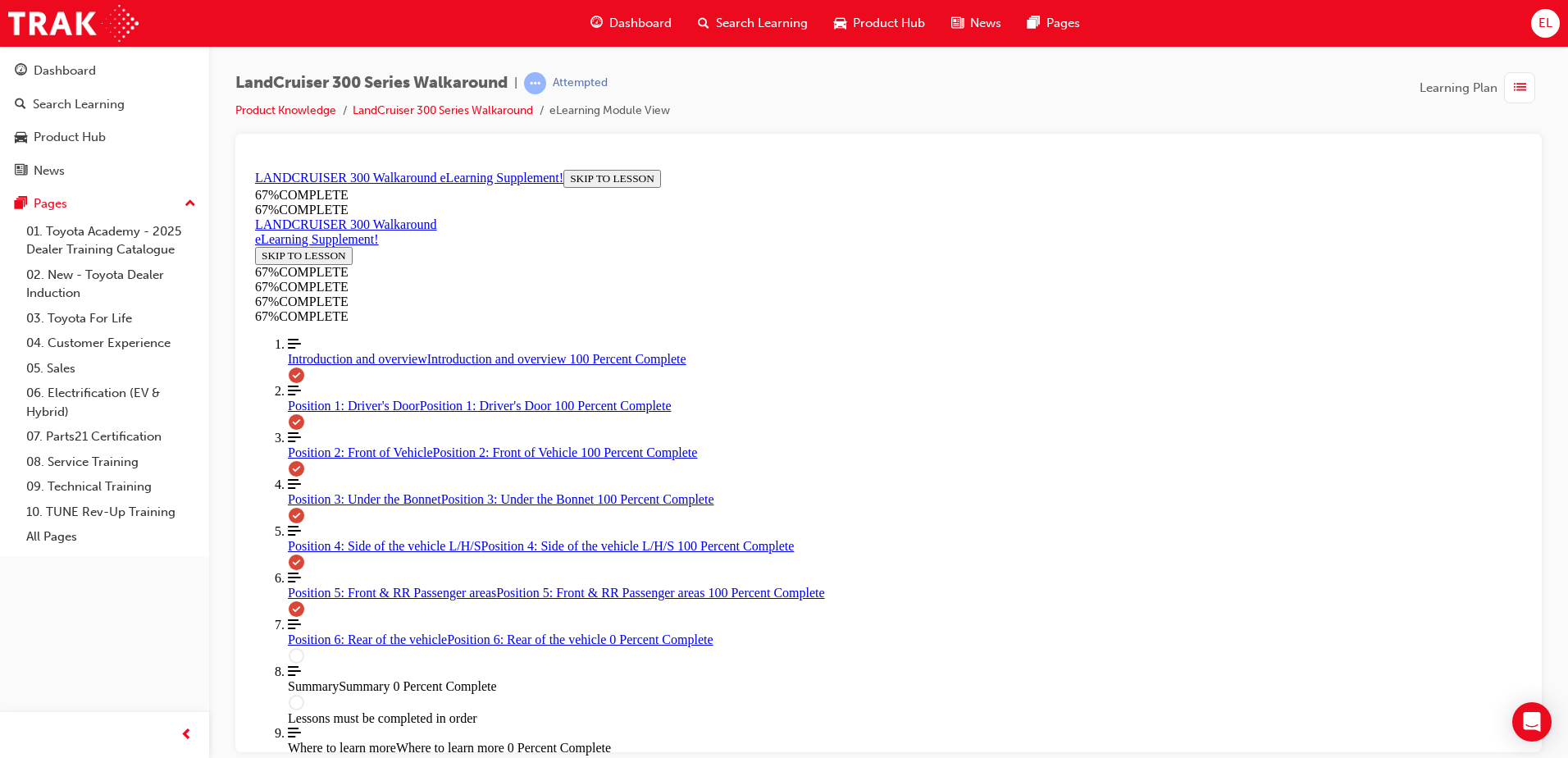
drag, startPoint x: 865, startPoint y: 384, endPoint x: 1116, endPoint y: 380, distance: 251.0
drag, startPoint x: 871, startPoint y: 451, endPoint x: 1094, endPoint y: 451, distance: 223.0
drag, startPoint x: 929, startPoint y: 510, endPoint x: 1124, endPoint y: 506, distance: 195.0
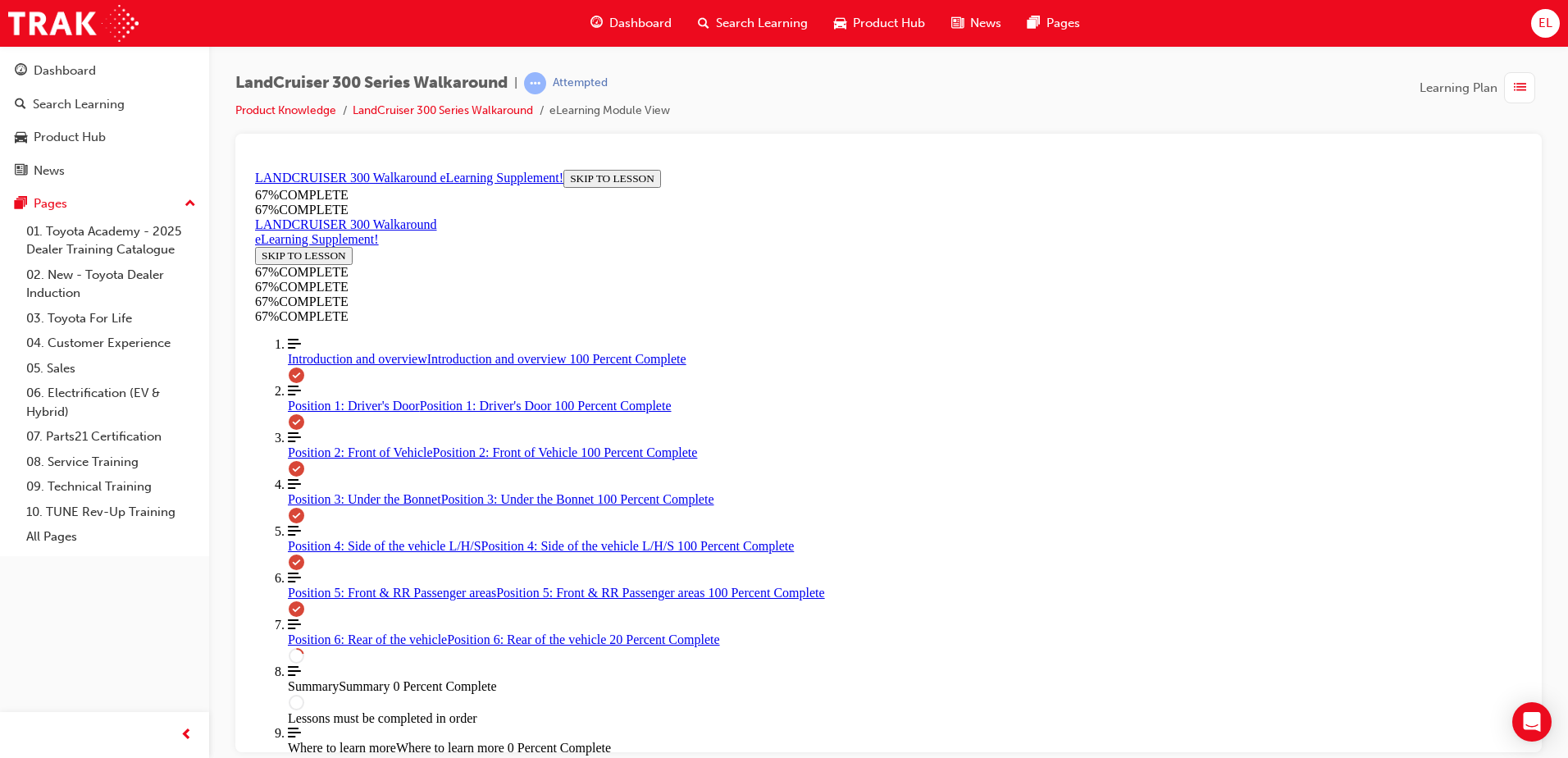
drag, startPoint x: 1270, startPoint y: 505, endPoint x: 1271, endPoint y: 461, distance: 44.0
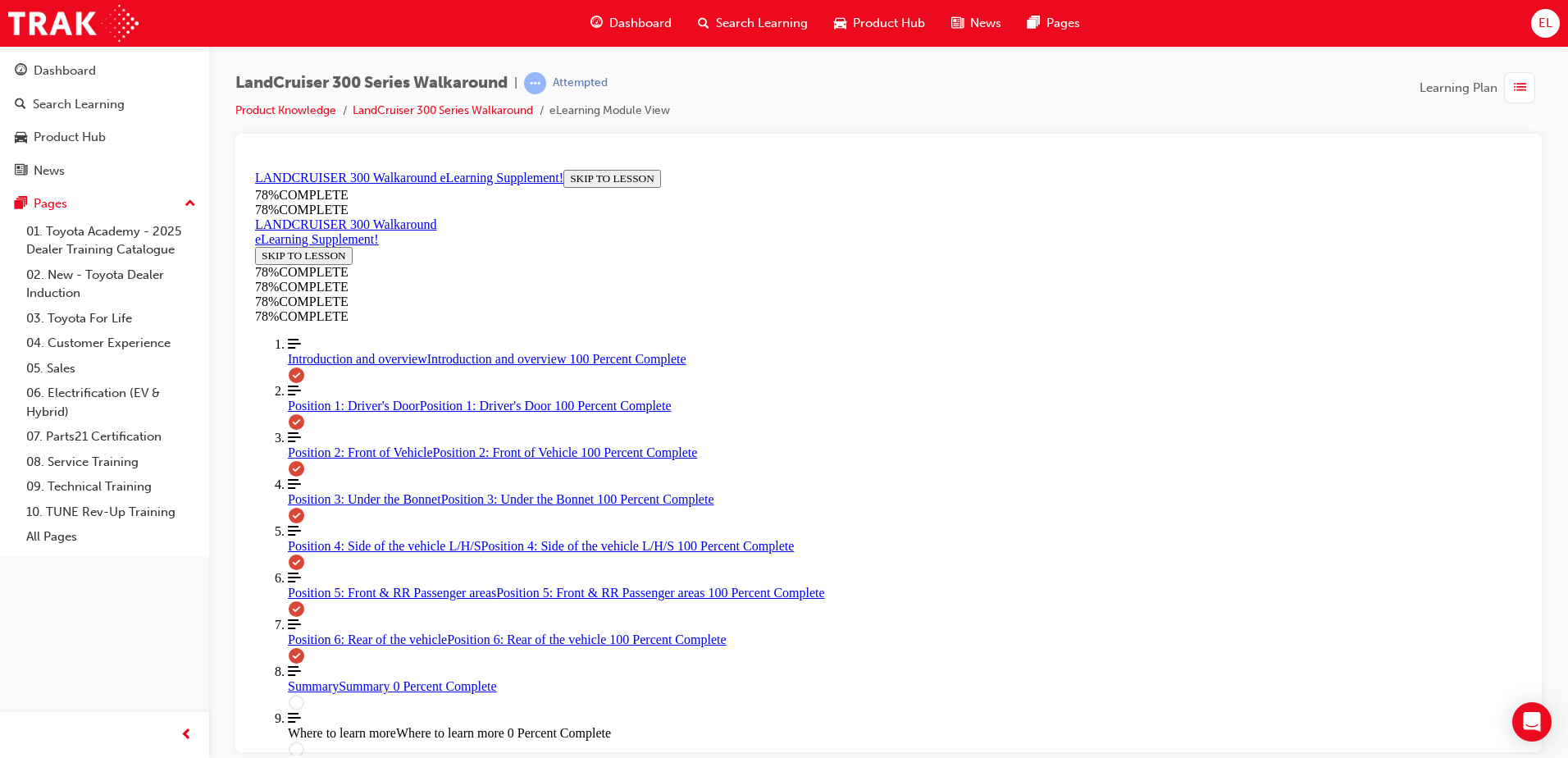
scroll to position [1785, 0]
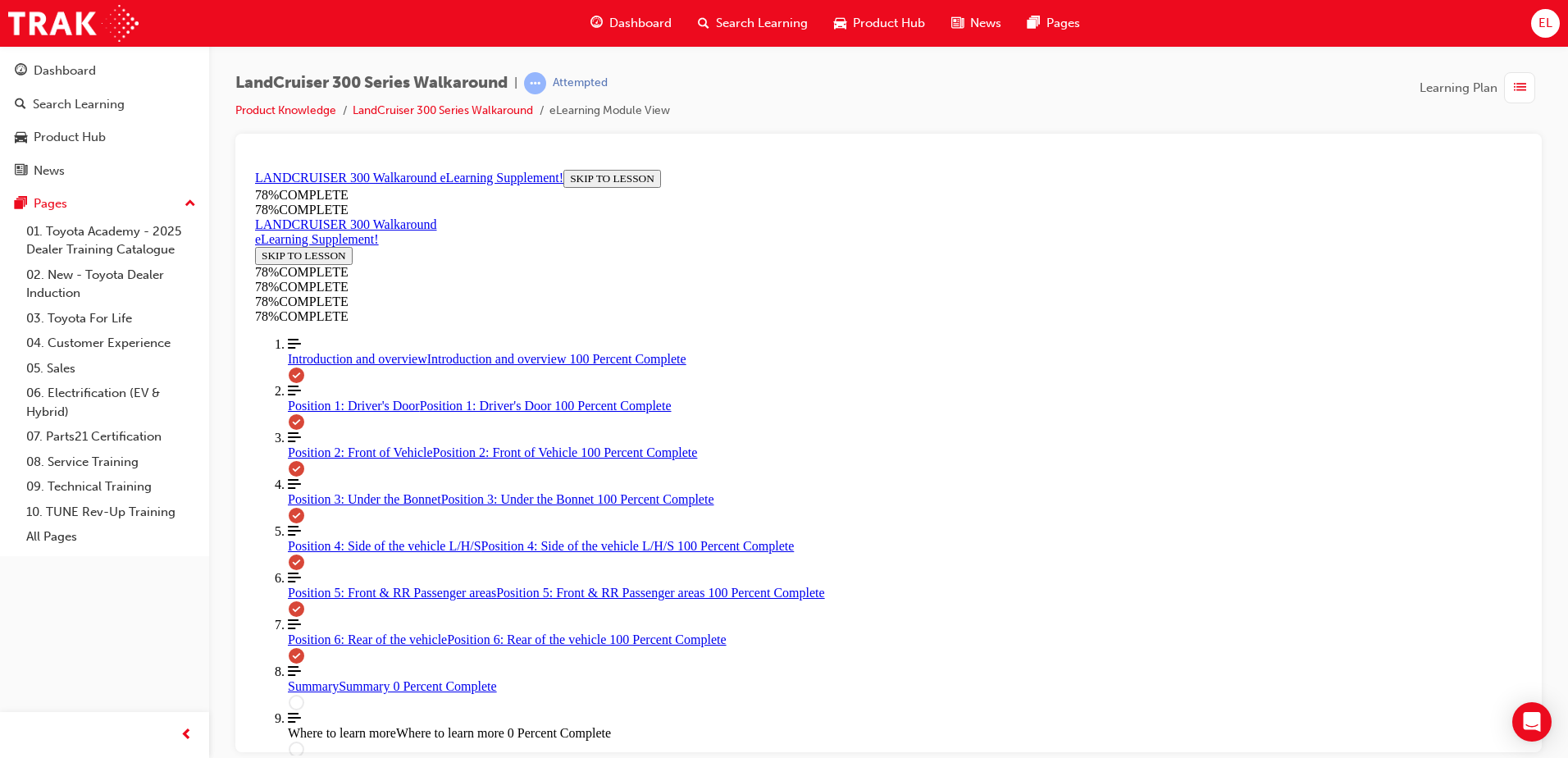
drag, startPoint x: 1000, startPoint y: 585, endPoint x: 1010, endPoint y: 594, distance: 13.5
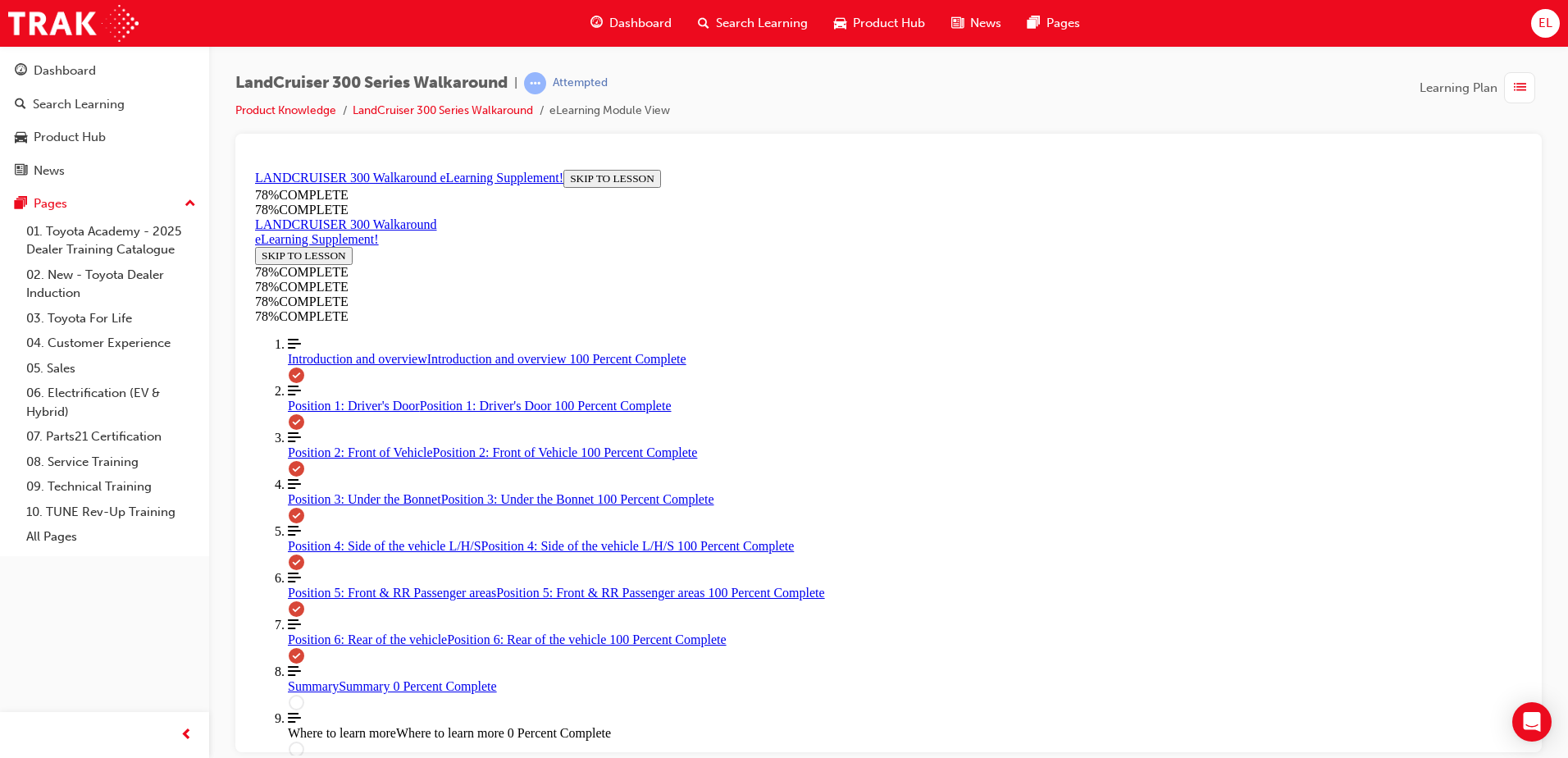
scroll to position [2053, 0]
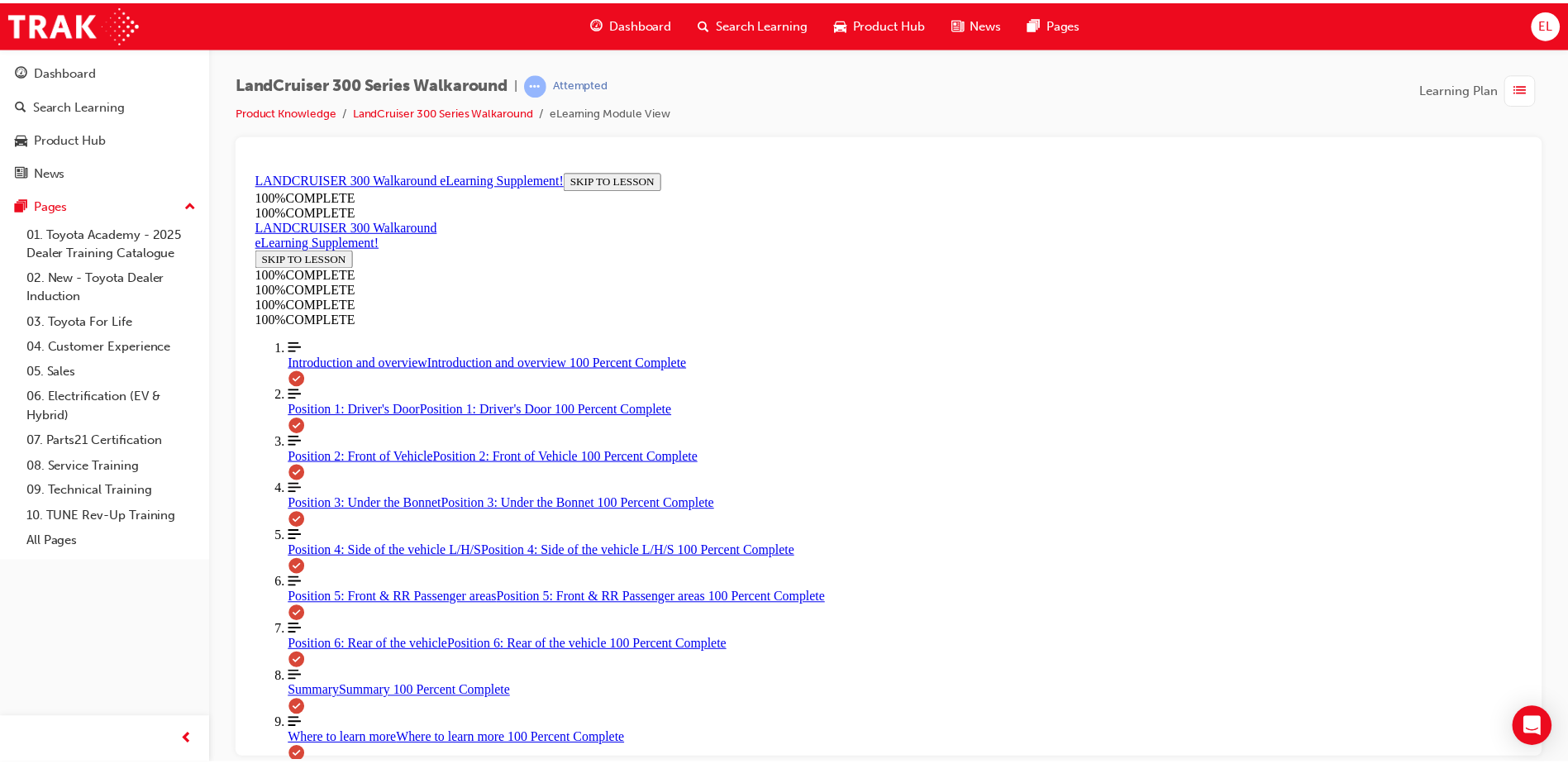
scroll to position [649, 0]
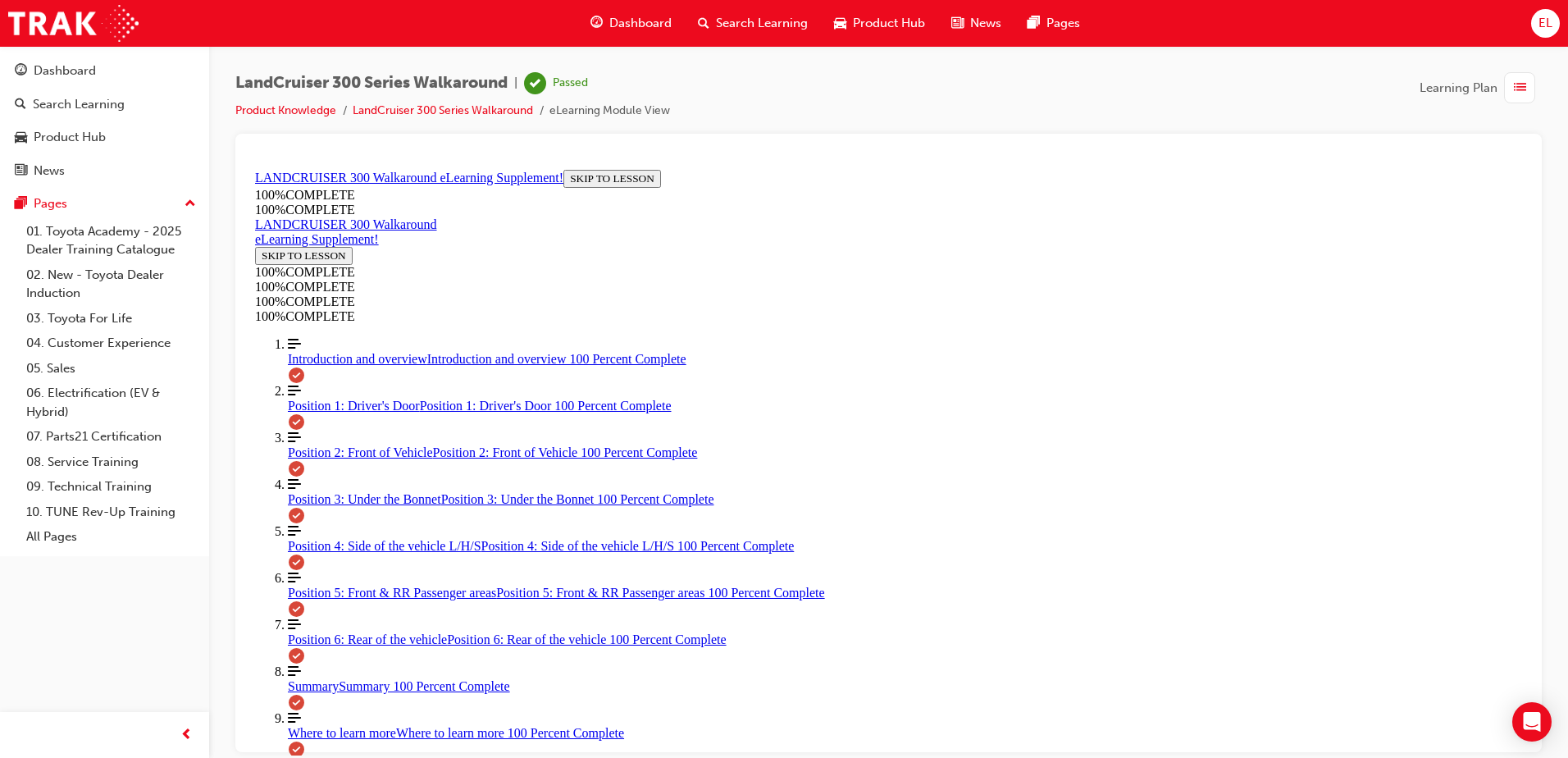
click at [625, 15] on span "Dashboard" at bounding box center [640, 23] width 62 height 19
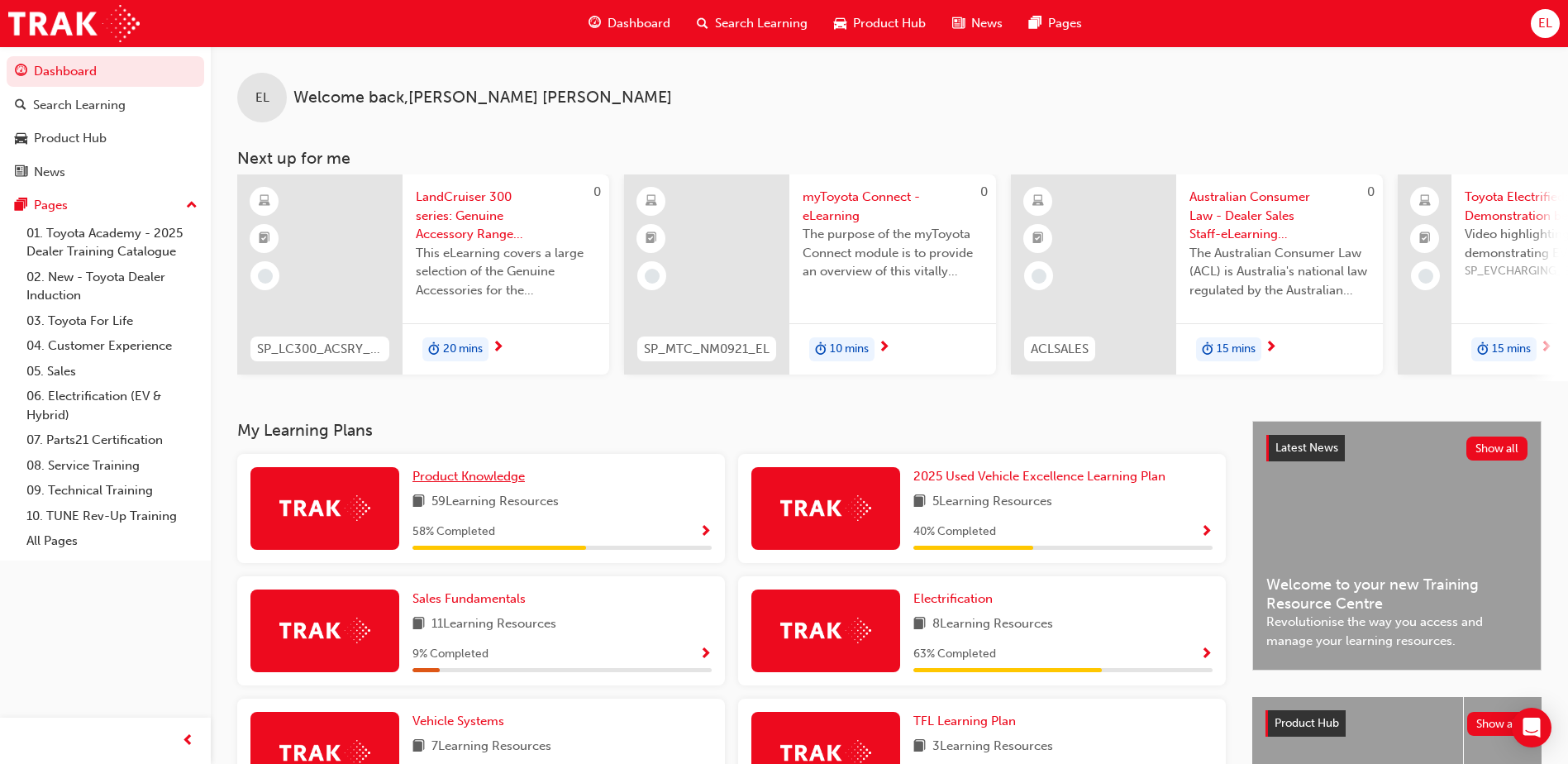
click at [438, 482] on span "Product Knowledge" at bounding box center [468, 475] width 113 height 15
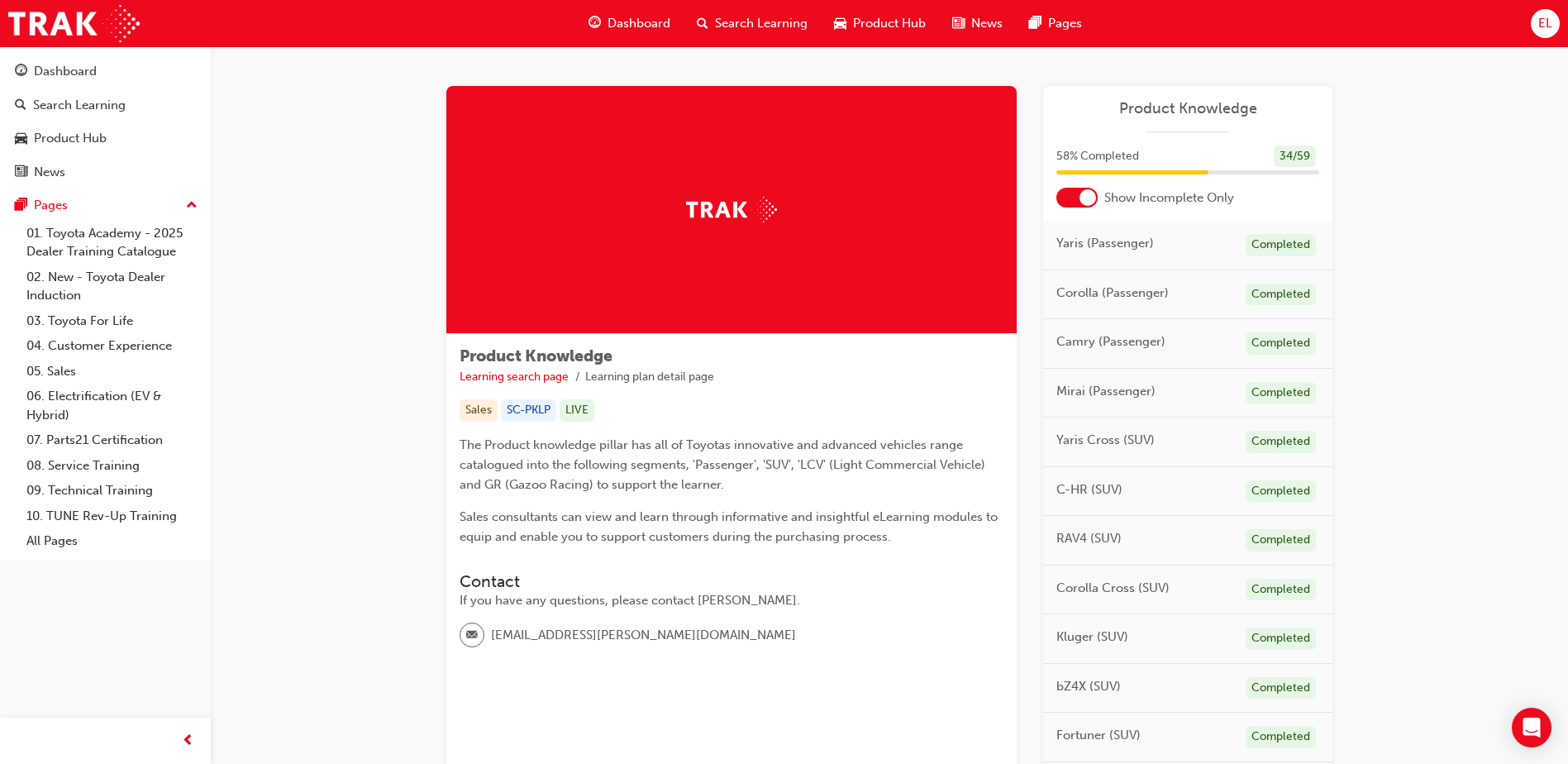
click at [1095, 196] on div at bounding box center [1088, 197] width 17 height 17
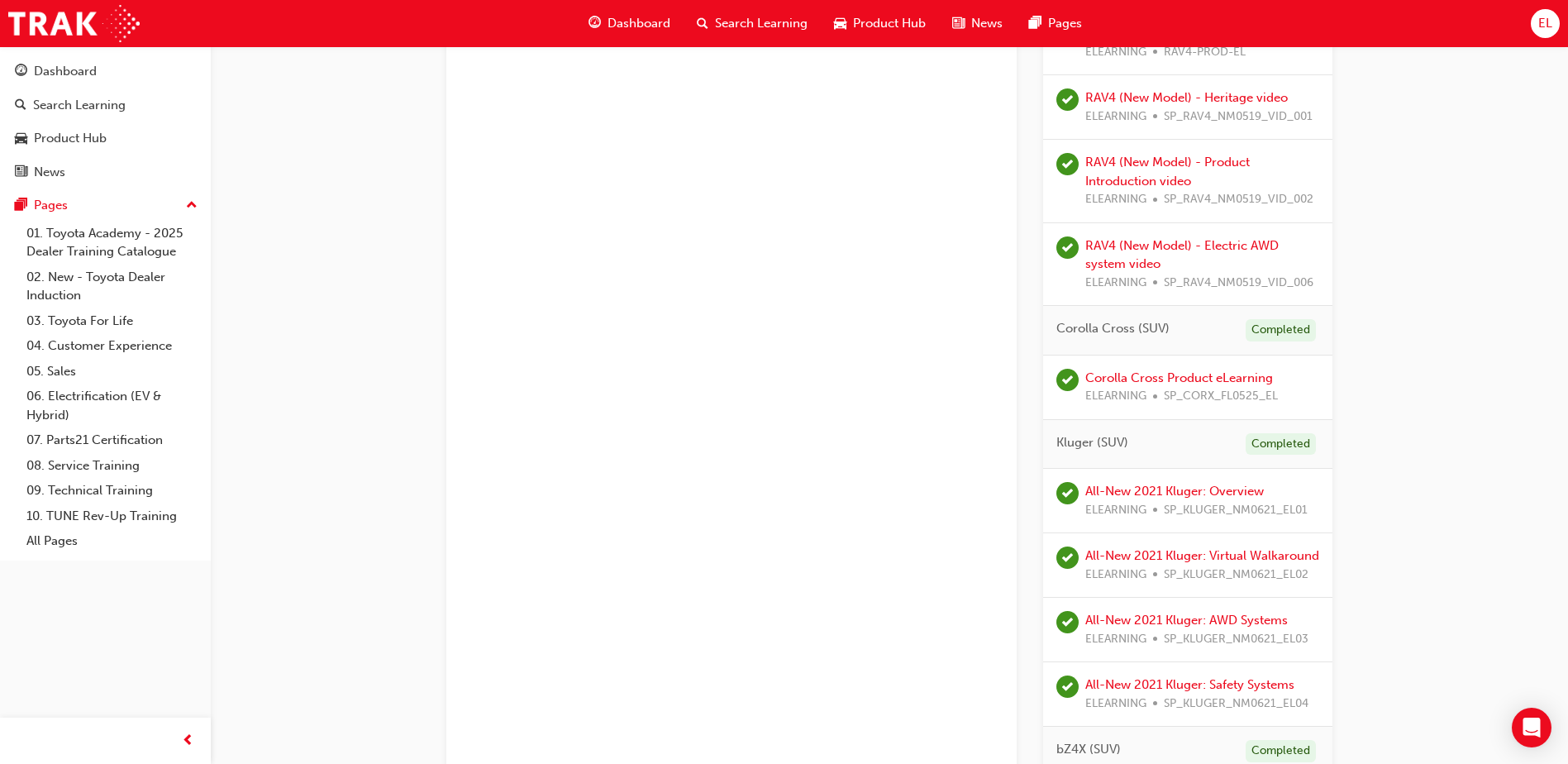
scroll to position [1240, 0]
